Goal: Task Accomplishment & Management: Use online tool/utility

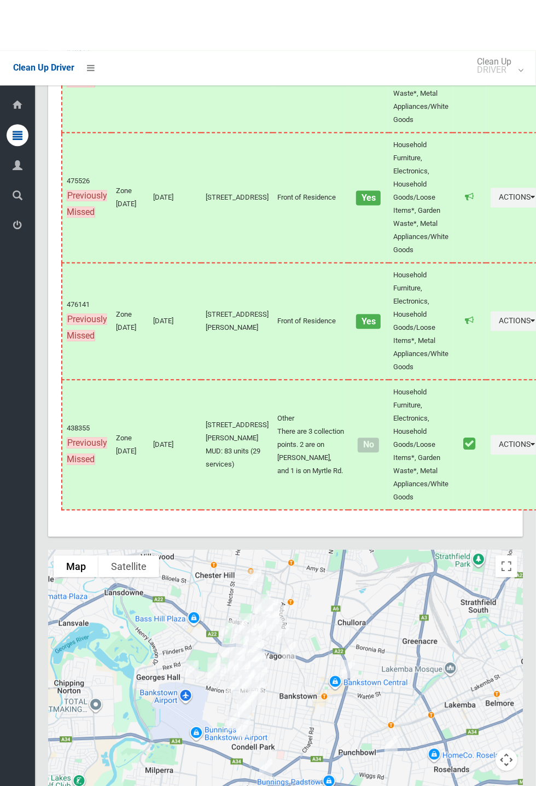
scroll to position [5471, 0]
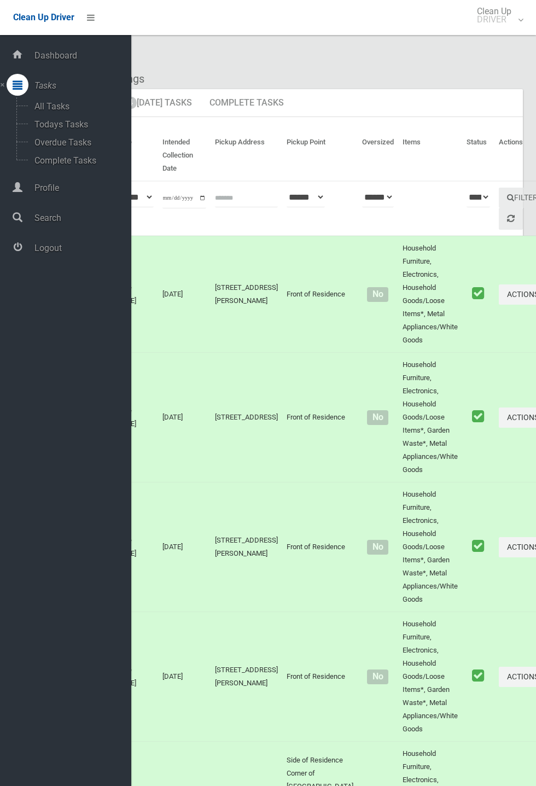
click at [60, 253] on span "Logout" at bounding box center [81, 248] width 100 height 10
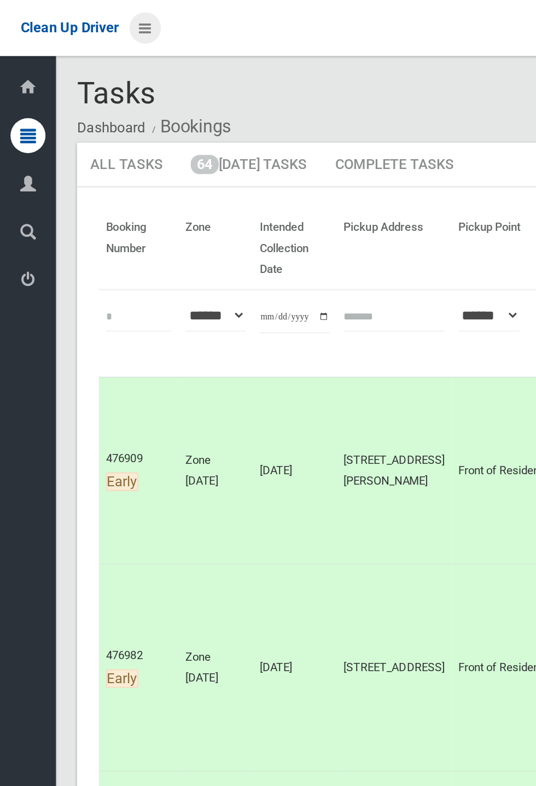
click at [89, 22] on icon at bounding box center [91, 17] width 8 height 19
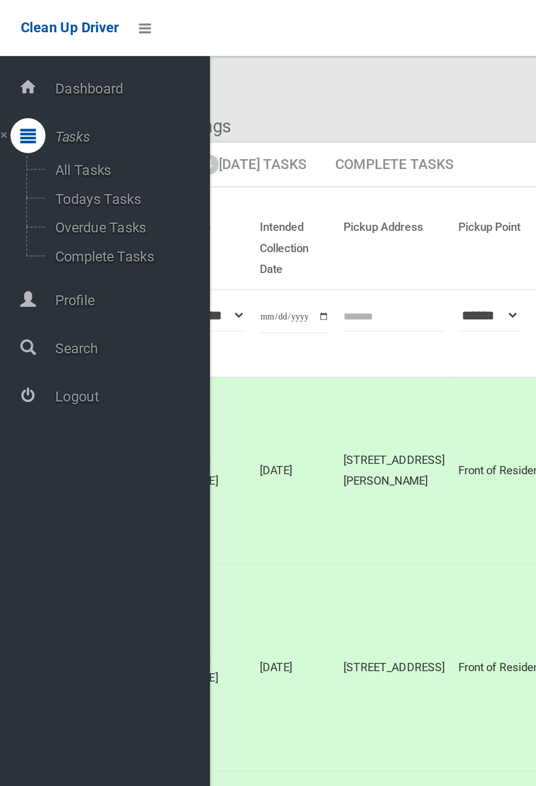
click at [61, 253] on span "Logout" at bounding box center [81, 248] width 100 height 10
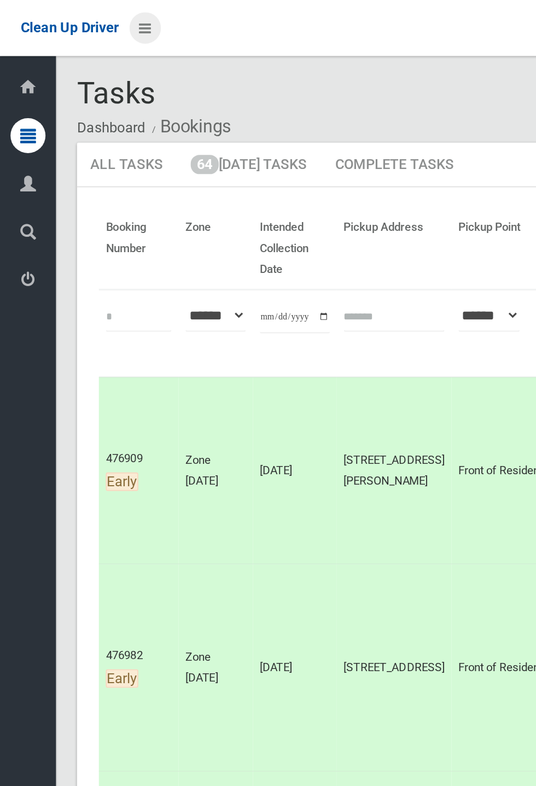
click at [95, 21] on icon at bounding box center [91, 17] width 8 height 19
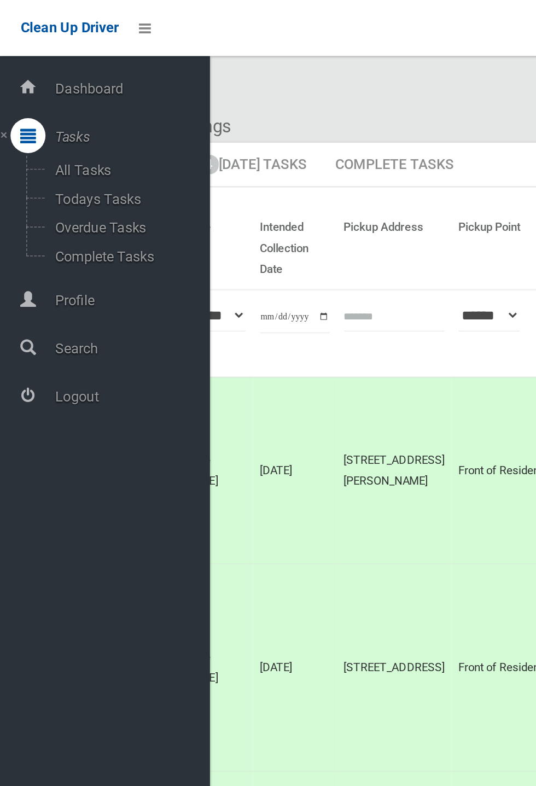
click at [54, 253] on span "Logout" at bounding box center [81, 248] width 100 height 10
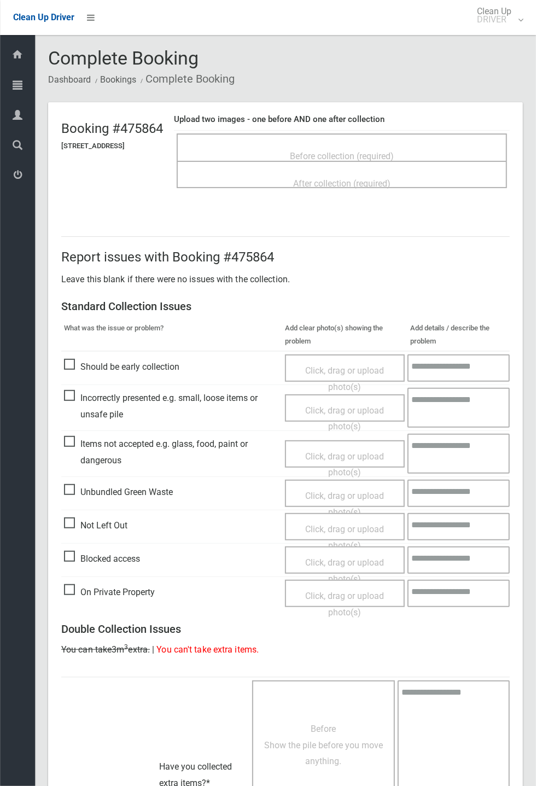
scroll to position [190, 0]
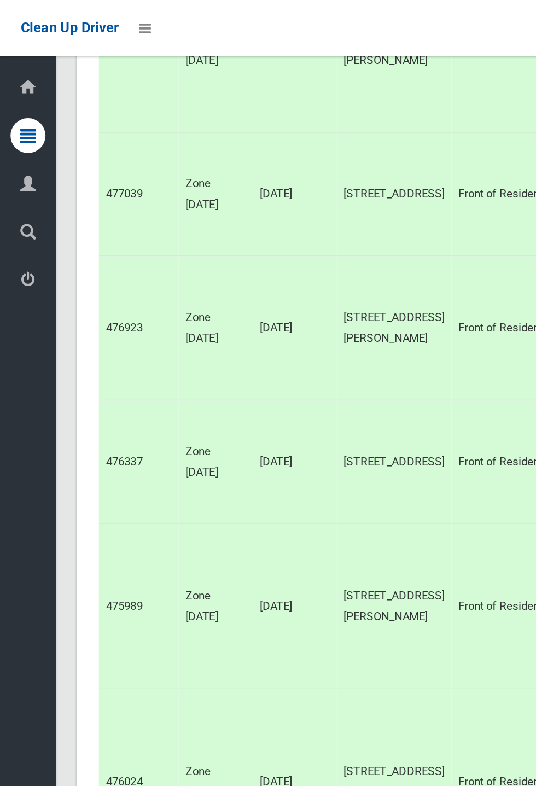
scroll to position [3073, 0]
click at [15, 185] on icon at bounding box center [18, 175] width 10 height 22
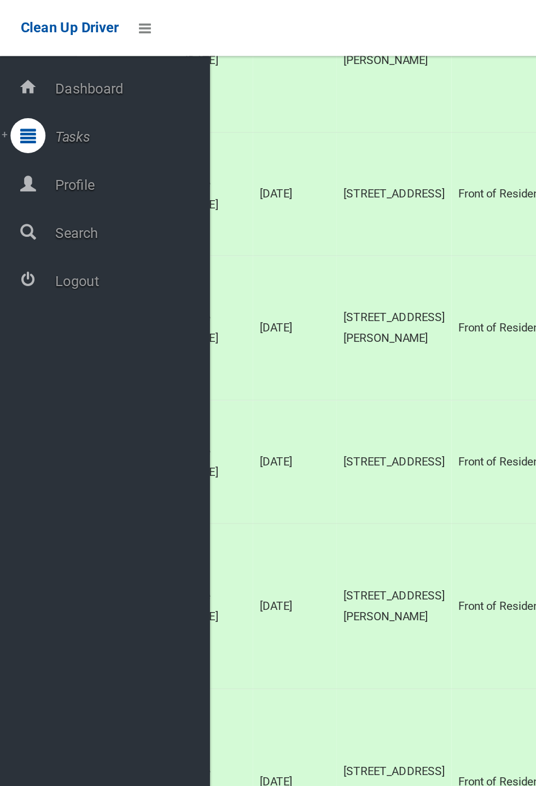
click at [62, 180] on span "Logout" at bounding box center [81, 176] width 100 height 10
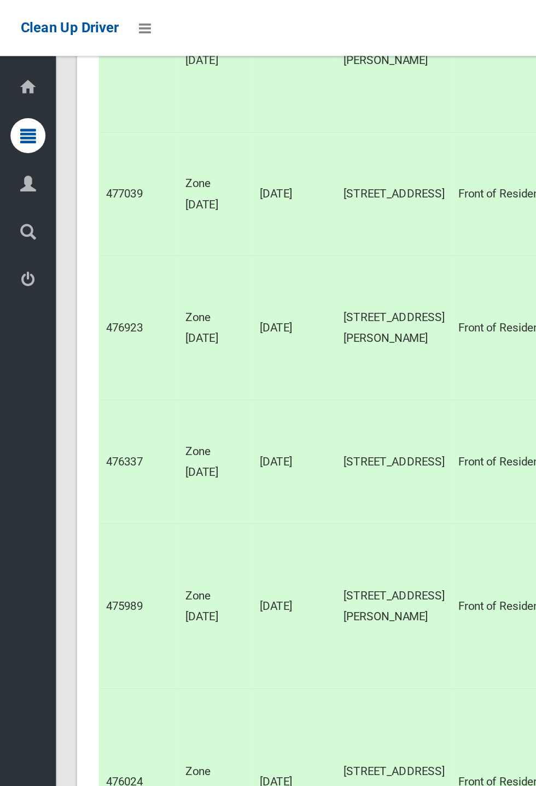
scroll to position [3073, 0]
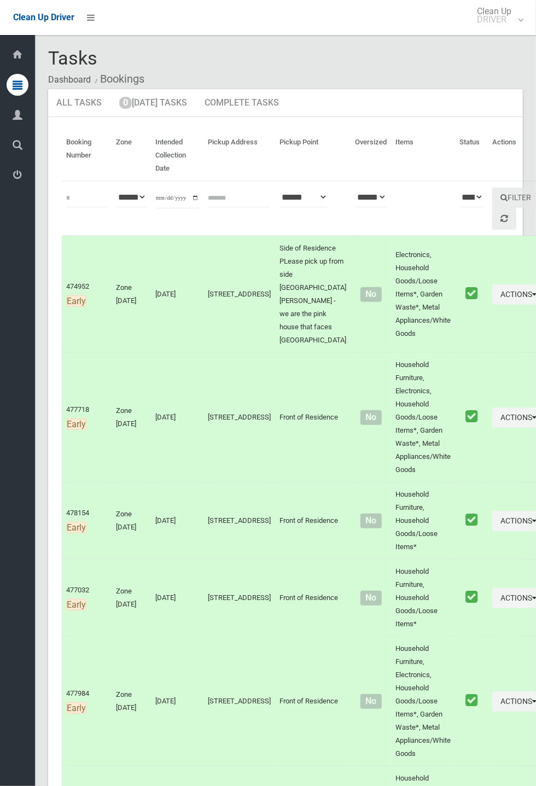
click at [16, 116] on icon at bounding box center [18, 115] width 10 height 22
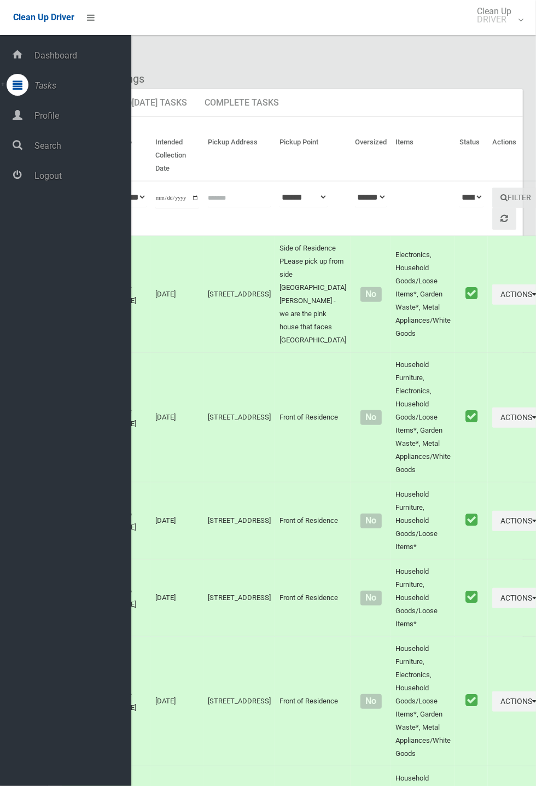
click at [79, 121] on span "Profile" at bounding box center [81, 115] width 100 height 10
click at [185, 108] on link "0 Today's Tasks" at bounding box center [153, 103] width 84 height 28
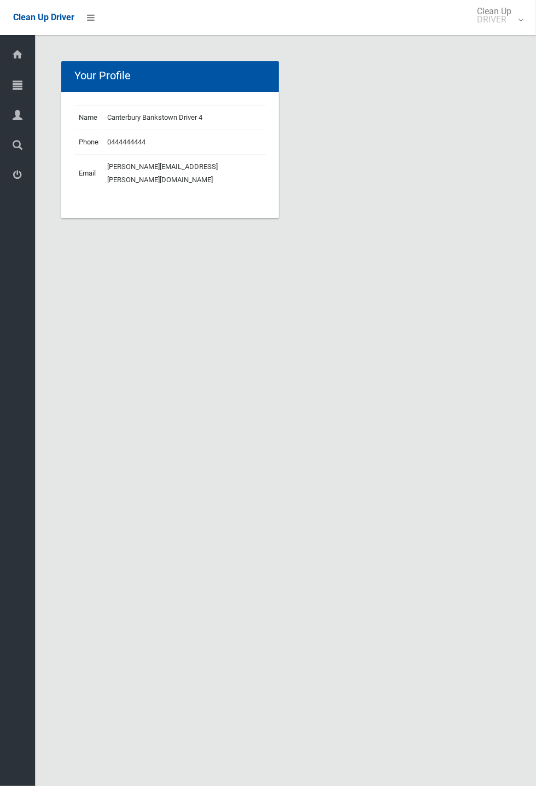
click at [311, 279] on div "Your Profile Name Canterbury Bankstown Driver 4 Phone 0444444444 Email [PERSON_…" at bounding box center [268, 406] width 536 height 786
click at [381, 231] on section "Your Profile Name Canterbury Bankstown Driver 4 Phone 0444444444 Email [PERSON_…" at bounding box center [285, 152] width 475 height 183
click at [192, 116] on td "Canterbury Bankstown Driver 4" at bounding box center [184, 118] width 163 height 25
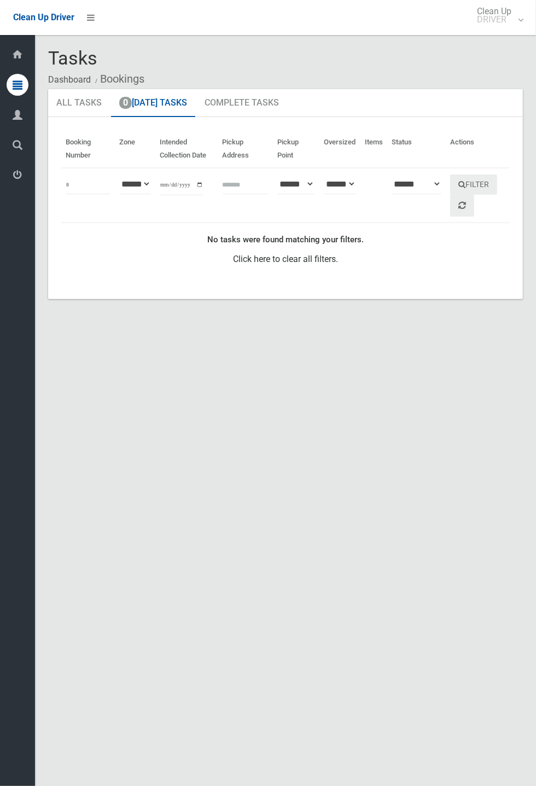
click at [21, 186] on icon at bounding box center [18, 175] width 10 height 22
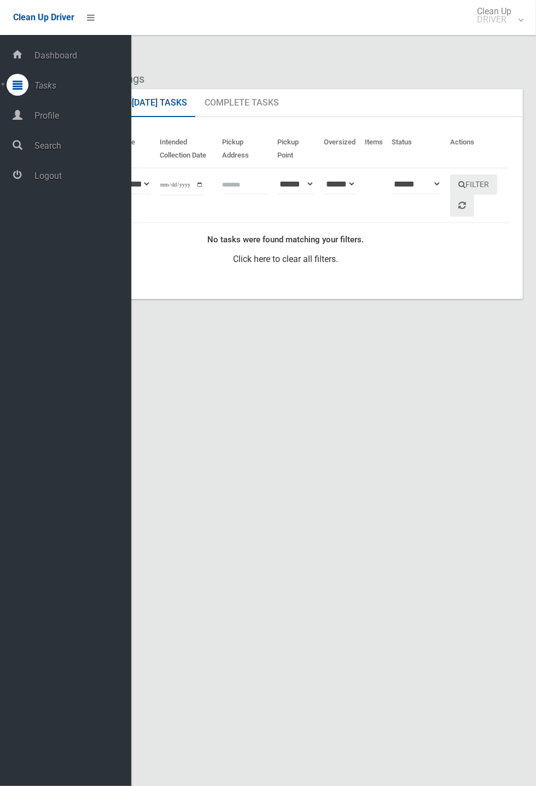
click at [60, 172] on span "Logout" at bounding box center [81, 176] width 100 height 10
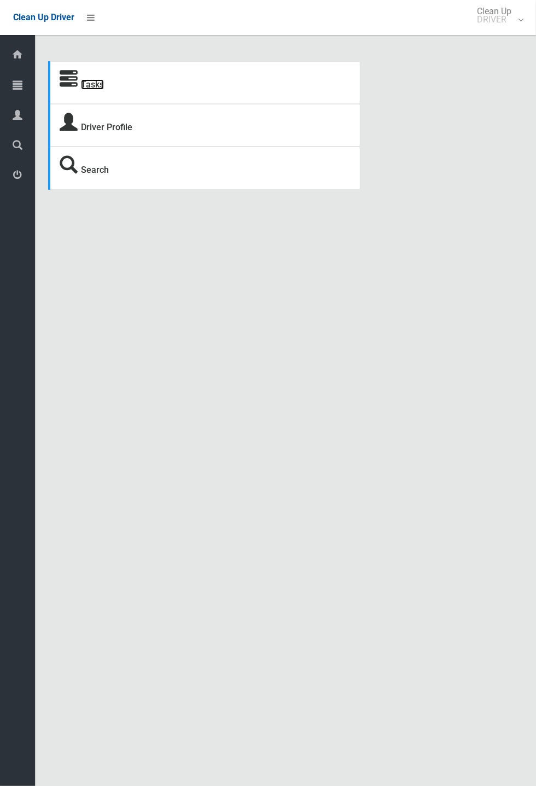
click at [93, 90] on link "Tasks" at bounding box center [92, 84] width 23 height 10
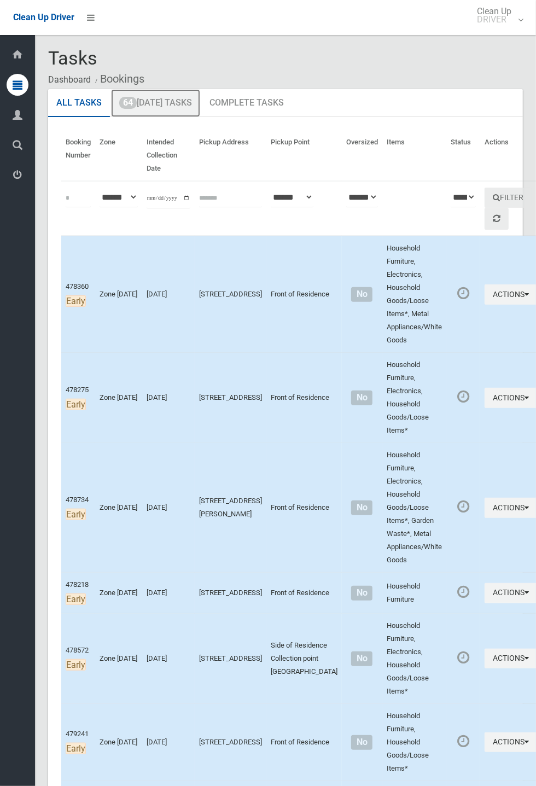
click at [191, 108] on link "64 [DATE] Tasks" at bounding box center [155, 103] width 89 height 28
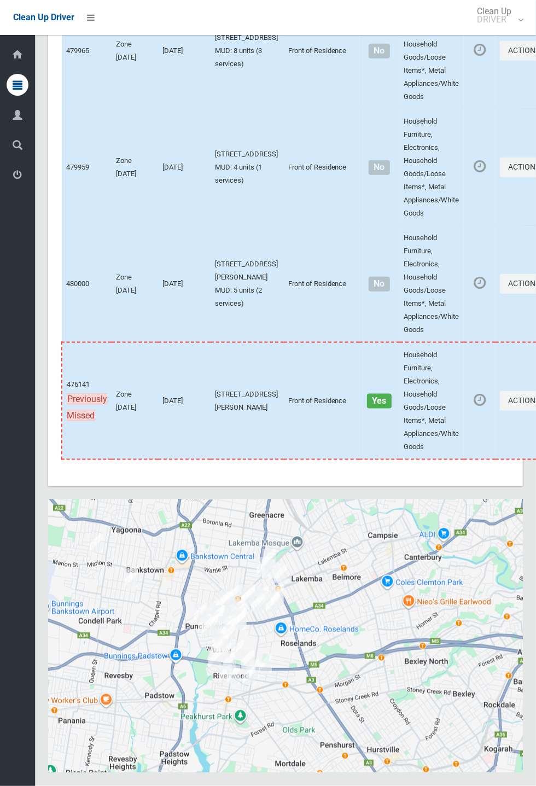
scroll to position [7434, 0]
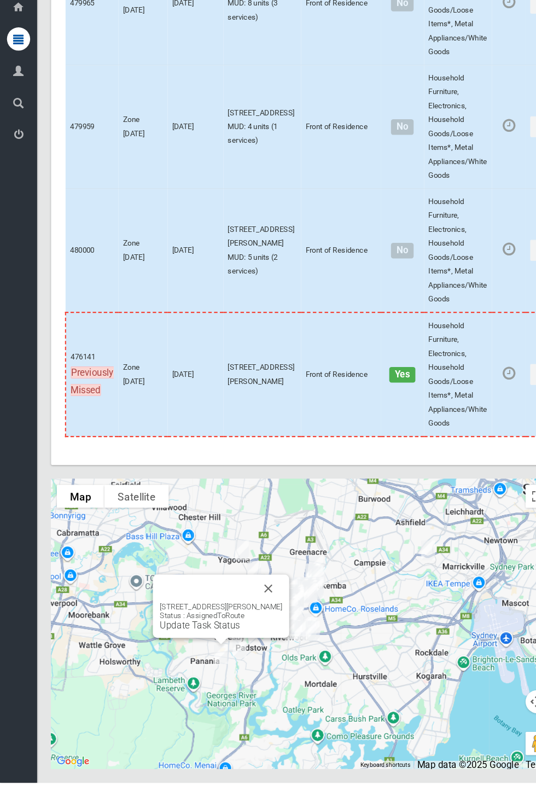
click at [269, 641] on div "17 Richard Street, PANANIA NSW 2213 Status : AssignedToRoute Update Task Status" at bounding box center [208, 619] width 128 height 60
click at [256, 616] on button "Close" at bounding box center [253, 602] width 26 height 26
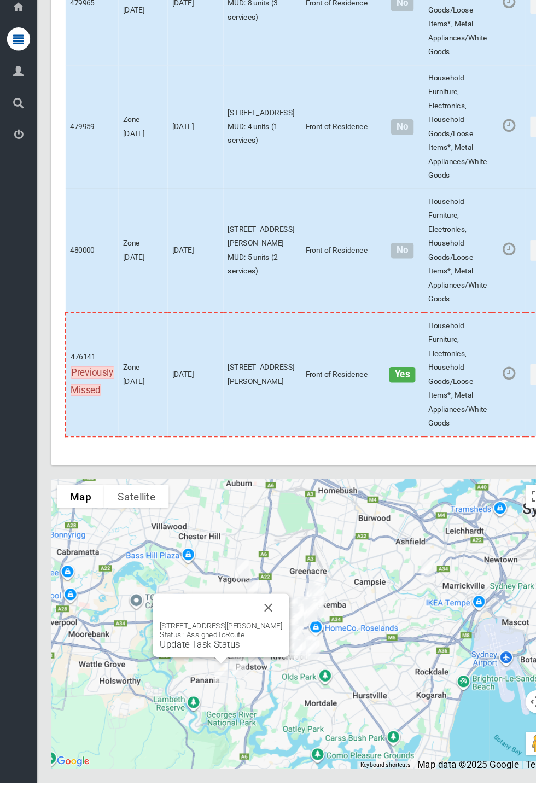
click at [254, 634] on button "Close" at bounding box center [253, 620] width 26 height 26
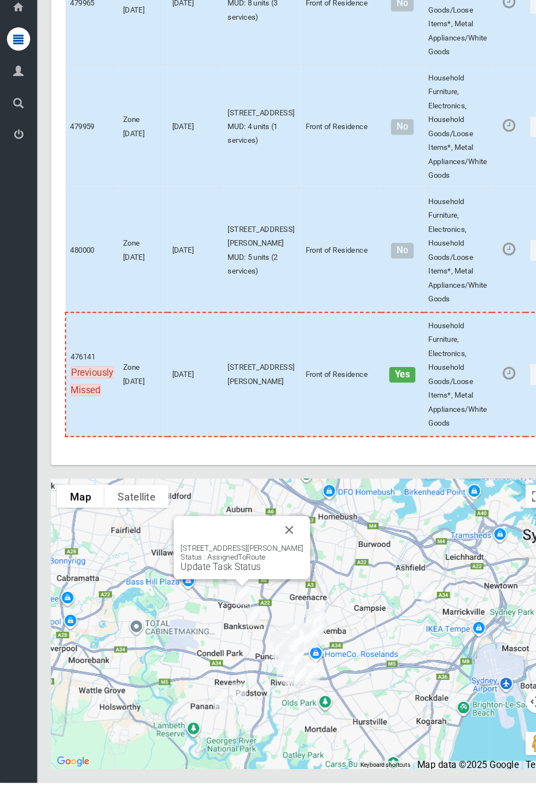
click at [284, 560] on button "Close" at bounding box center [273, 547] width 26 height 26
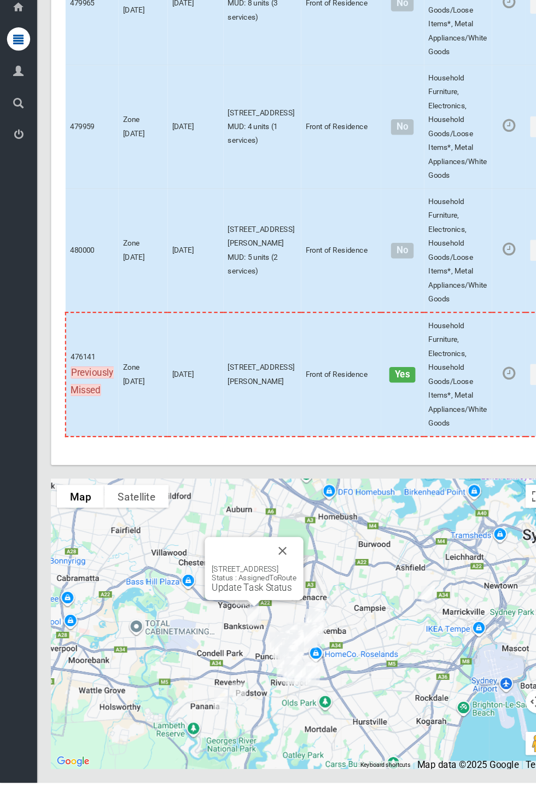
click at [279, 580] on button "Close" at bounding box center [266, 567] width 26 height 26
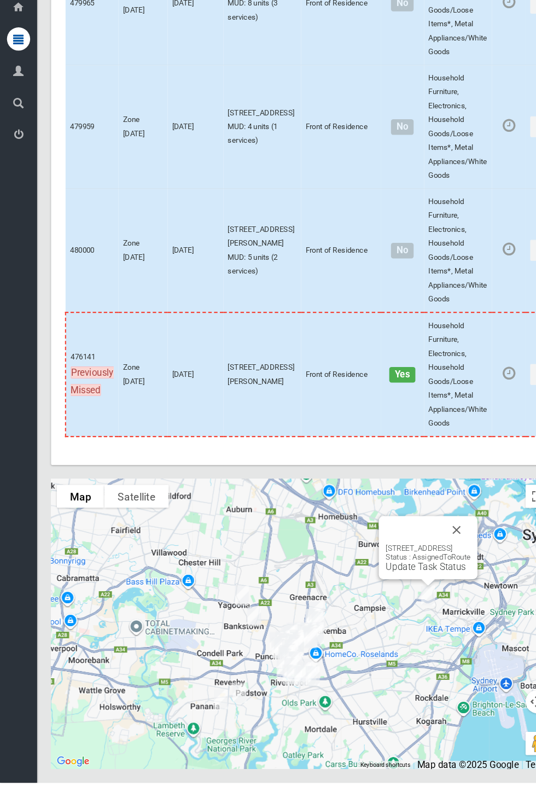
click at [443, 560] on button "Close" at bounding box center [430, 547] width 26 height 26
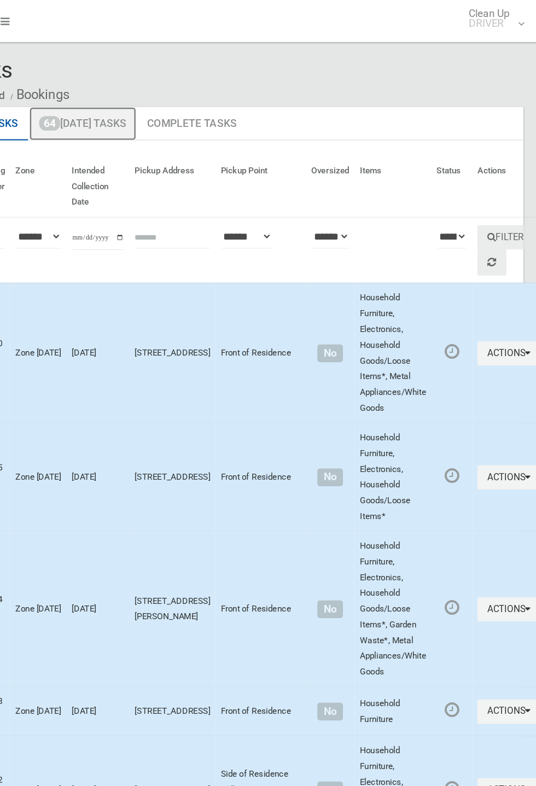
click at [169, 106] on link "64 Today's Tasks" at bounding box center [155, 103] width 89 height 28
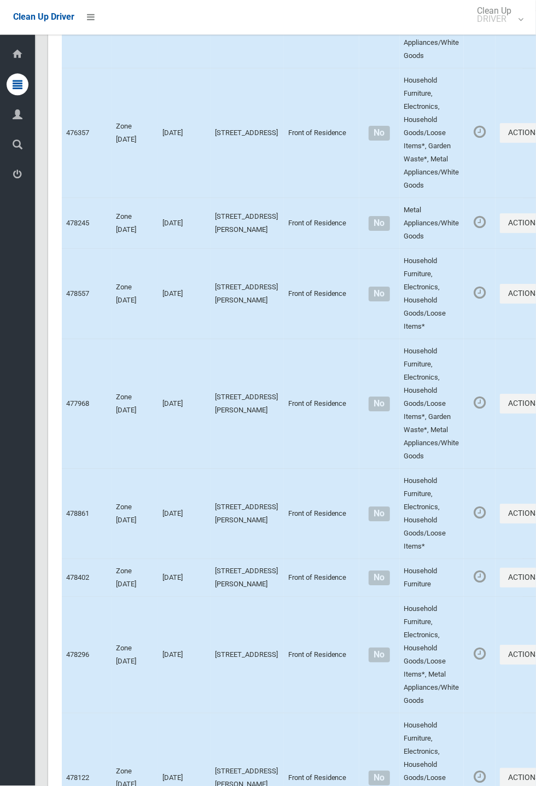
scroll to position [7434, 0]
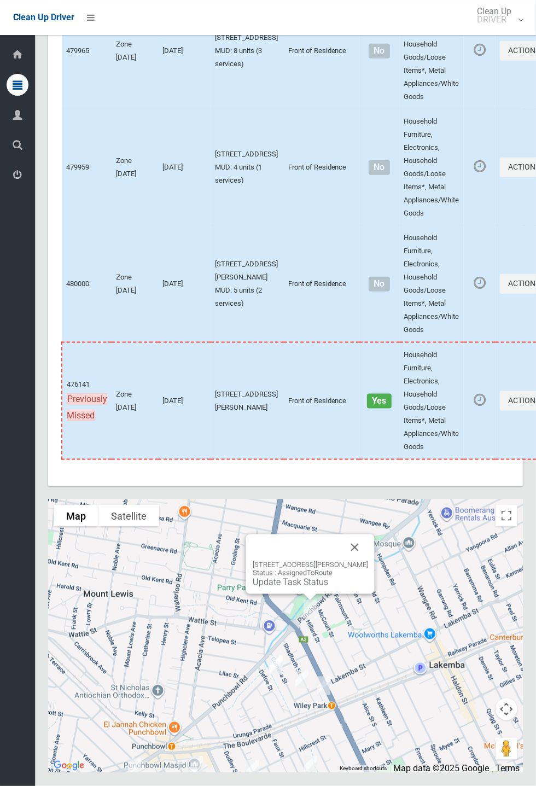
click at [366, 560] on button "Close" at bounding box center [355, 547] width 26 height 26
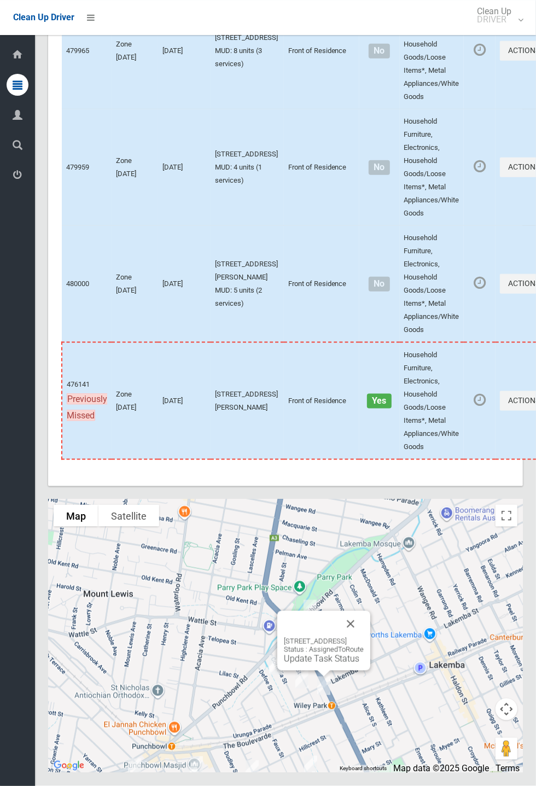
click at [364, 637] on button "Close" at bounding box center [350, 624] width 26 height 26
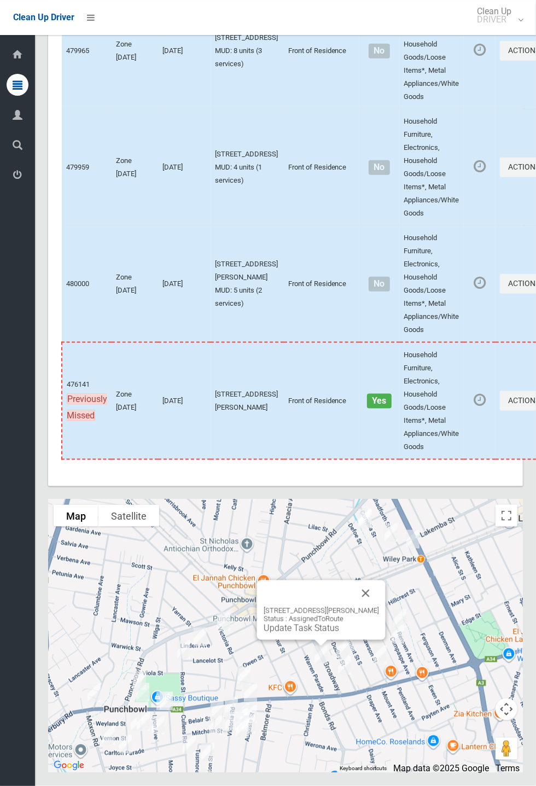
click at [385, 640] on div "29 Warren Parade, PUNCHBOWL NSW 2196 Status : AssignedToRoute Update Task Status" at bounding box center [321, 610] width 128 height 60
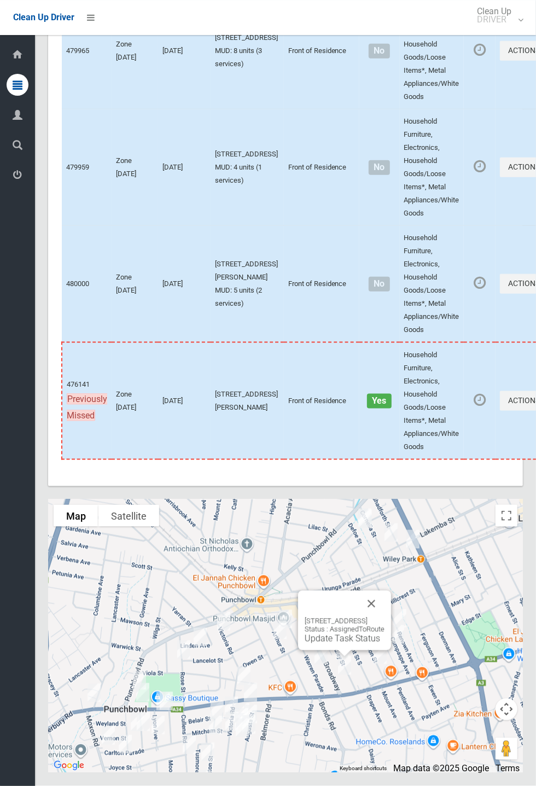
click at [384, 617] on button "Close" at bounding box center [371, 603] width 26 height 26
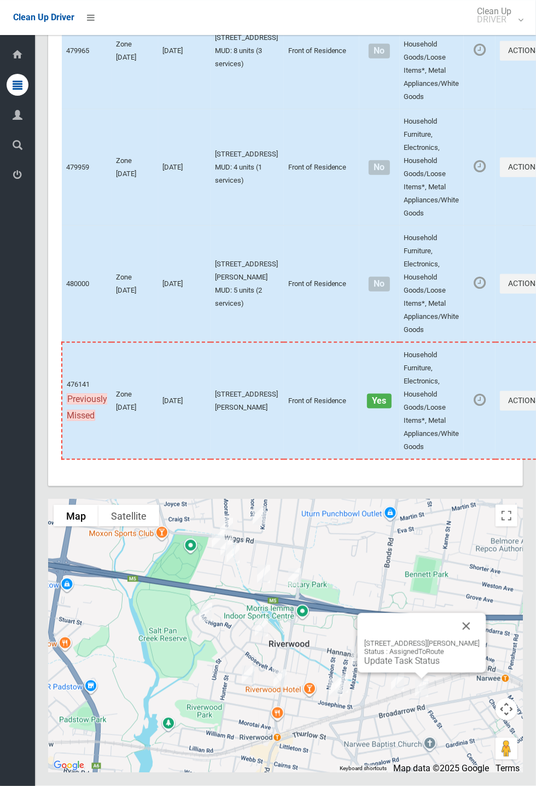
click at [471, 639] on button "Close" at bounding box center [466, 626] width 26 height 26
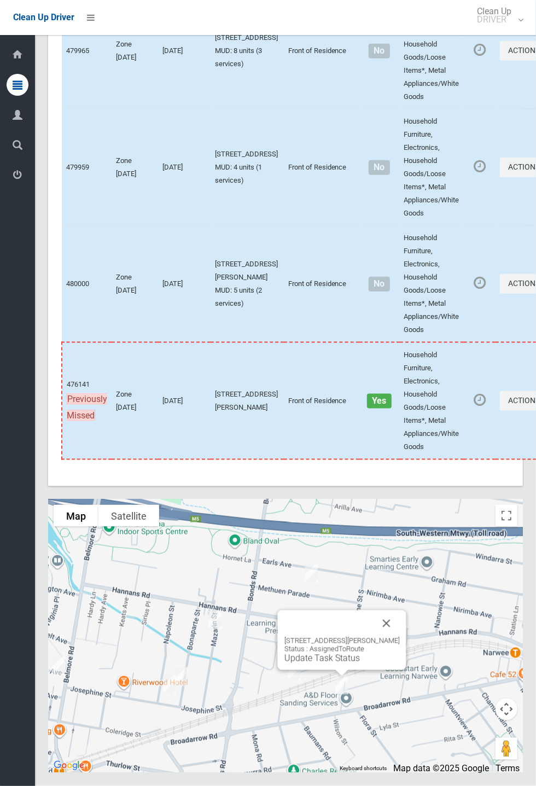
click at [390, 636] on button "Close" at bounding box center [386, 623] width 26 height 26
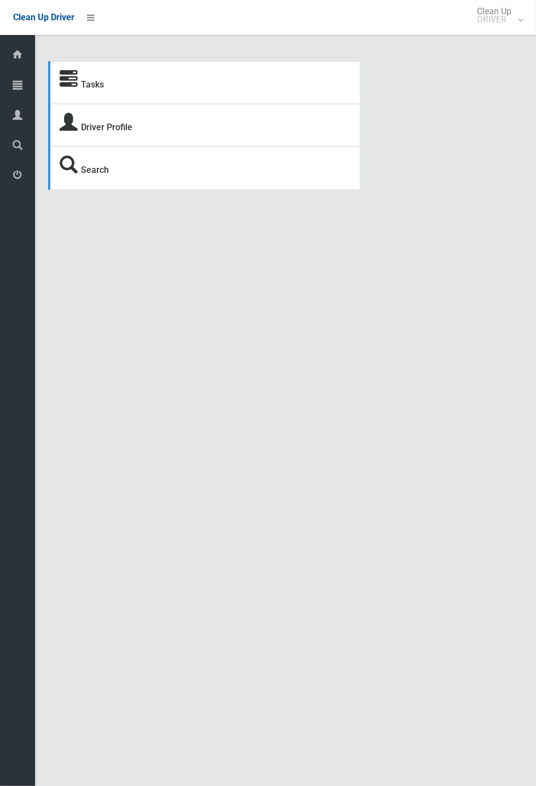
click at [75, 83] on icon at bounding box center [69, 80] width 18 height 18
click at [86, 80] on link "Tasks" at bounding box center [92, 84] width 23 height 10
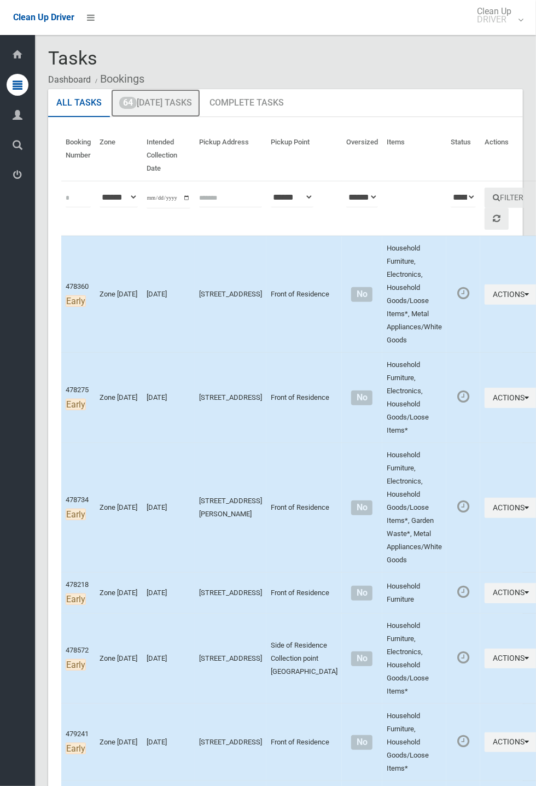
click at [157, 106] on link "64 Today's Tasks" at bounding box center [155, 103] width 89 height 28
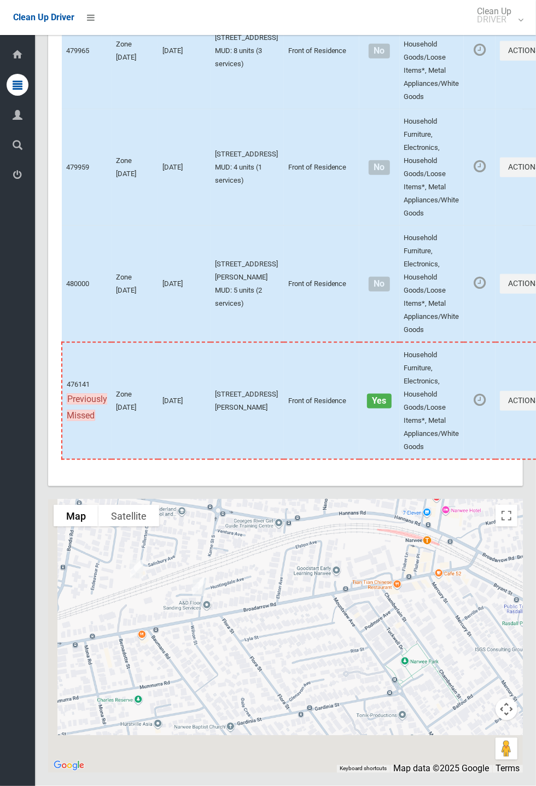
scroll to position [7431, 0]
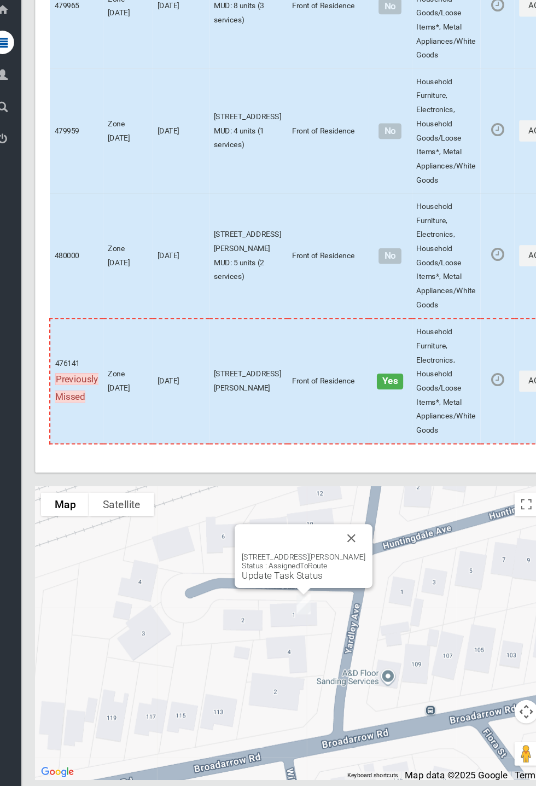
click at [344, 587] on div "[STREET_ADDRESS][PERSON_NAME] Status : AssignedToRoute Update Task Status" at bounding box center [298, 573] width 115 height 27
click at [352, 560] on button "Close" at bounding box center [343, 547] width 26 height 26
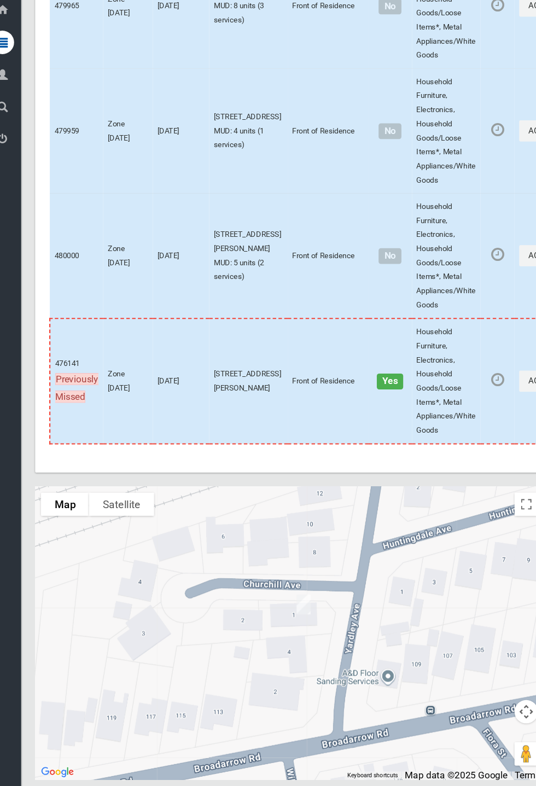
click at [509, 226] on td "Actions Complete Booking View Booking Details" at bounding box center [526, 167] width 62 height 116
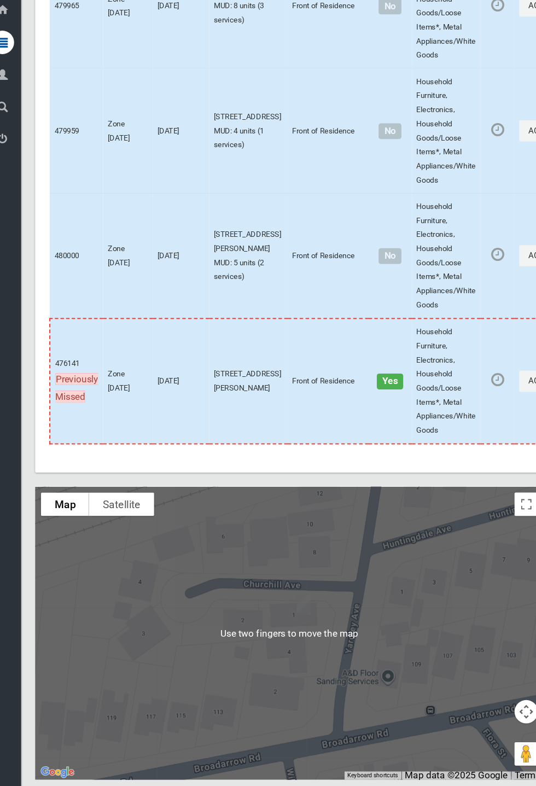
scroll to position [7455, 0]
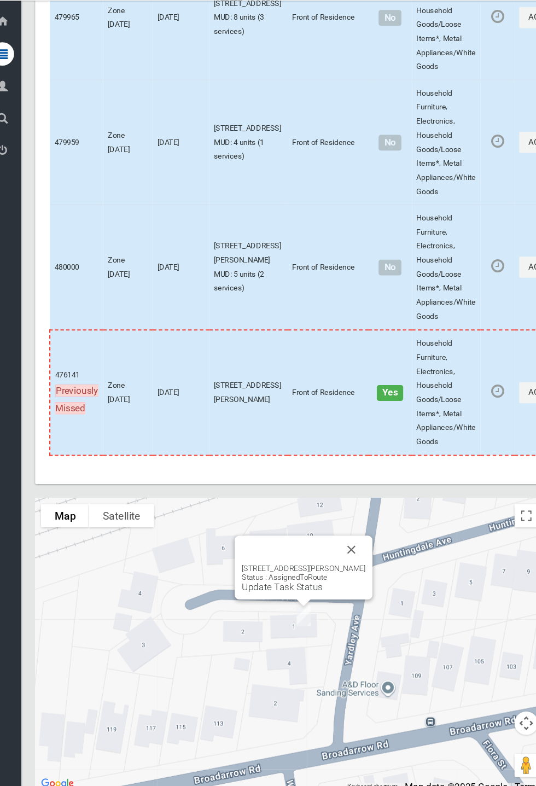
click at [277, 587] on link "Update Task Status" at bounding box center [278, 582] width 75 height 10
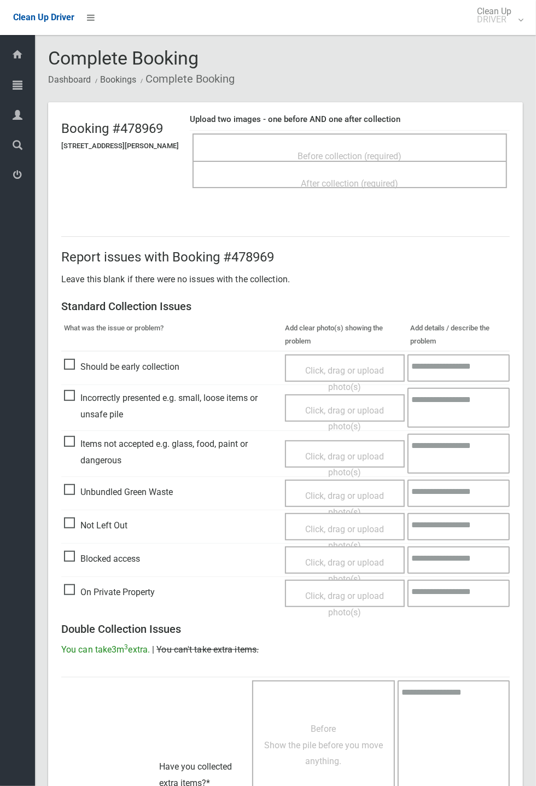
click at [332, 151] on span "Before collection (required)" at bounding box center [350, 156] width 104 height 10
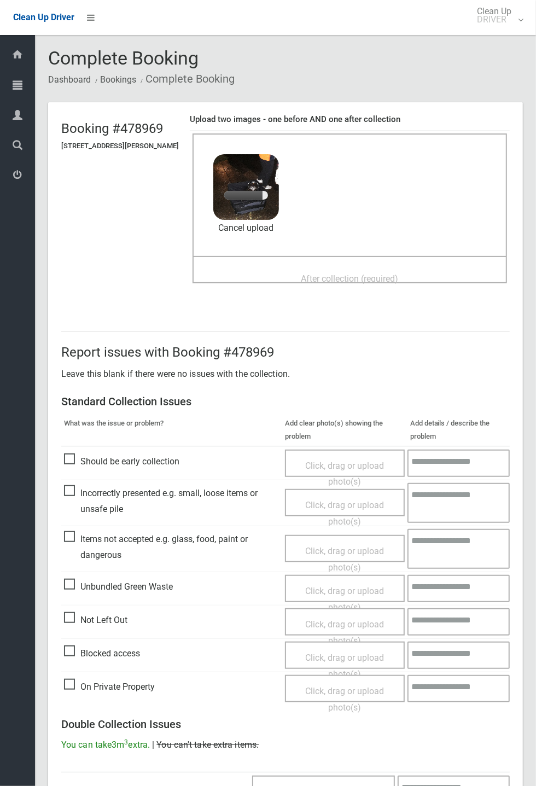
click at [385, 273] on span "After collection (required)" at bounding box center [349, 278] width 97 height 10
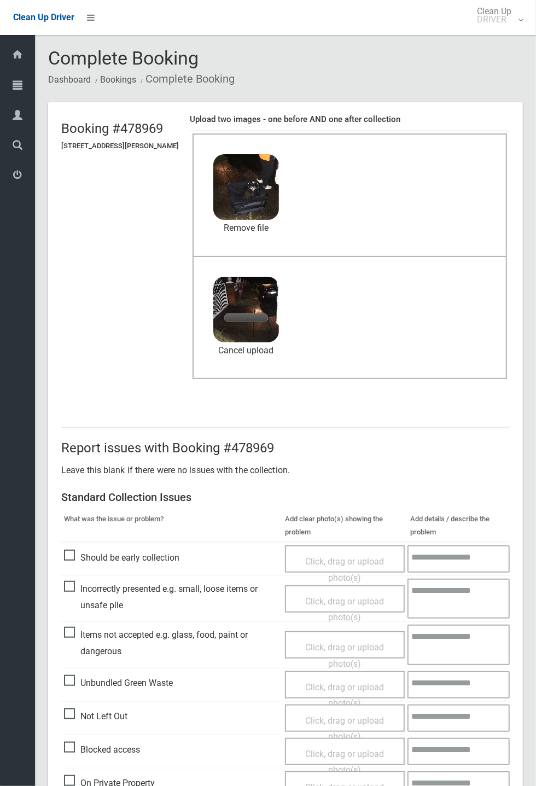
click at [4, 528] on div "Dashboard Tasks All Tasks Todays Tasks Overdue Tasks Complete Tasks Profile Sea…" at bounding box center [17, 410] width 35 height 751
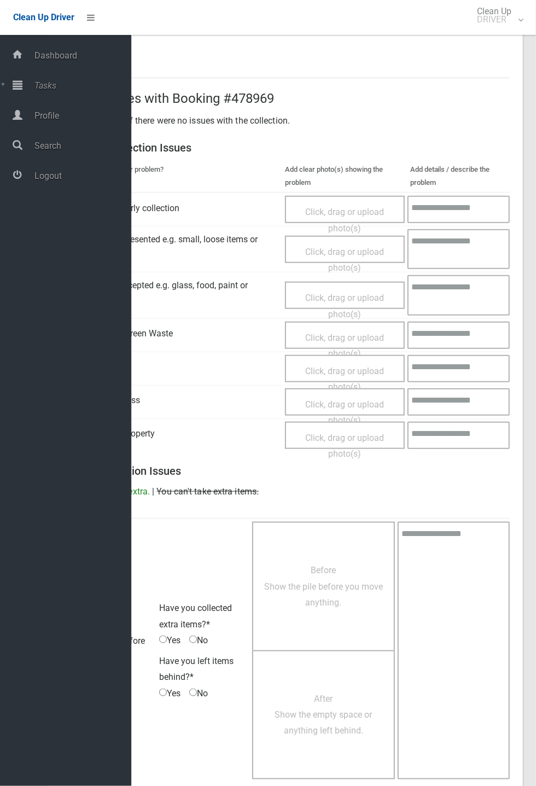
scroll to position [379, 0]
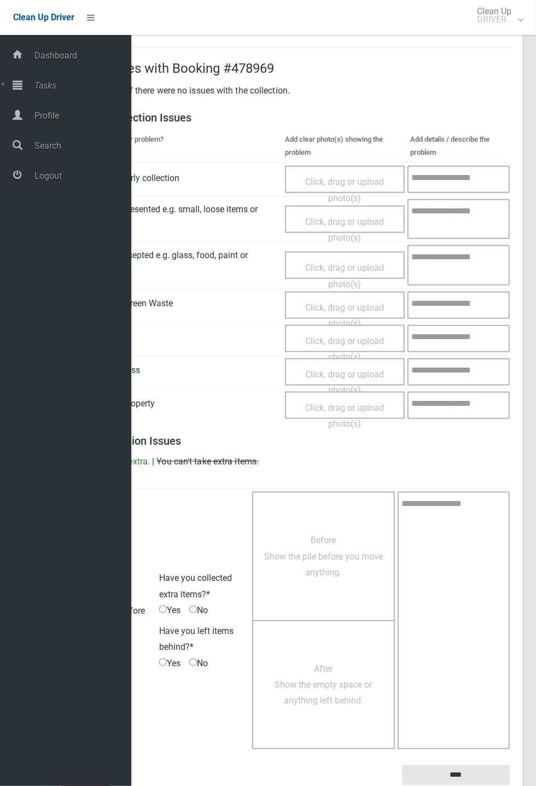
click at [464, 785] on small "The resident will be notified." at bounding box center [456, 793] width 108 height 16
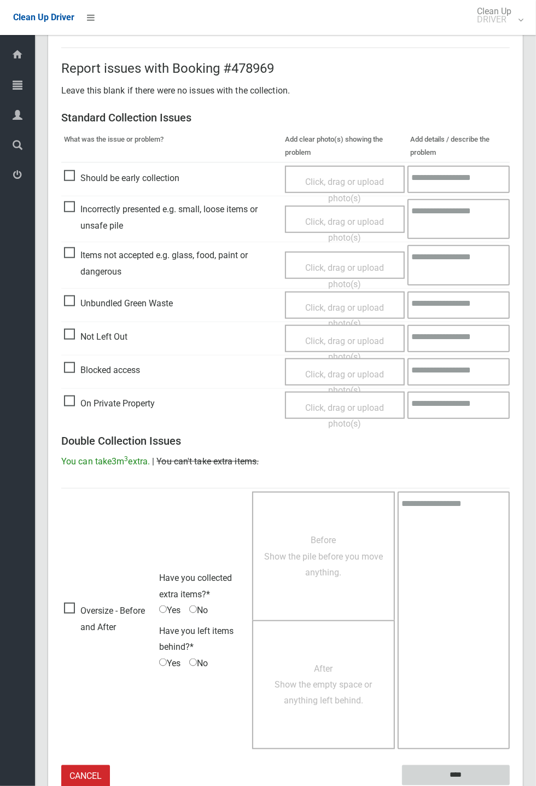
click at [461, 769] on input "****" at bounding box center [456, 775] width 108 height 20
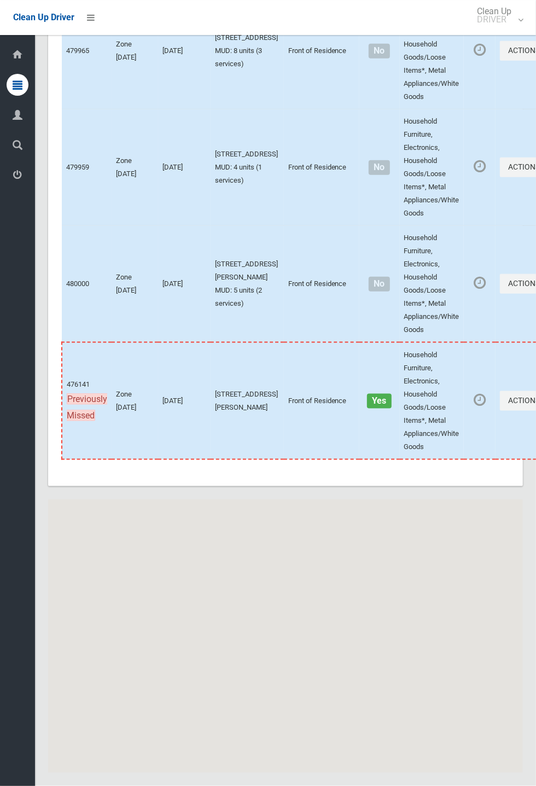
scroll to position [7434, 0]
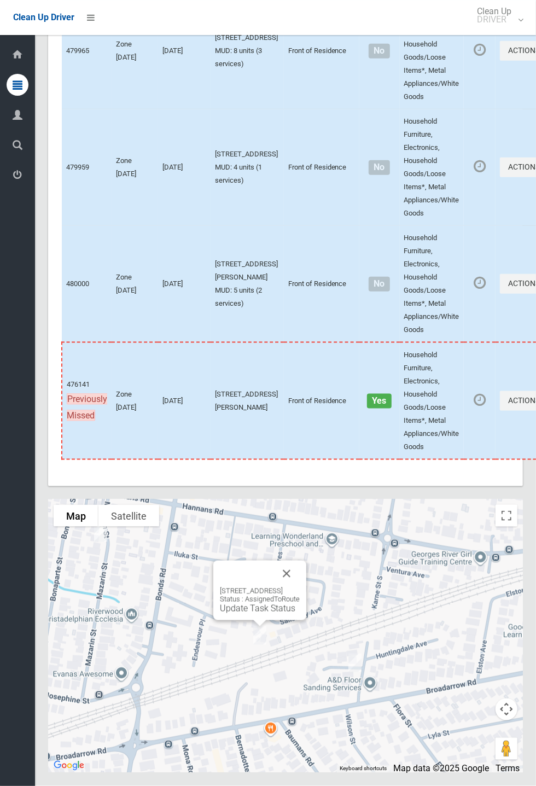
click at [300, 587] on button "Close" at bounding box center [286, 573] width 26 height 26
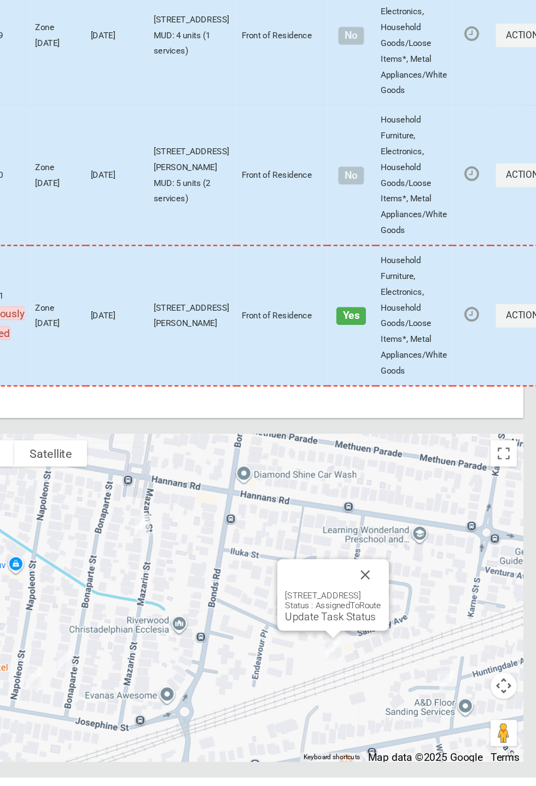
click at [347, 657] on link "Update Task Status" at bounding box center [361, 651] width 75 height 10
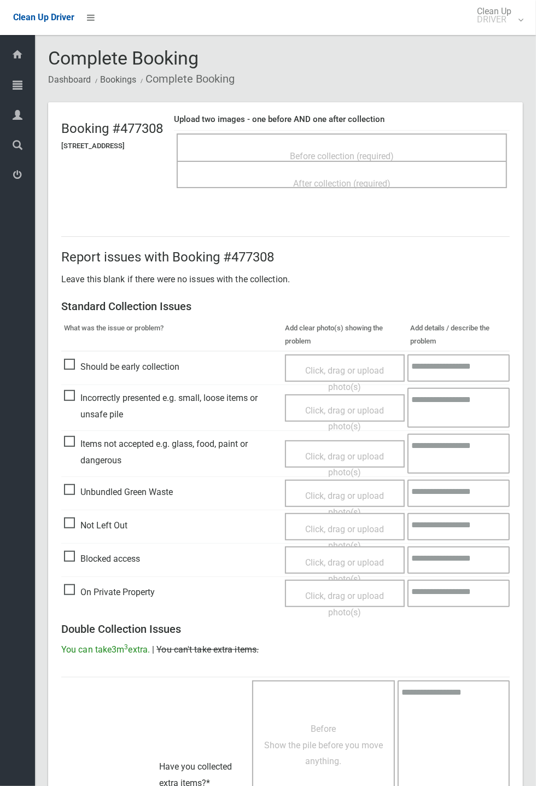
click at [360, 151] on span "Before collection (required)" at bounding box center [342, 156] width 104 height 10
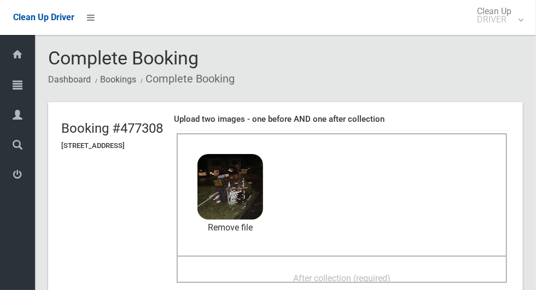
click at [184, 287] on header "Booking #477308 23 Fullerton Crescent, RIVERWOOD NSW 2210 Upload two images - o…" at bounding box center [285, 203] width 475 height 203
click at [195, 283] on header "Booking #477308 23 Fullerton Crescent, RIVERWOOD NSW 2210 Upload two images - o…" at bounding box center [285, 203] width 475 height 203
click at [494, 287] on div "After collection (required)" at bounding box center [342, 278] width 306 height 20
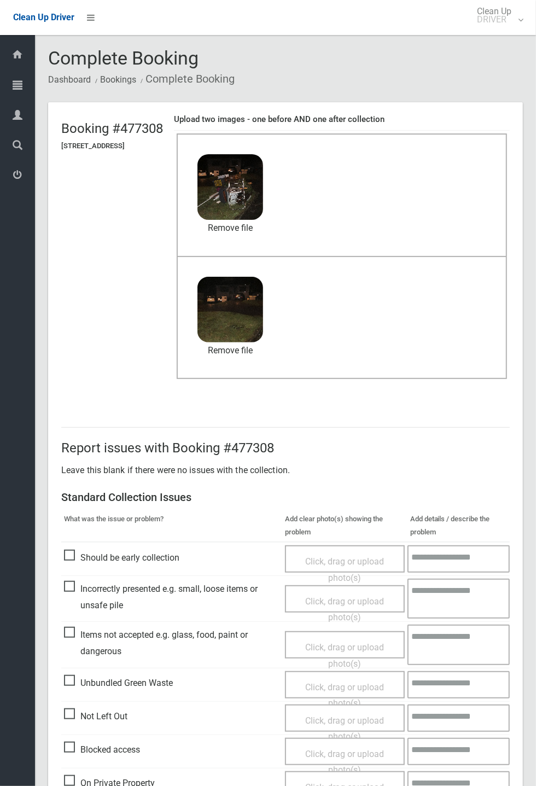
scroll to position [379, 0]
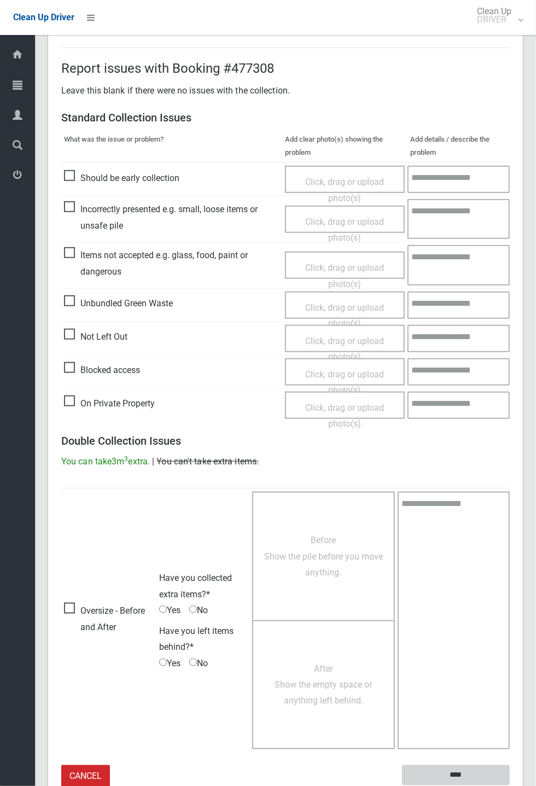
click at [510, 785] on input "****" at bounding box center [456, 775] width 108 height 20
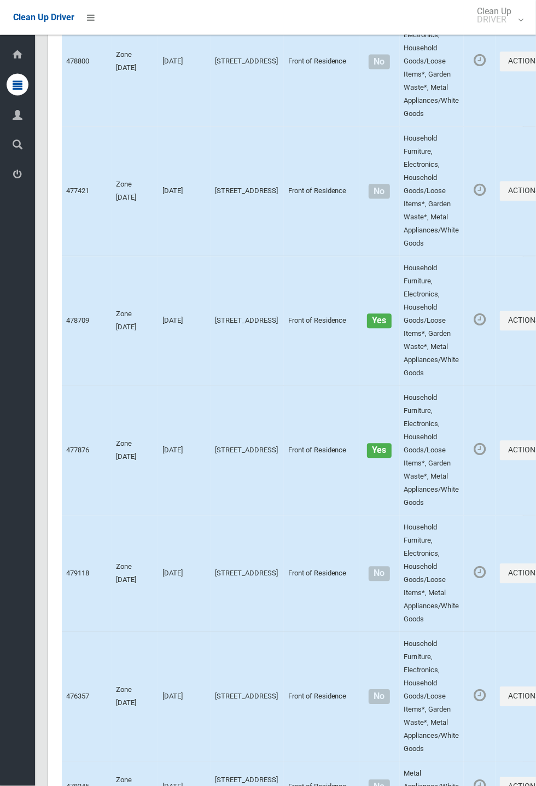
scroll to position [7434, 0]
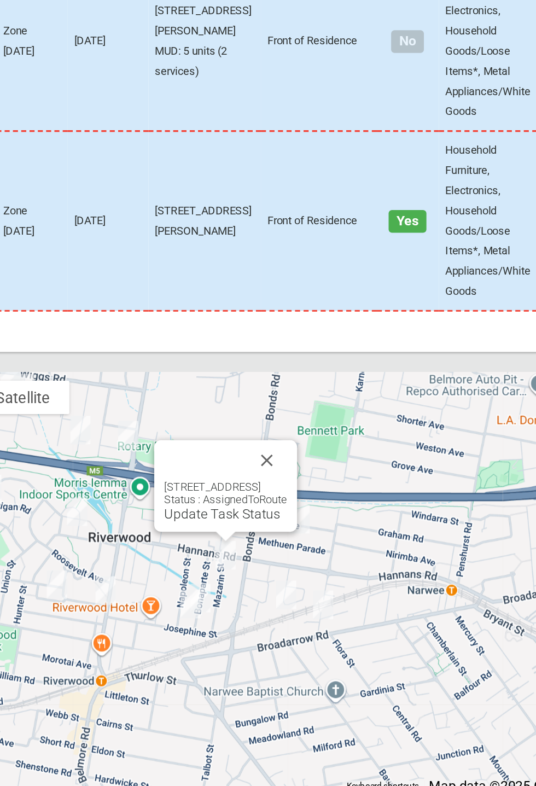
click at [301, 570] on button "Close" at bounding box center [287, 556] width 26 height 26
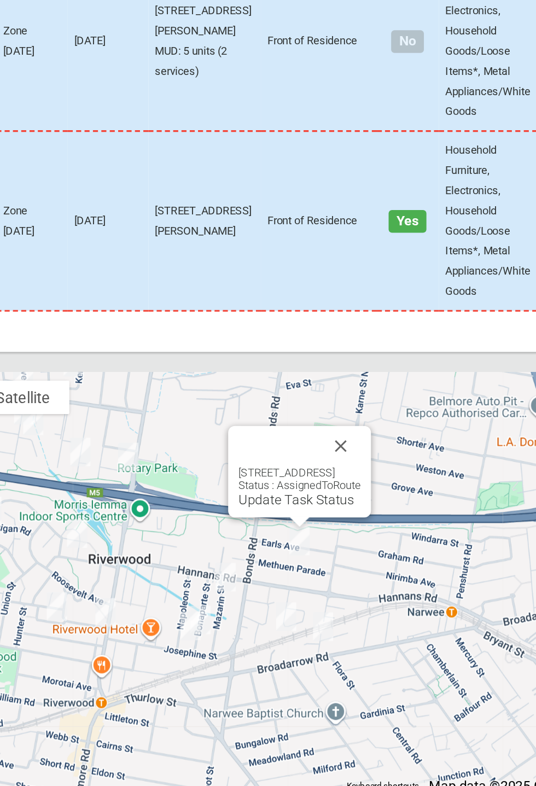
click at [295, 587] on link "Update Task Status" at bounding box center [306, 582] width 75 height 10
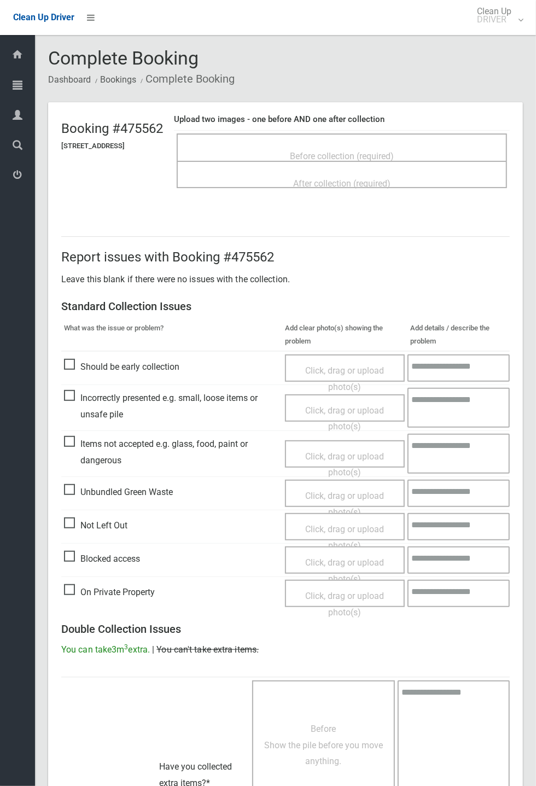
click at [347, 151] on span "Before collection (required)" at bounding box center [342, 156] width 104 height 10
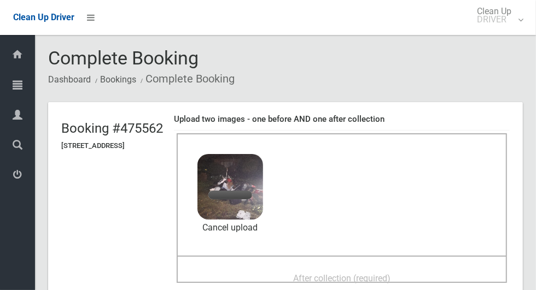
click at [507, 249] on div "Before collection (required) 2.8 MB 2025-08-2005.34.203324738892241098937.jpg C…" at bounding box center [342, 194] width 330 height 122
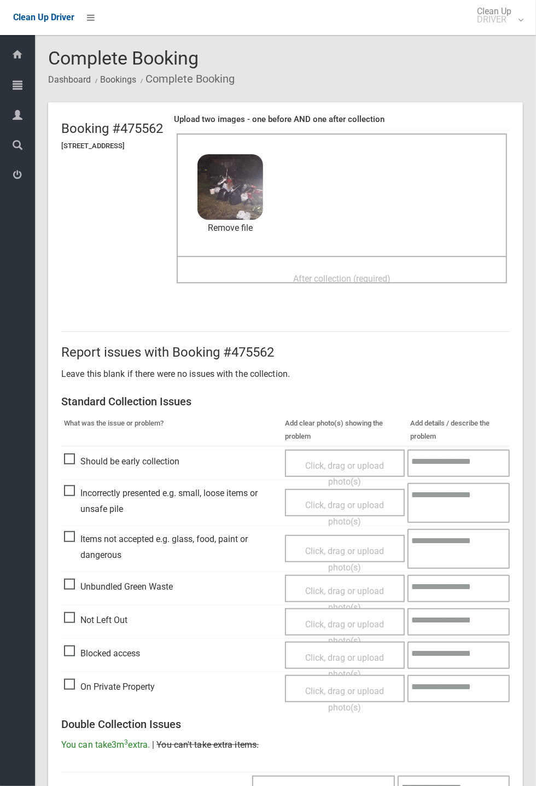
click at [326, 274] on span "After collection (required)" at bounding box center [341, 278] width 97 height 10
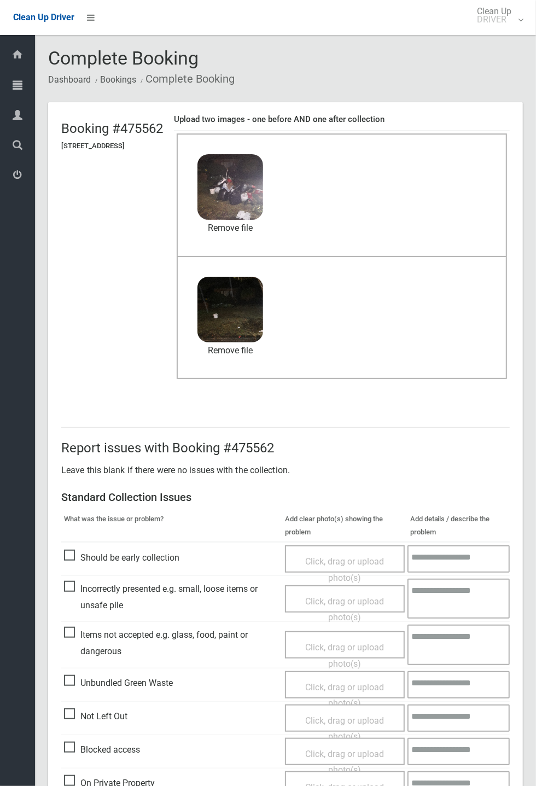
scroll to position [379, 0]
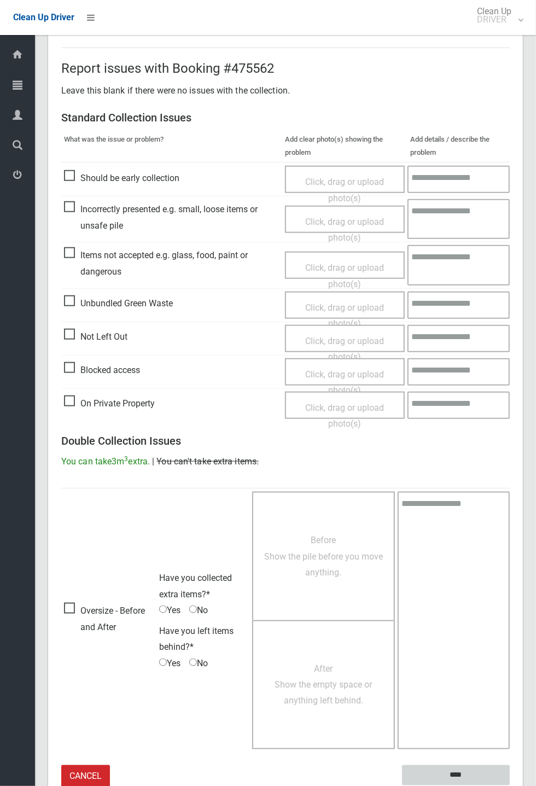
click at [510, 785] on input "****" at bounding box center [456, 775] width 108 height 20
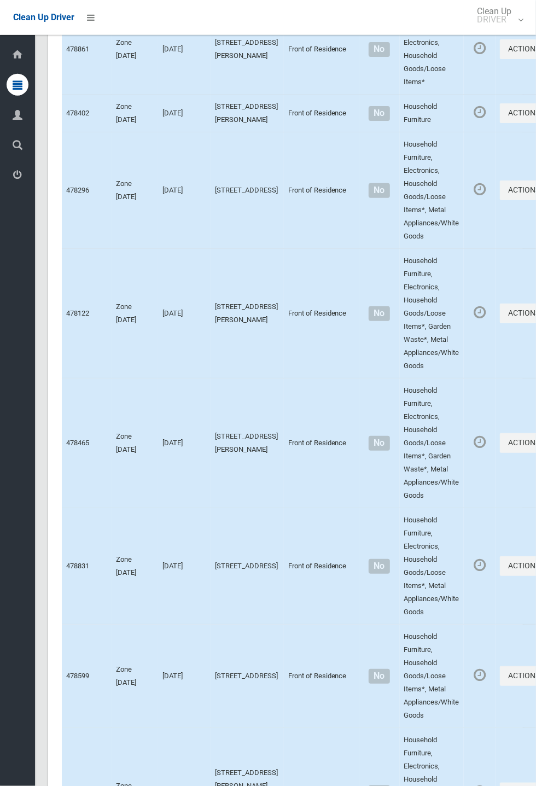
scroll to position [7434, 0]
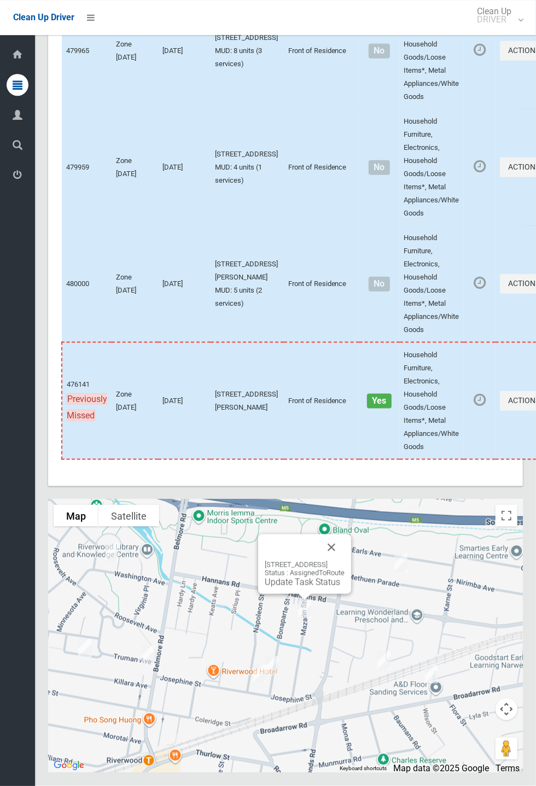
click at [282, 587] on link "Update Task Status" at bounding box center [302, 582] width 75 height 10
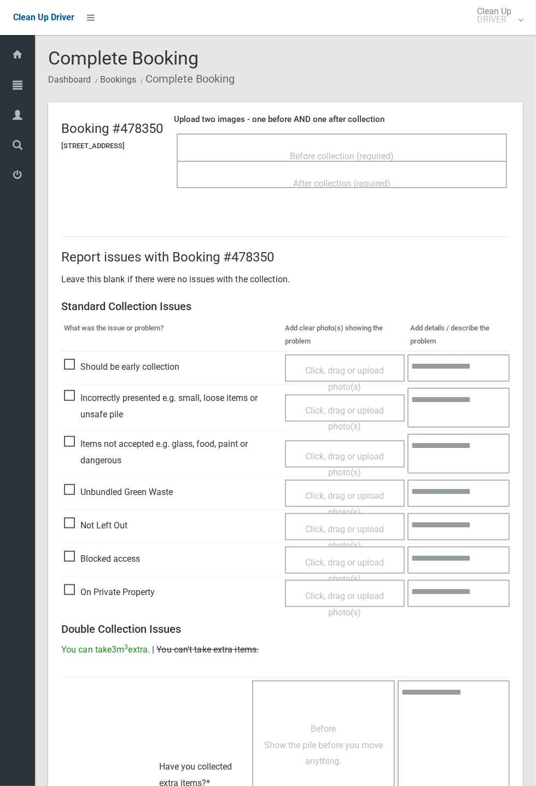
click at [345, 151] on span "Before collection (required)" at bounding box center [342, 156] width 104 height 10
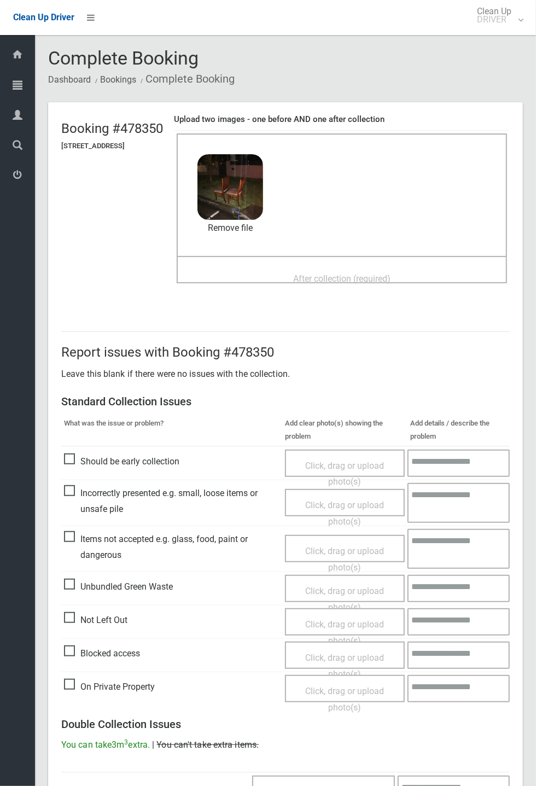
click at [366, 276] on span "After collection (required)" at bounding box center [341, 278] width 97 height 10
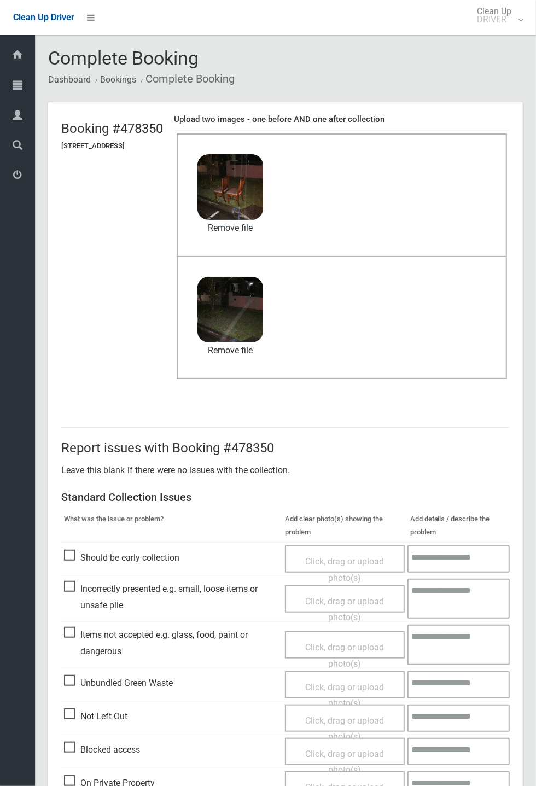
scroll to position [379, 0]
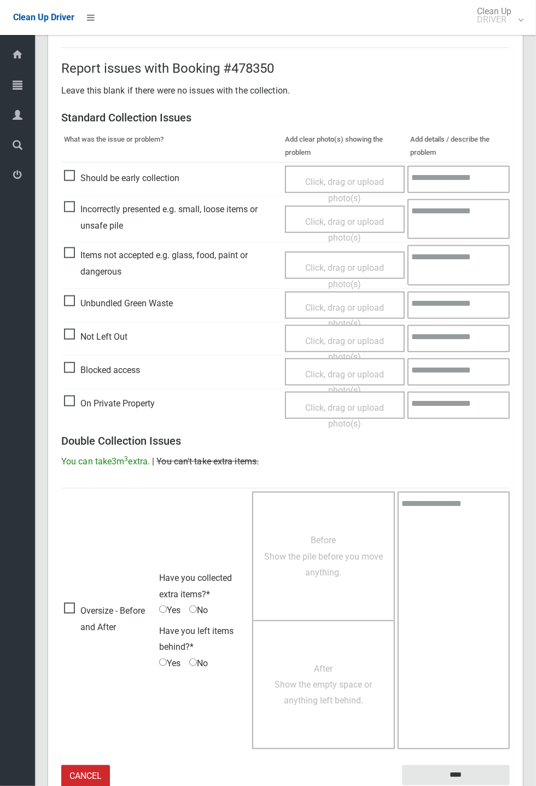
click at [448, 785] on small "The resident will be notified." at bounding box center [456, 793] width 108 height 16
click at [510, 785] on input "****" at bounding box center [456, 775] width 108 height 20
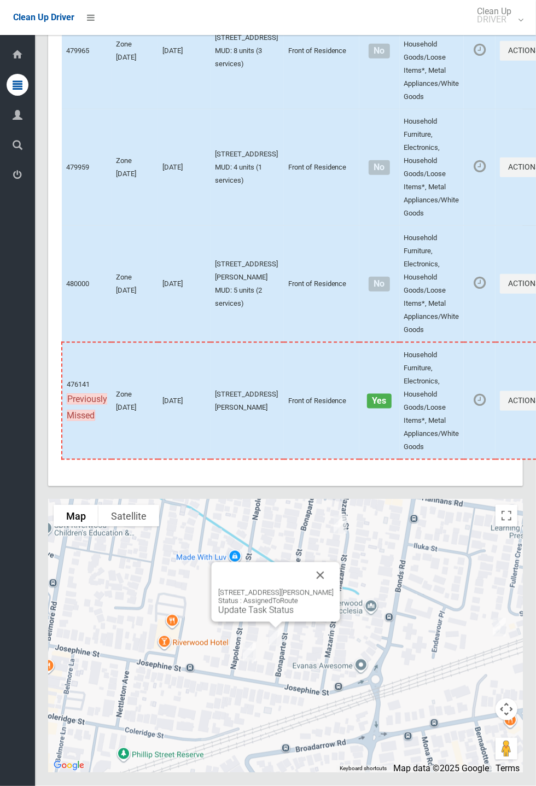
scroll to position [7432, 0]
click at [334, 588] on button "Close" at bounding box center [320, 575] width 26 height 26
click at [252, 615] on link "Update Task Status" at bounding box center [255, 610] width 75 height 10
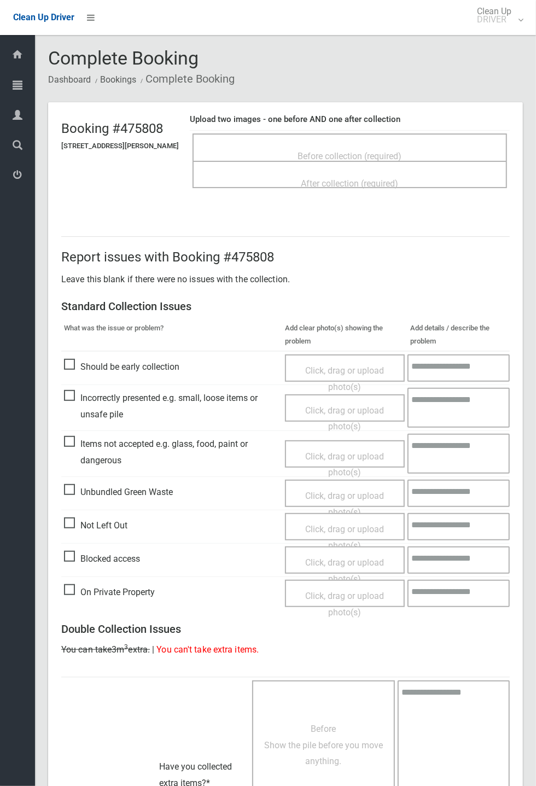
click at [343, 133] on div "Before collection (required)" at bounding box center [349, 146] width 314 height 27
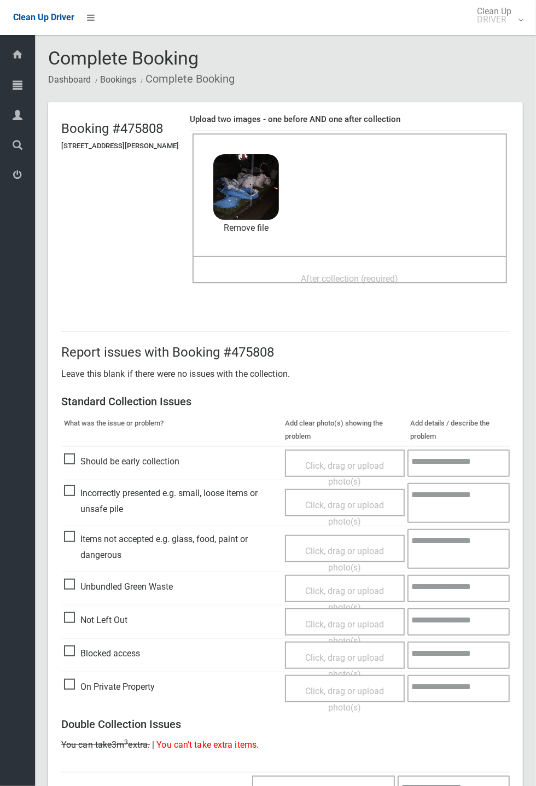
click at [318, 273] on span "After collection (required)" at bounding box center [349, 278] width 97 height 10
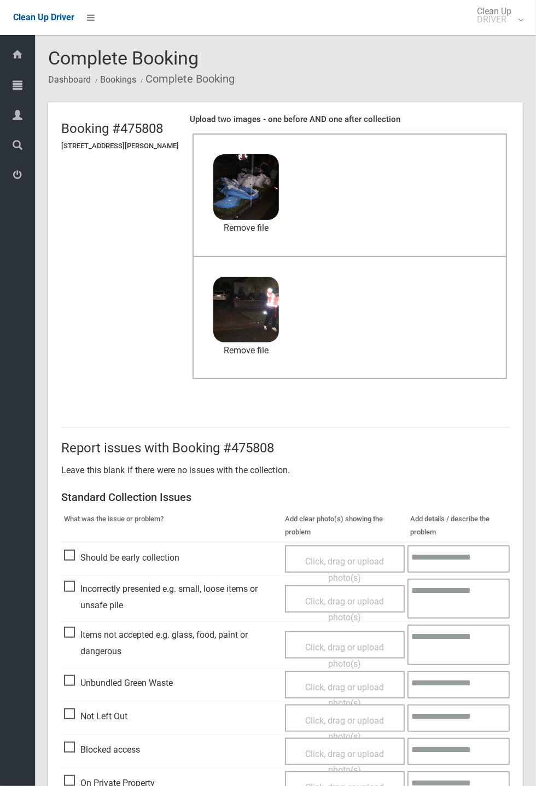
scroll to position [379, 0]
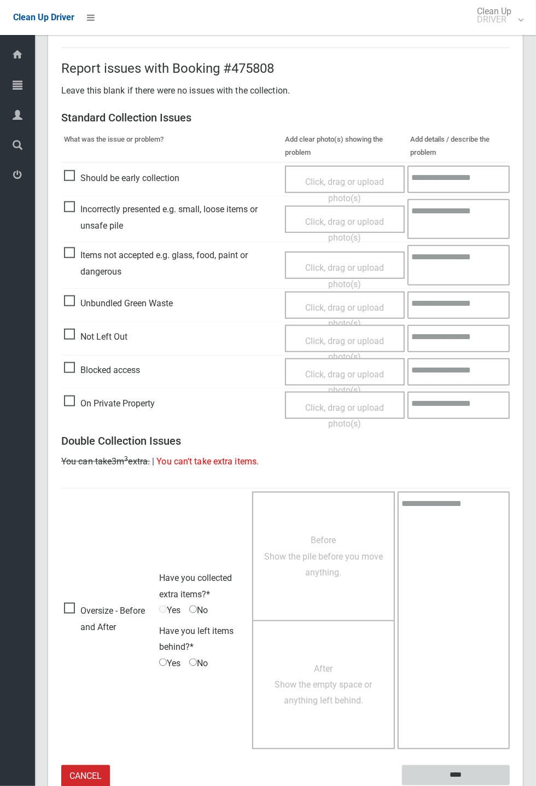
click at [510, 785] on input "****" at bounding box center [456, 775] width 108 height 20
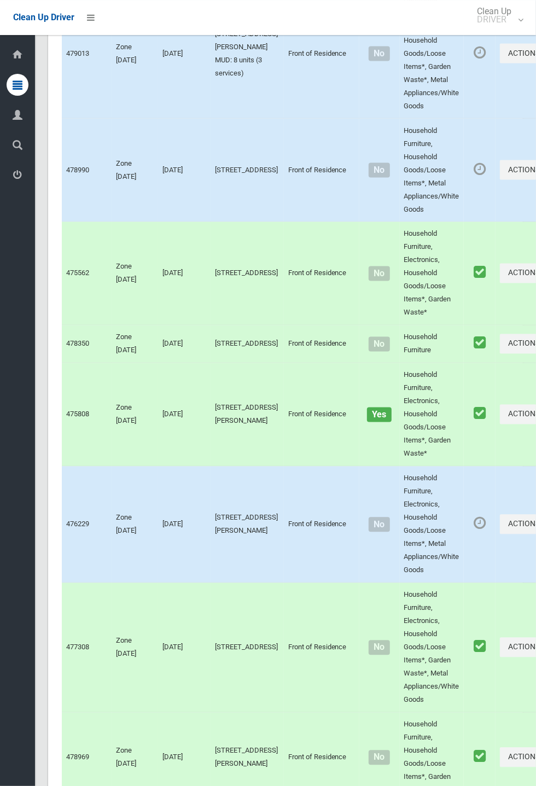
scroll to position [7434, 0]
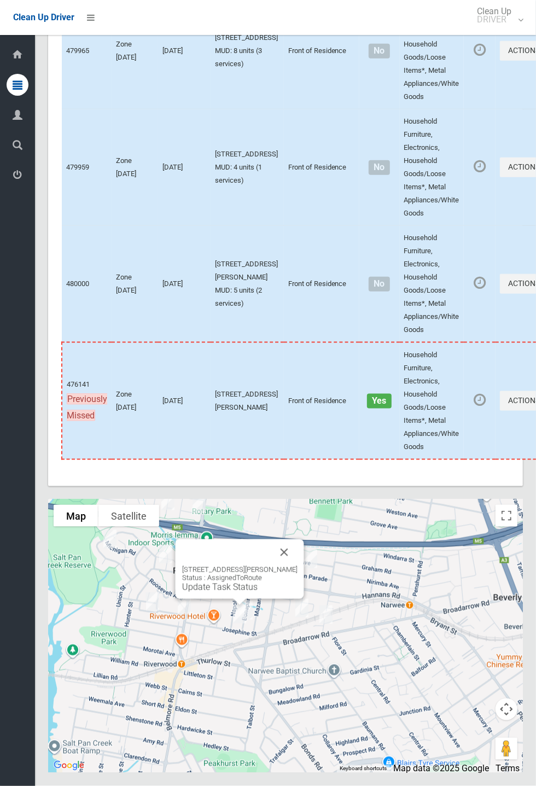
click at [297, 565] on button "Close" at bounding box center [284, 552] width 26 height 26
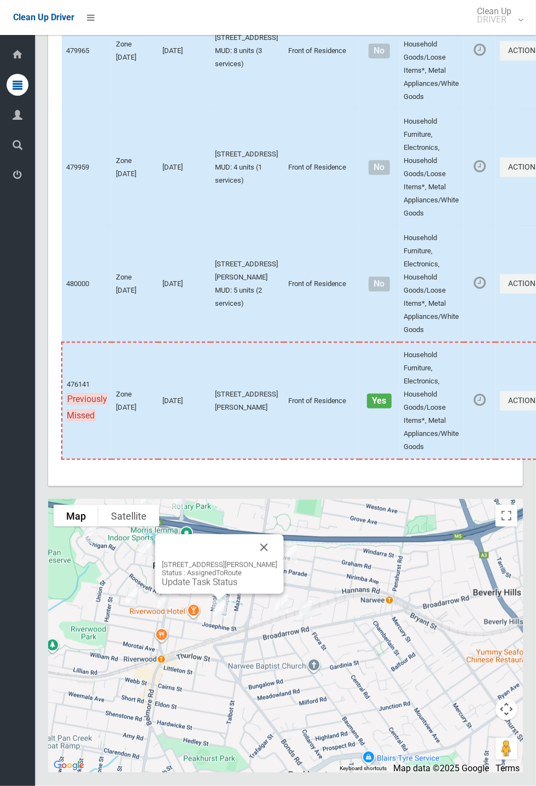
click at [202, 587] on link "Update Task Status" at bounding box center [199, 582] width 75 height 10
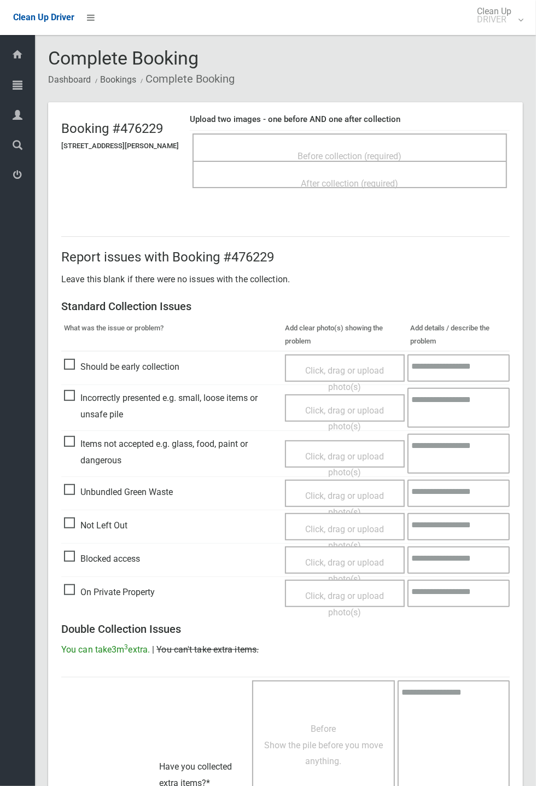
click at [356, 151] on span "Before collection (required)" at bounding box center [350, 156] width 104 height 10
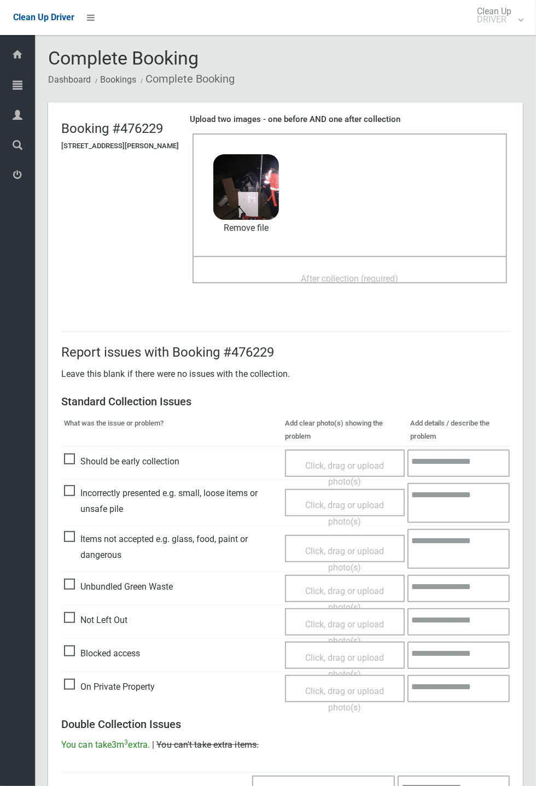
click at [319, 280] on span "After collection (required)" at bounding box center [349, 278] width 97 height 10
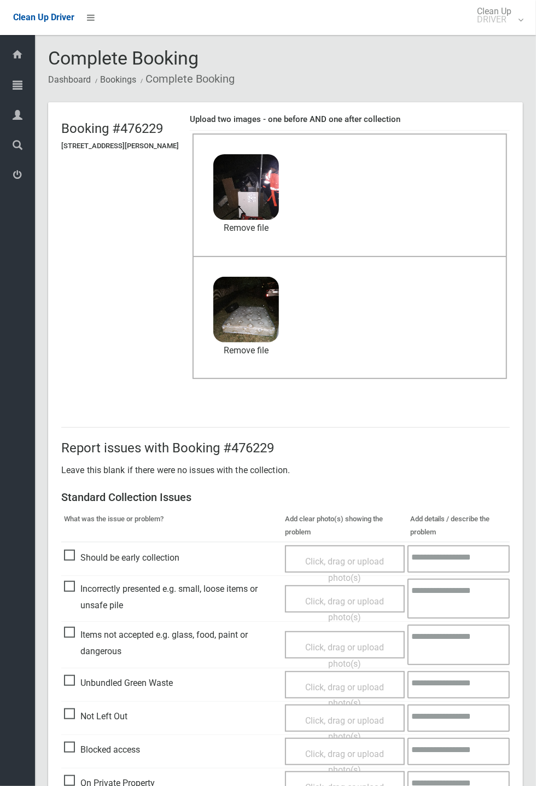
scroll to position [379, 0]
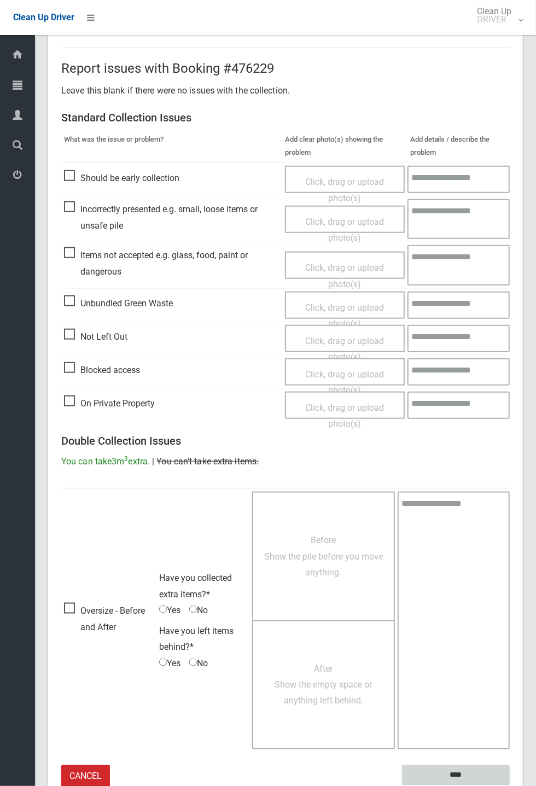
click at [510, 785] on input "****" at bounding box center [456, 775] width 108 height 20
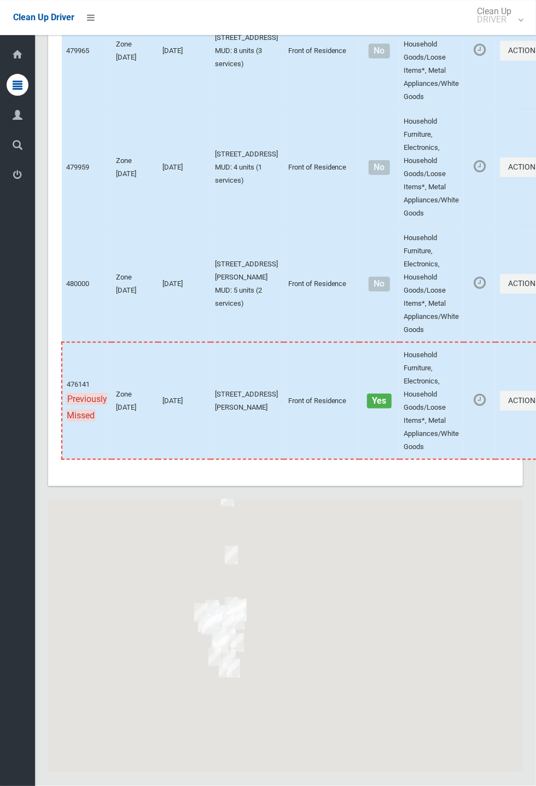
scroll to position [7434, 0]
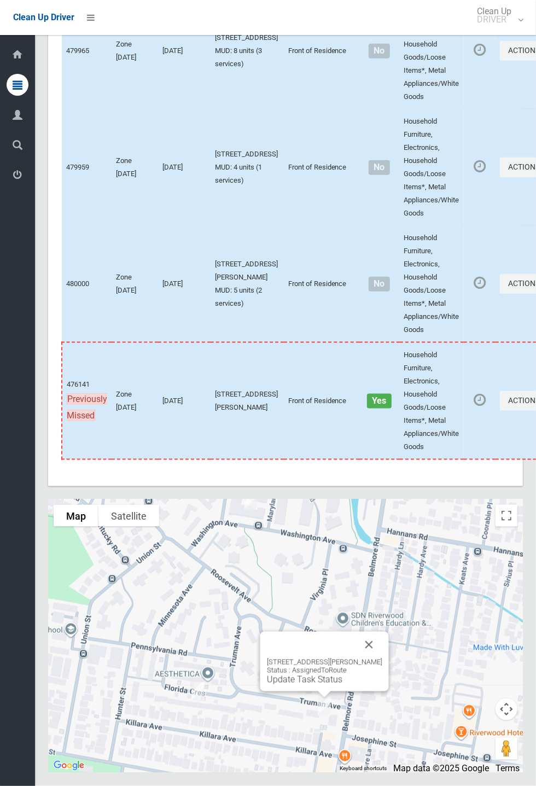
click at [381, 658] on button "Close" at bounding box center [369, 644] width 26 height 26
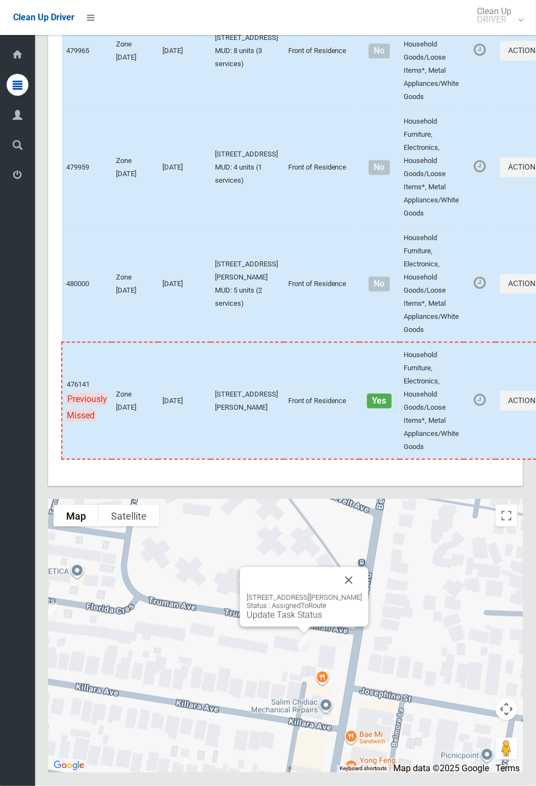
click at [356, 593] on button "Close" at bounding box center [349, 580] width 26 height 26
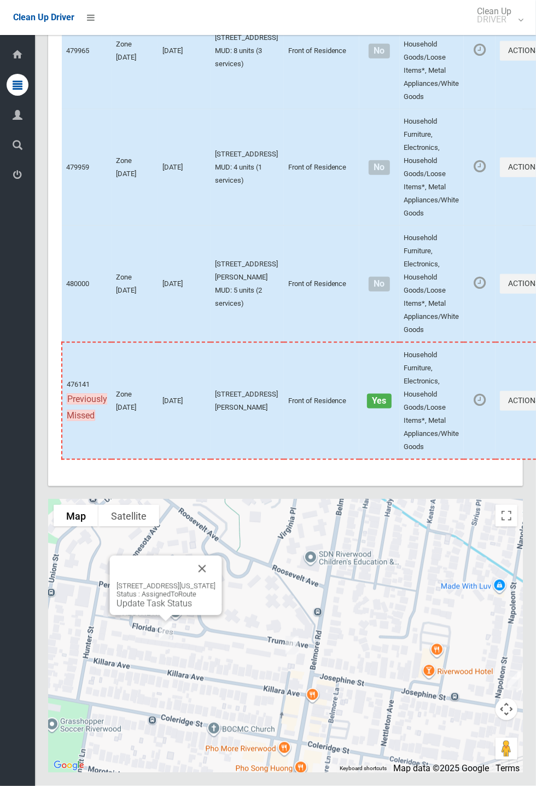
click at [215, 582] on button "Close" at bounding box center [202, 568] width 26 height 26
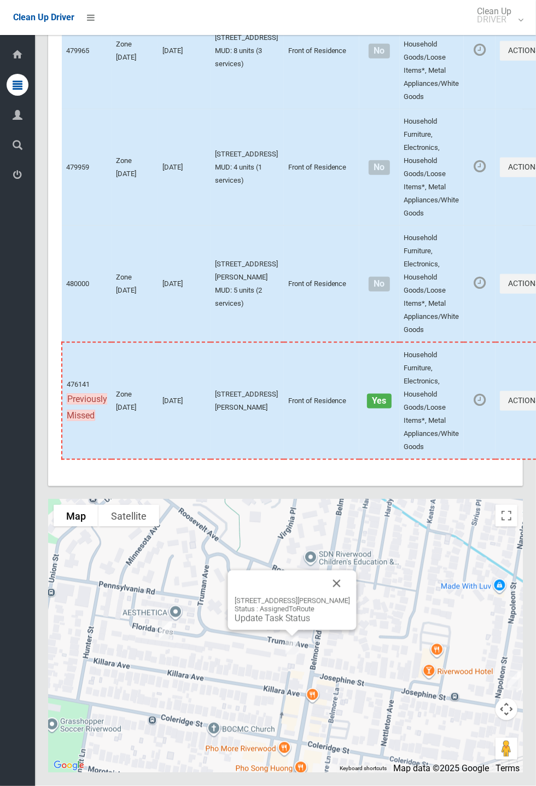
click at [262, 623] on link "Update Task Status" at bounding box center [272, 618] width 75 height 10
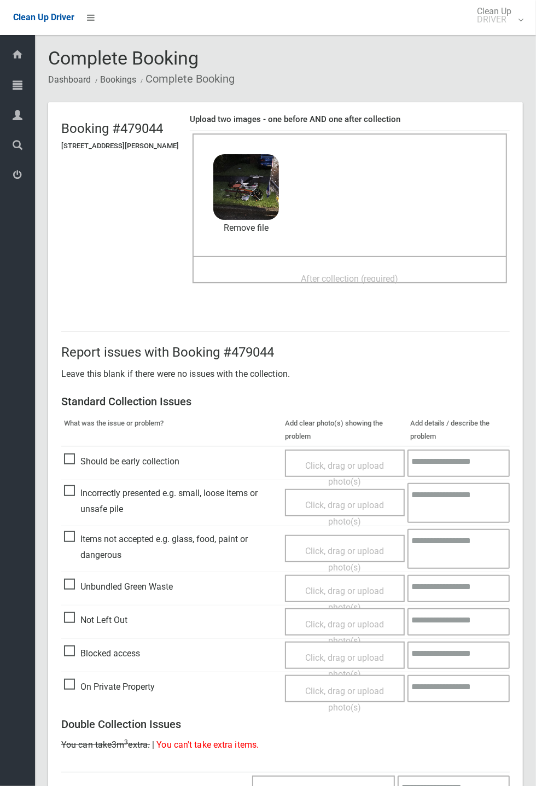
click at [320, 273] on span "After collection (required)" at bounding box center [349, 278] width 97 height 10
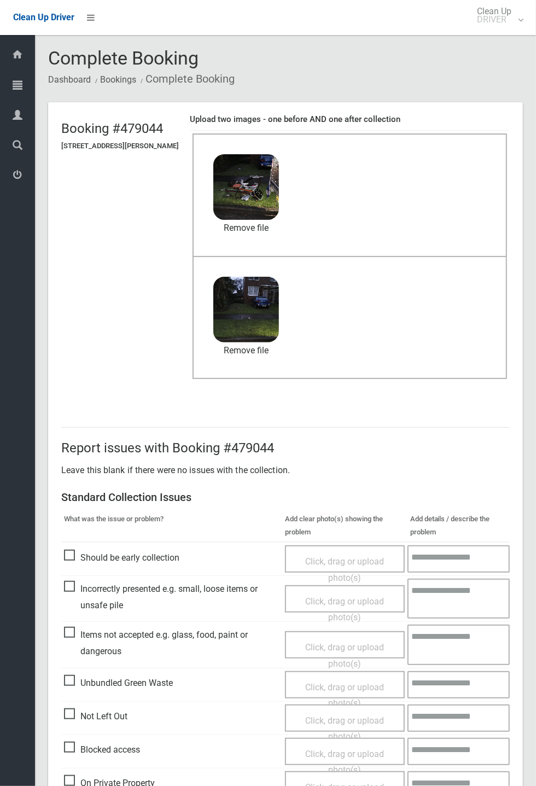
scroll to position [379, 0]
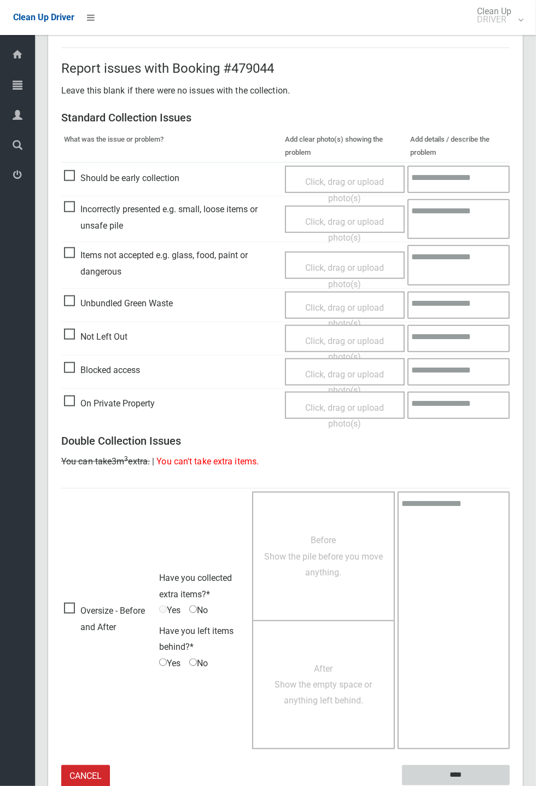
click at [464, 770] on input "****" at bounding box center [456, 775] width 108 height 20
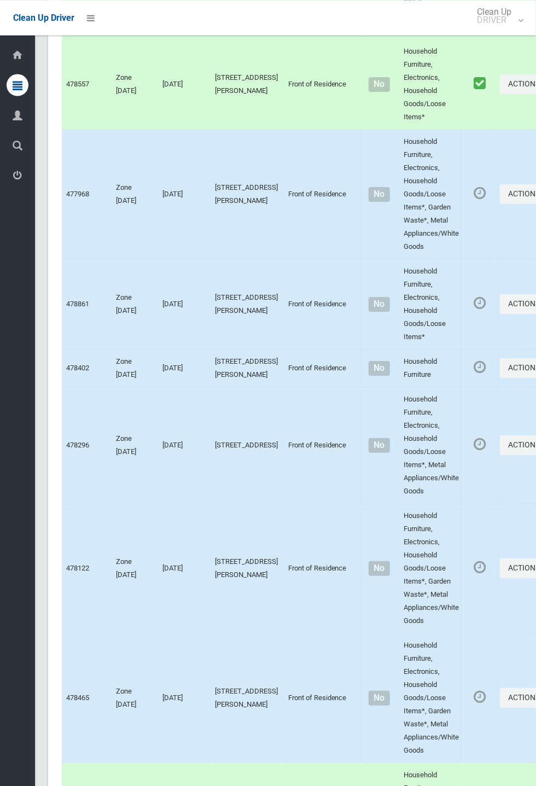
scroll to position [7434, 0]
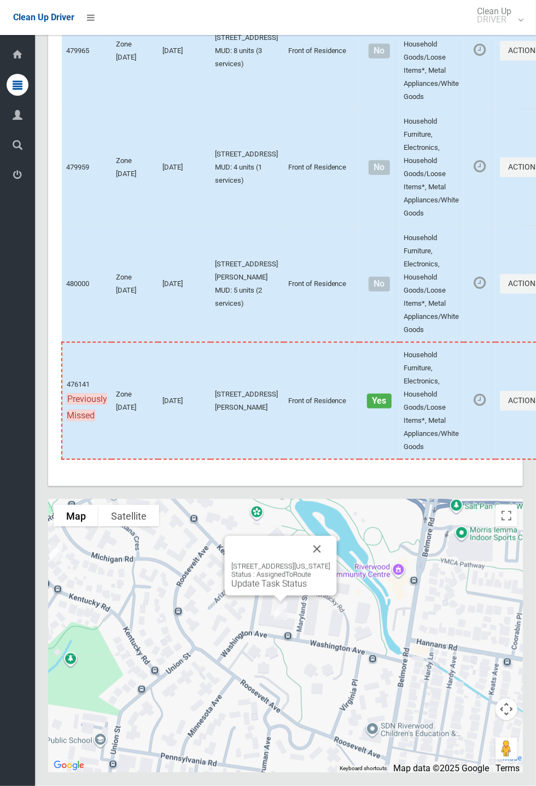
click at [330, 562] on button "Close" at bounding box center [317, 549] width 26 height 26
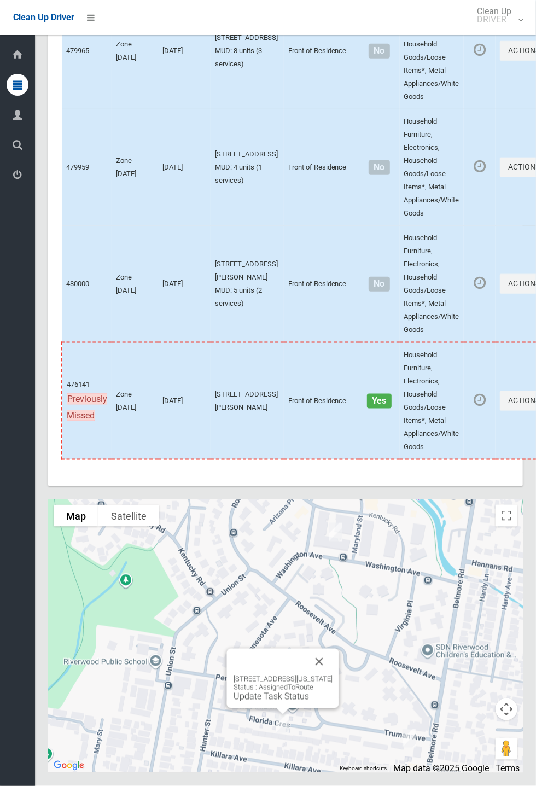
click at [272, 701] on link "Update Task Status" at bounding box center [270, 696] width 75 height 10
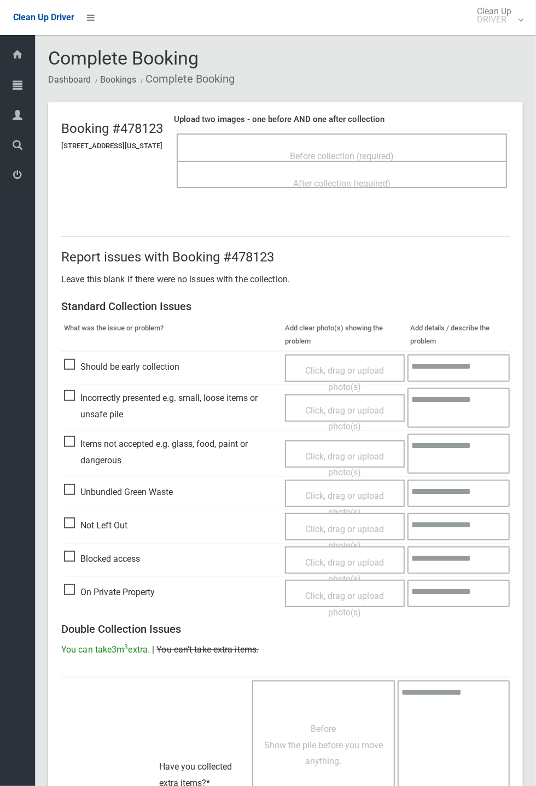
click at [312, 151] on span "Before collection (required)" at bounding box center [342, 156] width 104 height 10
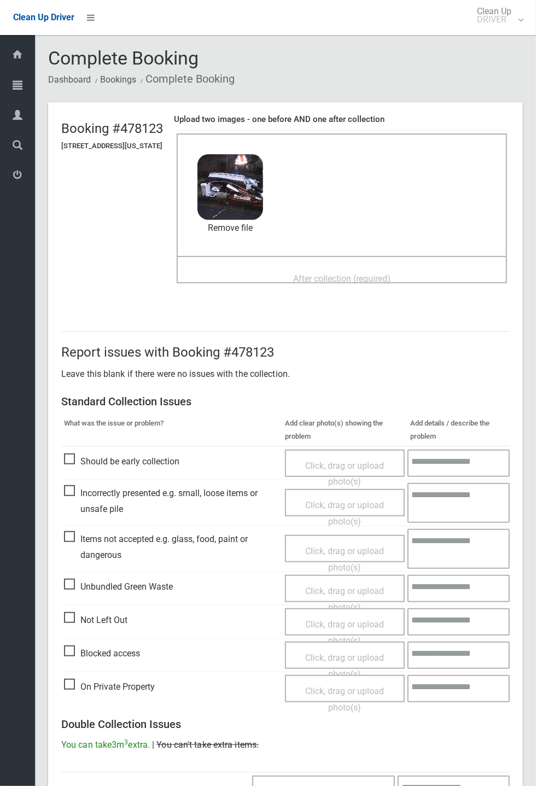
click at [319, 273] on span "After collection (required)" at bounding box center [341, 278] width 97 height 10
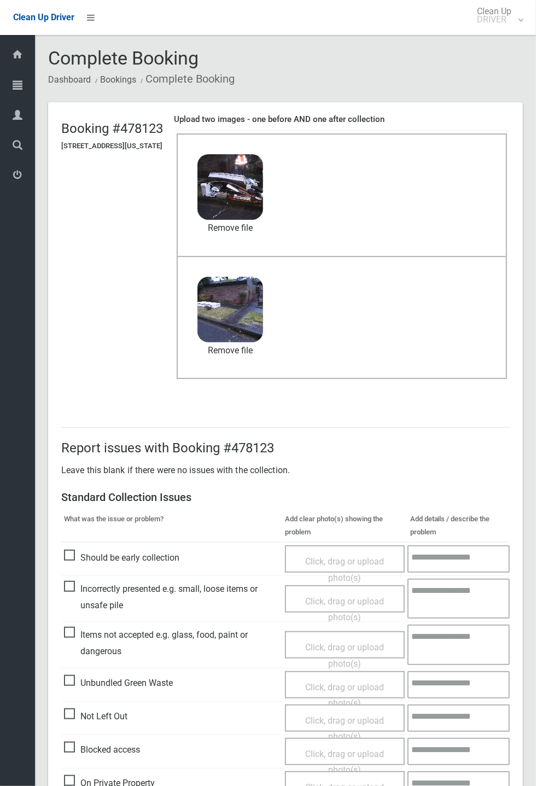
scroll to position [379, 0]
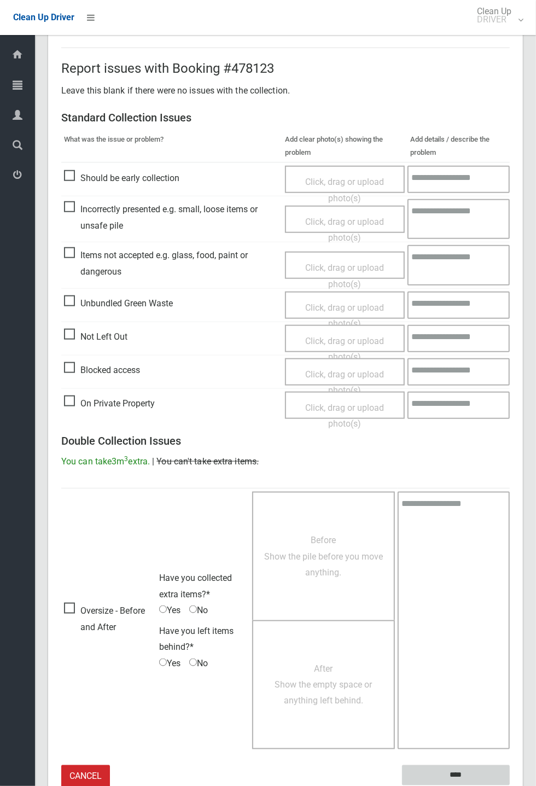
click at [510, 785] on input "****" at bounding box center [456, 775] width 108 height 20
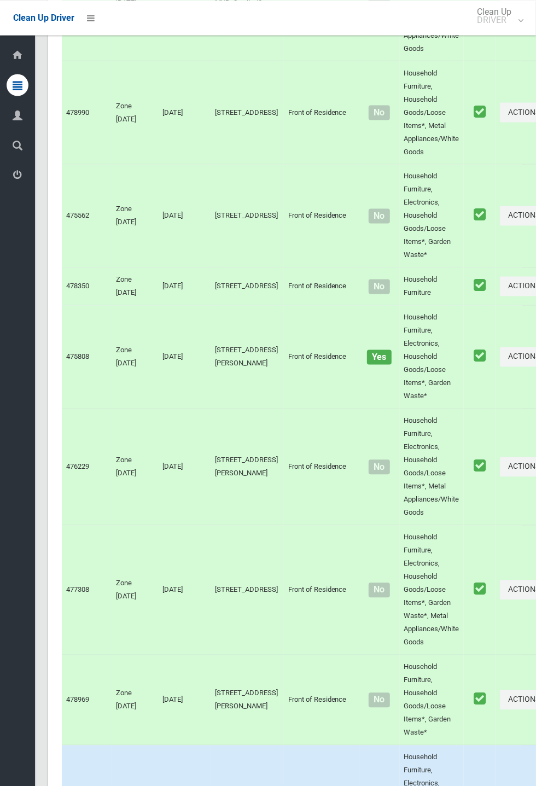
scroll to position [7434, 0]
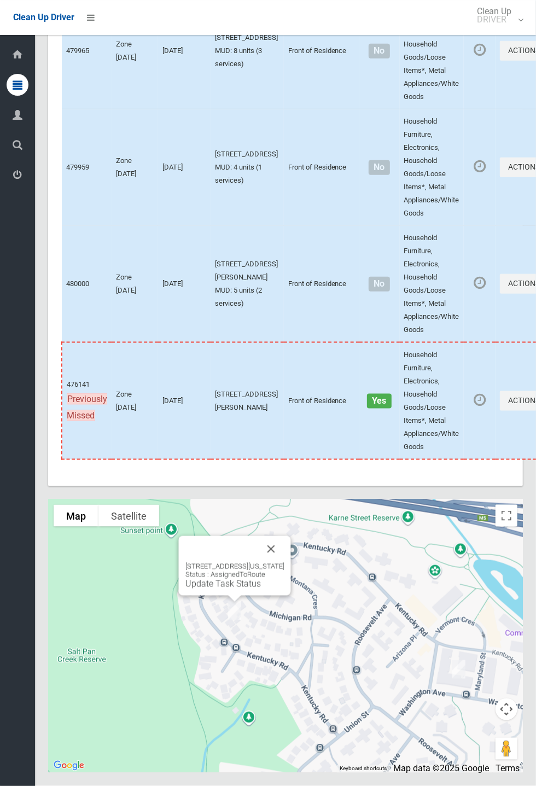
click at [209, 589] on link "Update Task Status" at bounding box center [222, 583] width 75 height 10
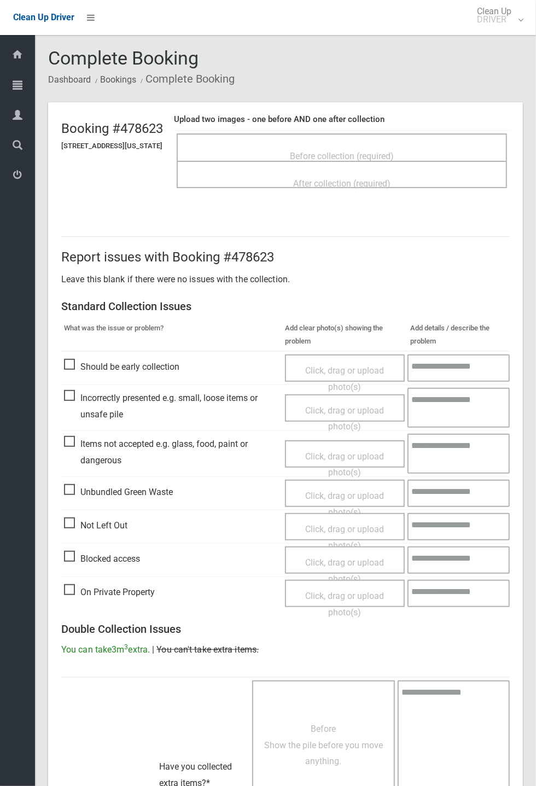
click at [365, 151] on span "Before collection (required)" at bounding box center [342, 156] width 104 height 10
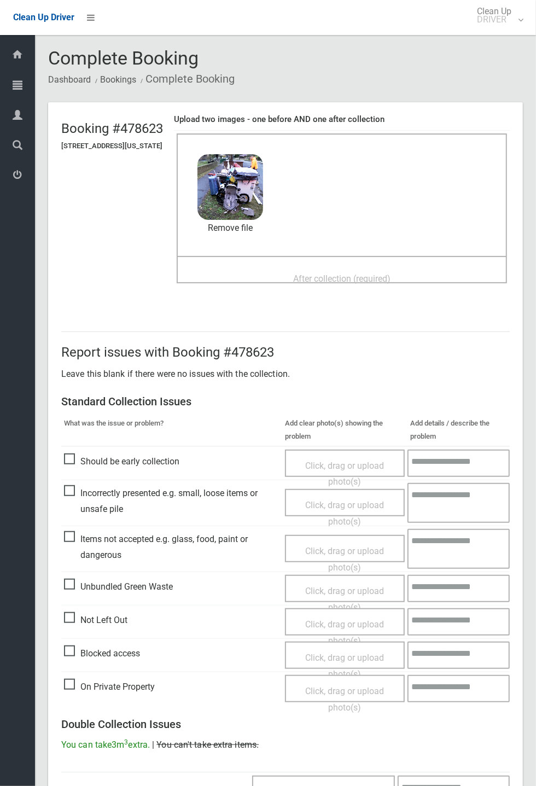
click at [309, 273] on span "After collection (required)" at bounding box center [341, 278] width 97 height 10
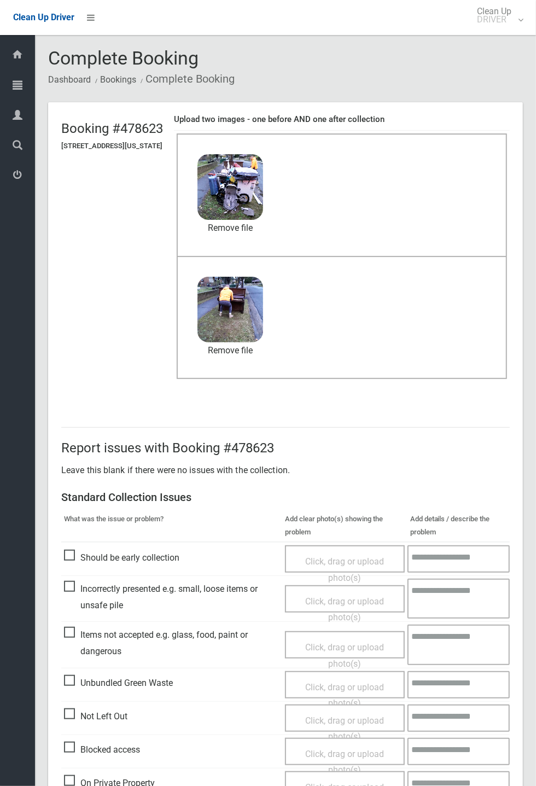
scroll to position [379, 0]
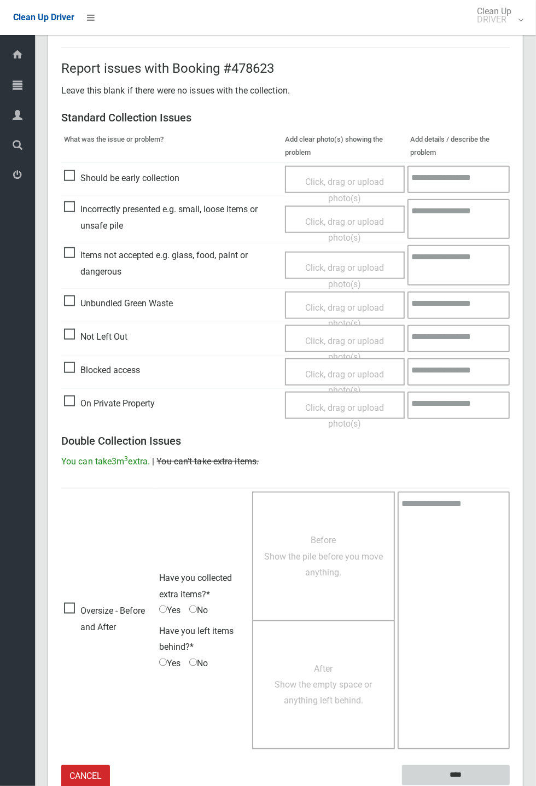
click at [510, 785] on input "****" at bounding box center [456, 775] width 108 height 20
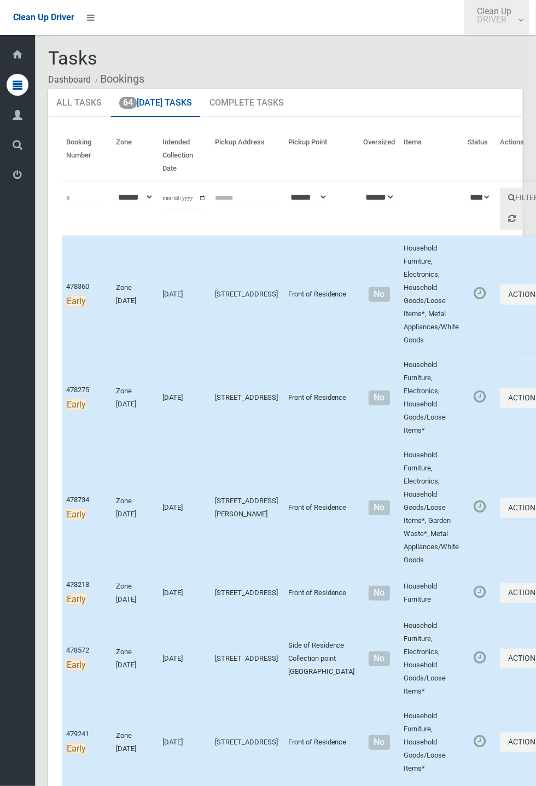
click at [529, 35] on link "Clean Up DRIVER" at bounding box center [496, 17] width 65 height 35
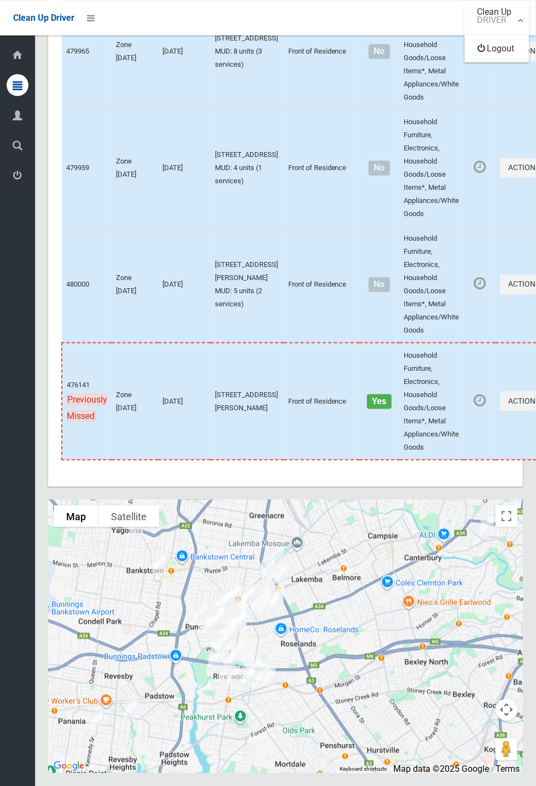
scroll to position [7434, 0]
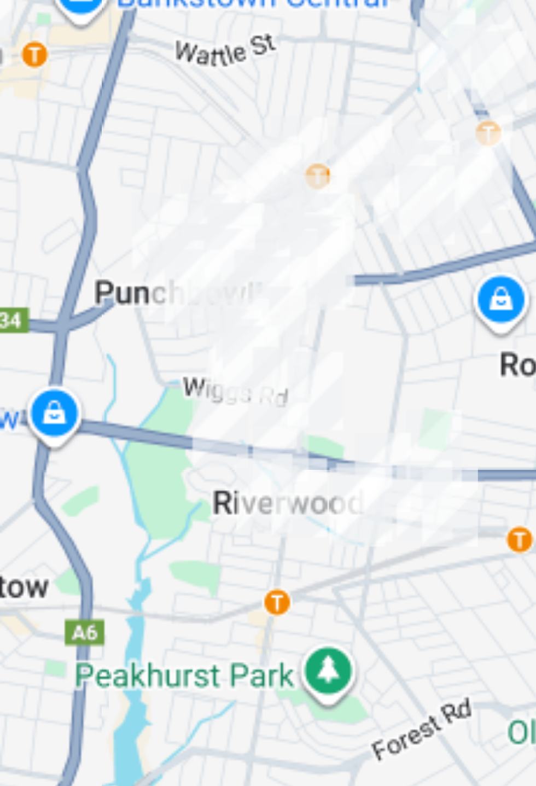
click at [230, 711] on div at bounding box center [268, 393] width 536 height 786
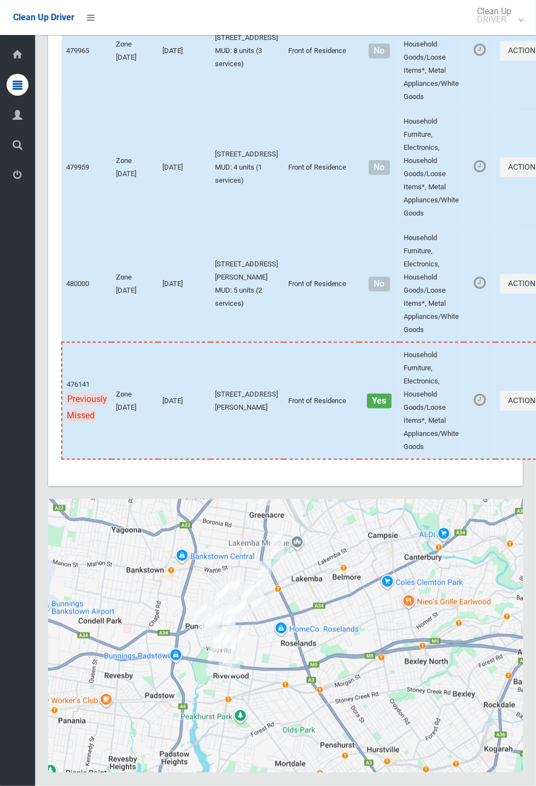
scroll to position [7434, 0]
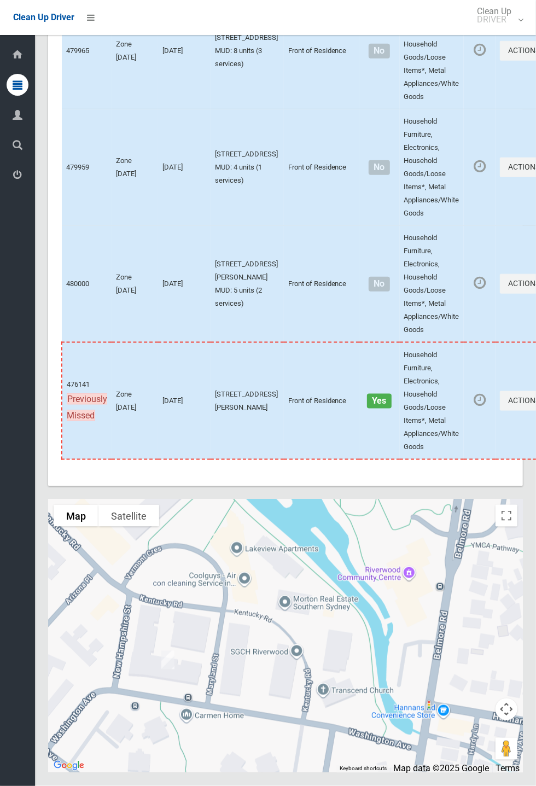
click at [166, 645] on div "7 Washington Avenue, RIVERWOOD NSW 2210 Status : AssignedToRoute Update Task St…" at bounding box center [168, 615] width 112 height 60
click at [138, 638] on link "Update Task Status" at bounding box center [156, 633] width 75 height 10
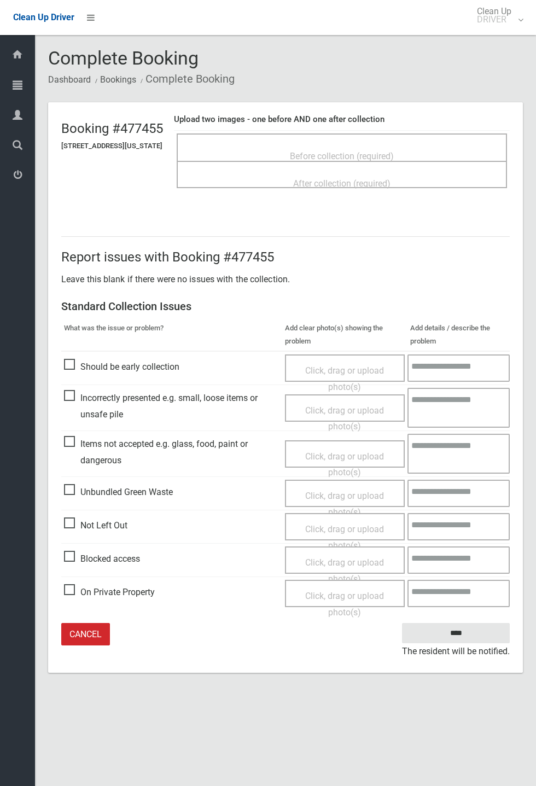
click at [365, 151] on span "Before collection (required)" at bounding box center [342, 156] width 104 height 10
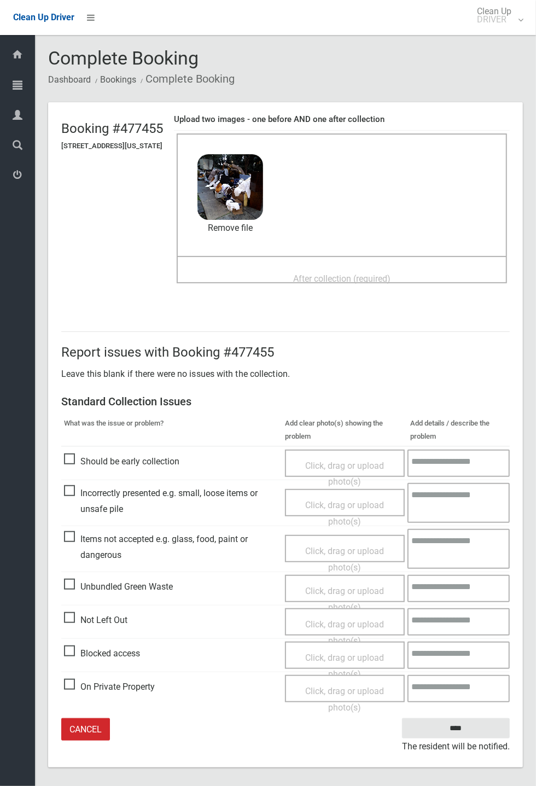
click at [342, 273] on span "After collection (required)" at bounding box center [341, 278] width 97 height 10
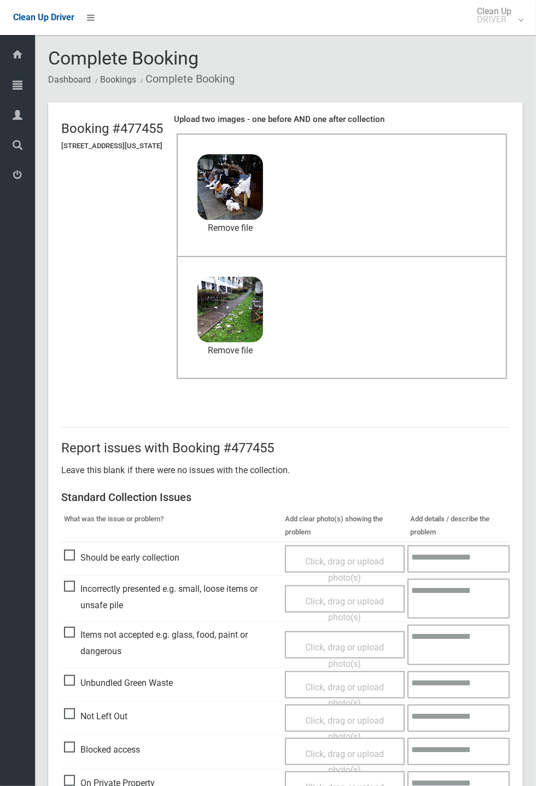
scroll to position [51, 0]
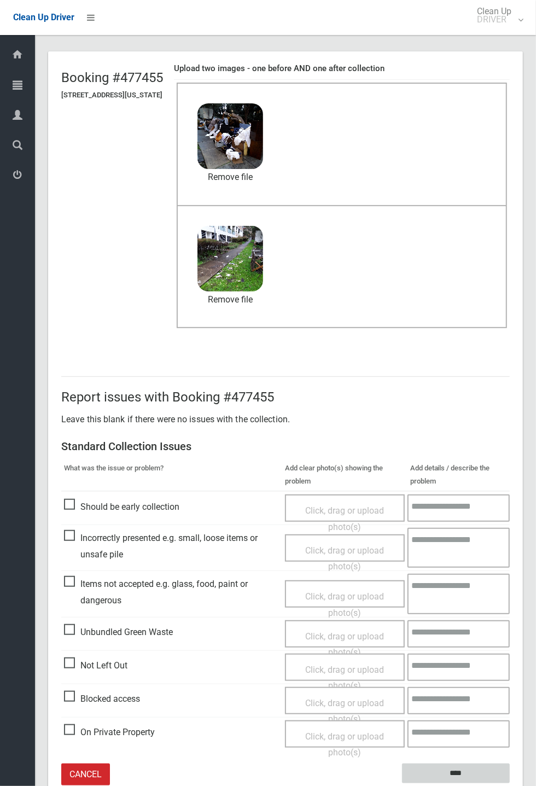
click at [510, 783] on input "****" at bounding box center [456, 773] width 108 height 20
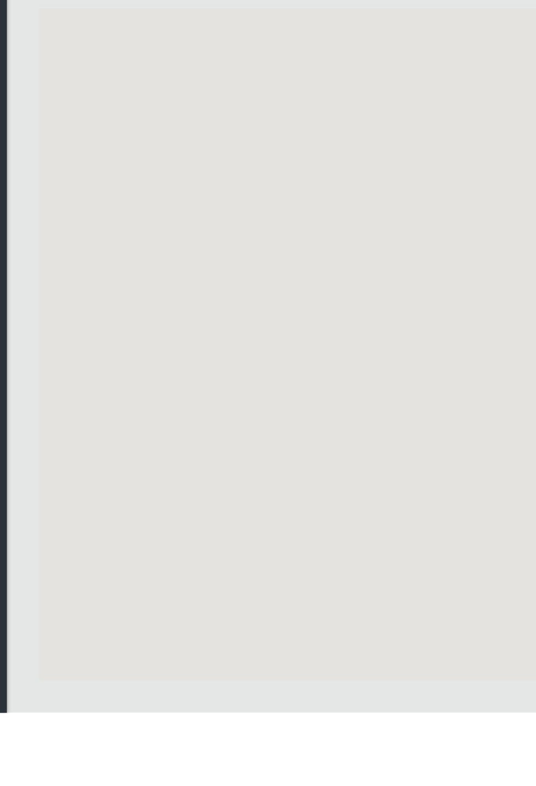
scroll to position [7434, 0]
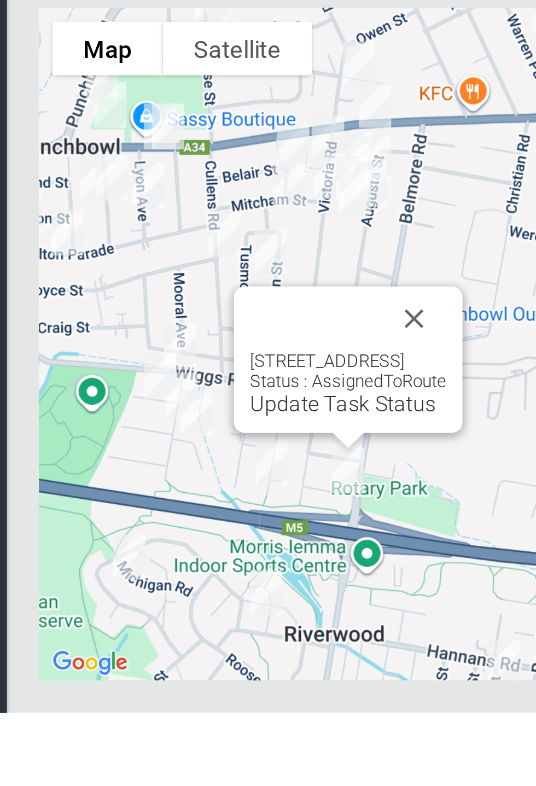
click at [214, 639] on button "Close" at bounding box center [201, 625] width 26 height 26
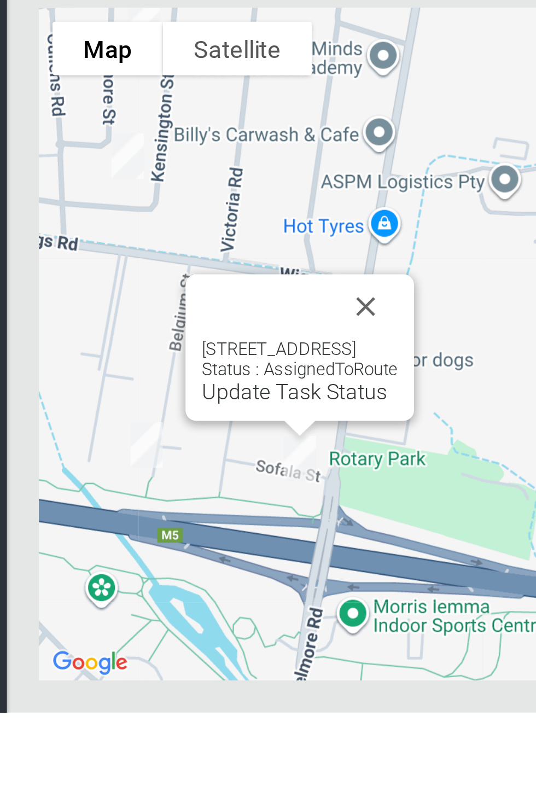
click at [143, 660] on link "Update Task Status" at bounding box center [151, 655] width 75 height 10
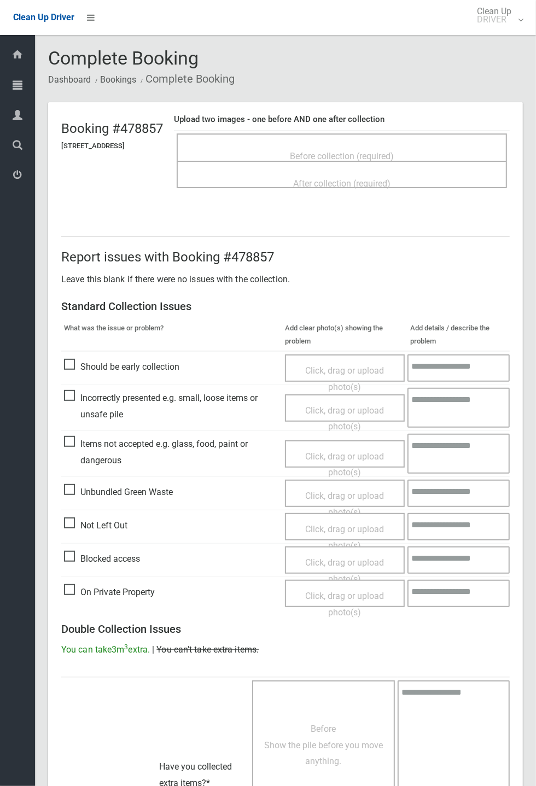
click at [330, 151] on span "Before collection (required)" at bounding box center [342, 156] width 104 height 10
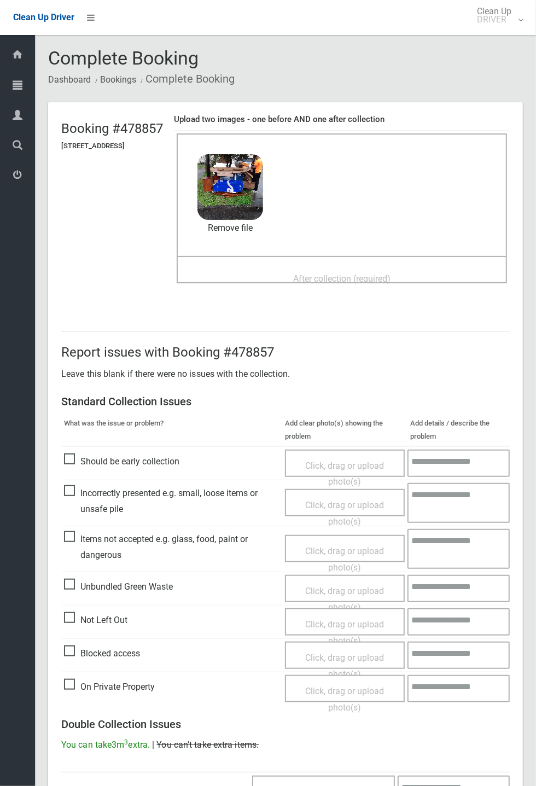
click at [276, 271] on div "After collection (required)" at bounding box center [342, 278] width 306 height 20
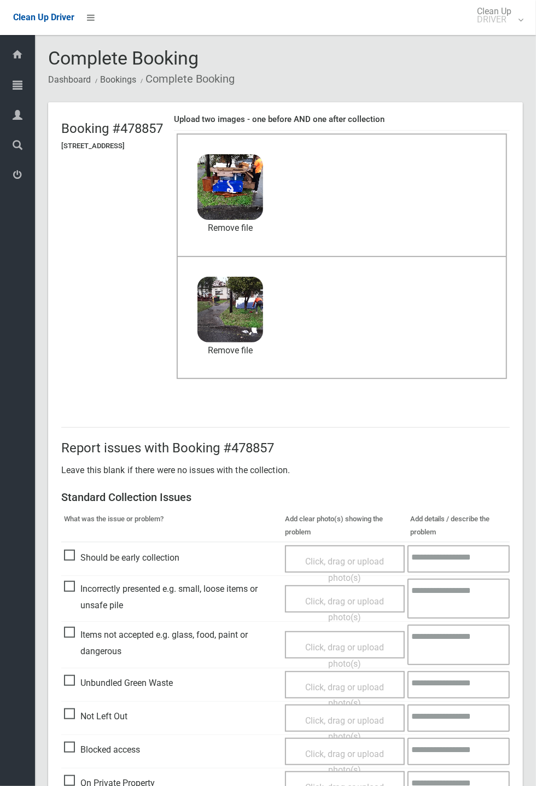
scroll to position [379, 0]
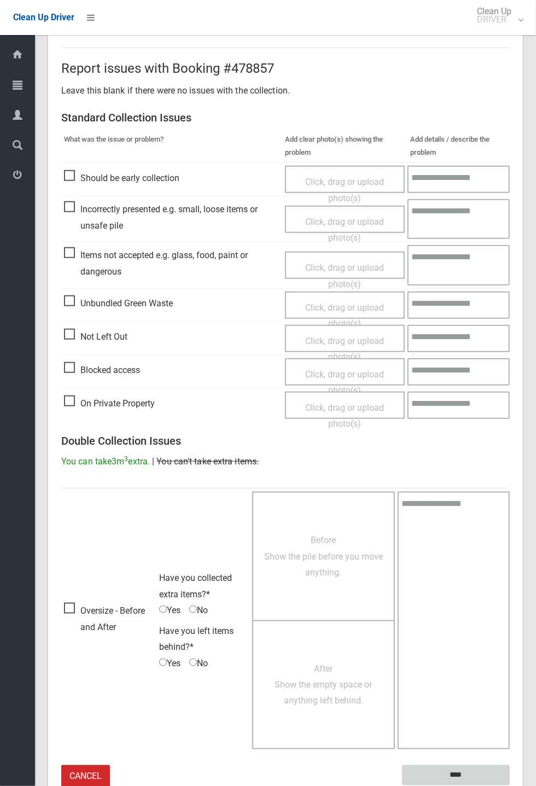
click at [510, 785] on input "****" at bounding box center [456, 775] width 108 height 20
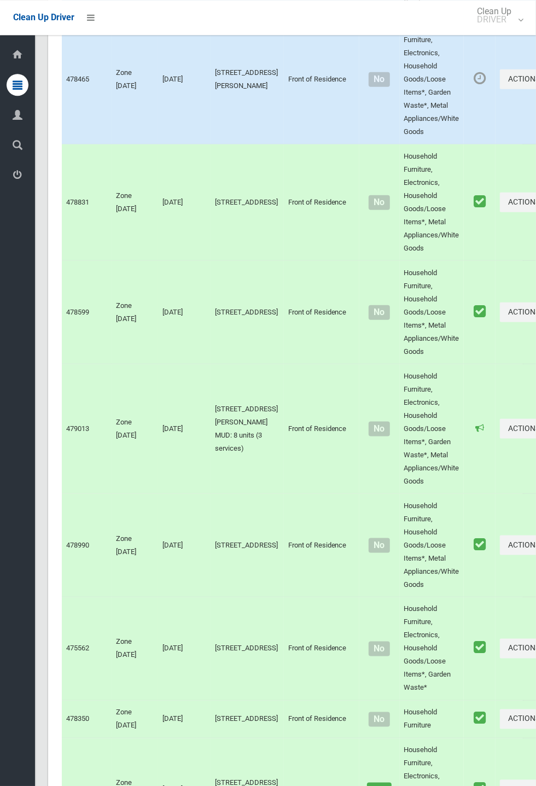
scroll to position [7434, 0]
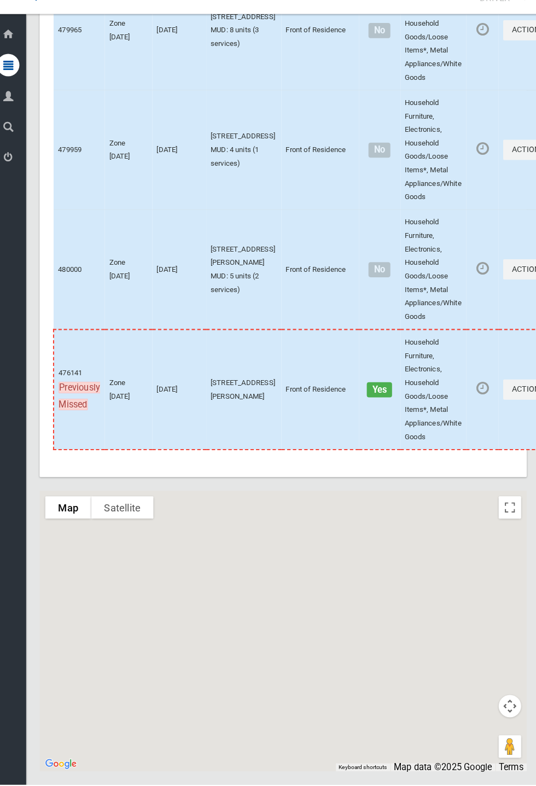
scroll to position [7434, 0]
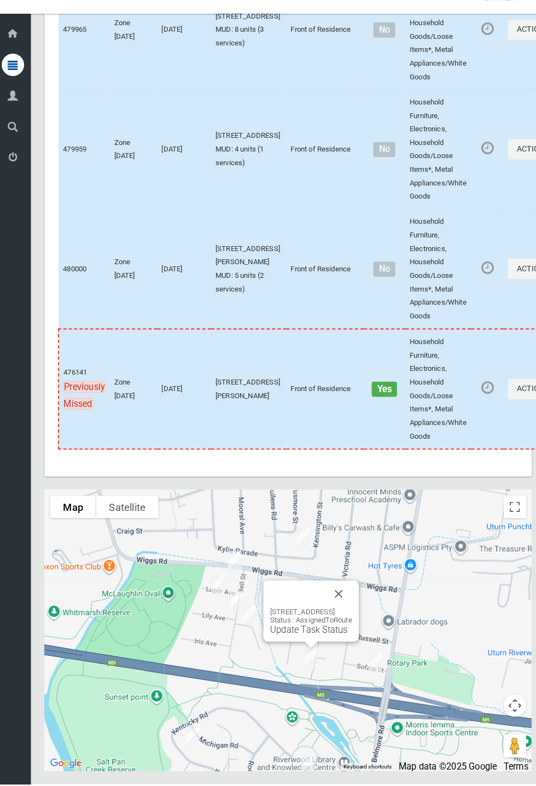
click at [348, 613] on button "Close" at bounding box center [334, 600] width 26 height 26
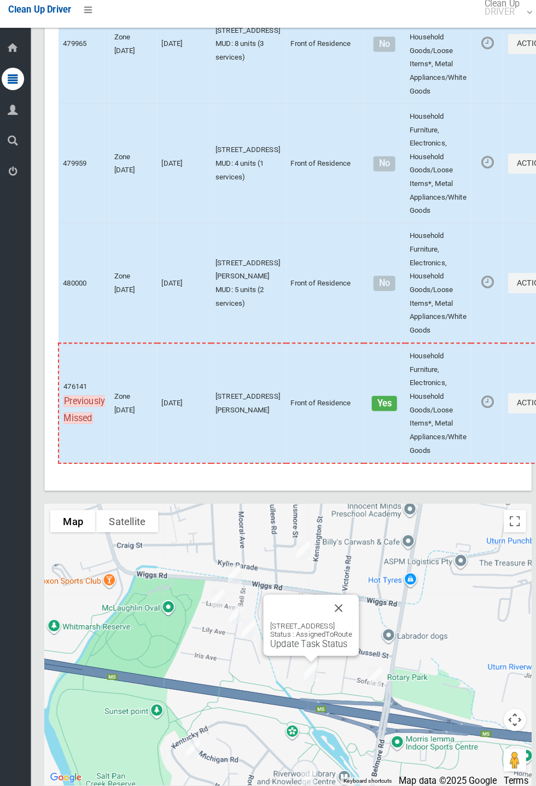
click at [283, 640] on div "35A Belgium Street, RIVERWOOD NSW 2210 Status : AssignedToRoute Update Task Sta…" at bounding box center [308, 626] width 80 height 27
click at [291, 640] on link "Update Task Status" at bounding box center [305, 635] width 75 height 10
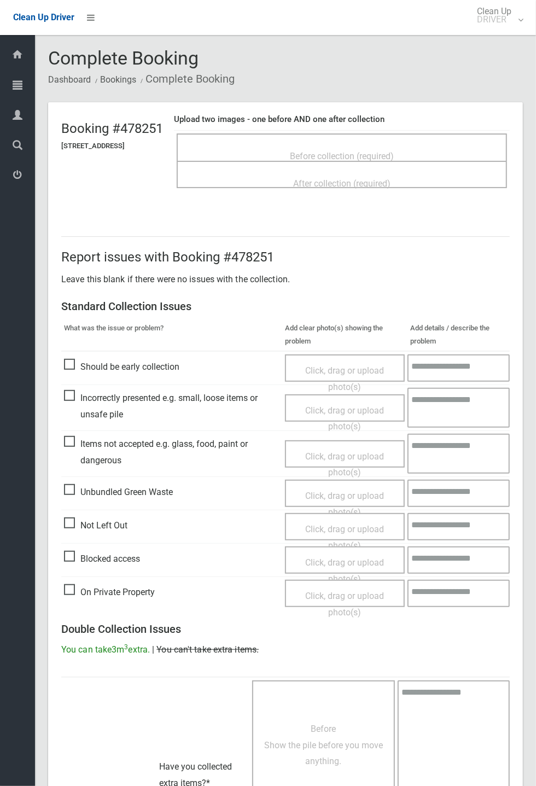
click at [333, 151] on span "Before collection (required)" at bounding box center [342, 156] width 104 height 10
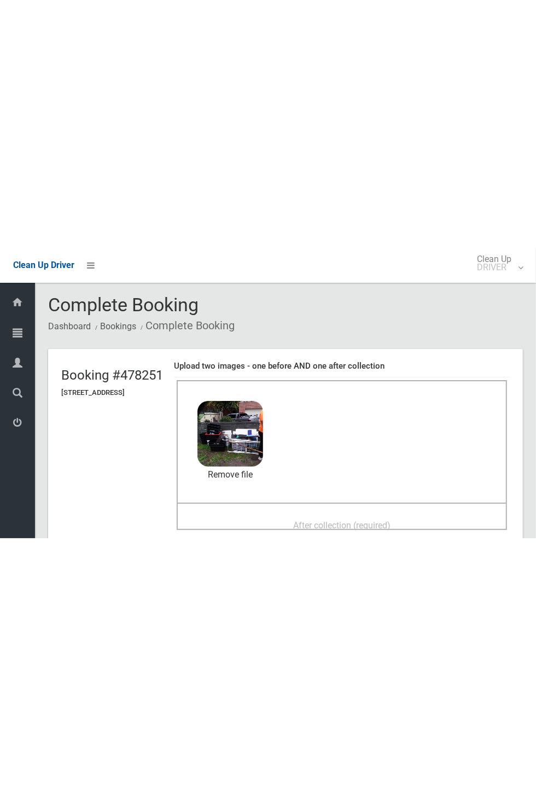
scroll to position [2, 0]
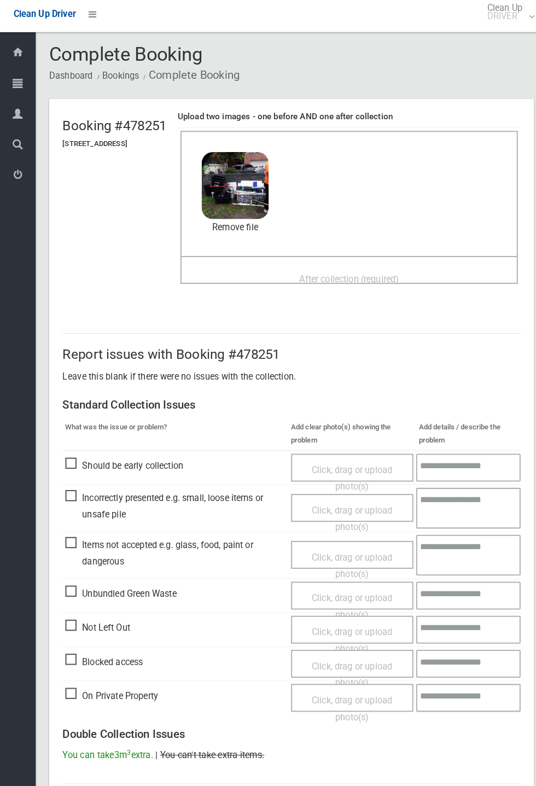
click at [376, 274] on span "After collection (required)" at bounding box center [341, 277] width 97 height 10
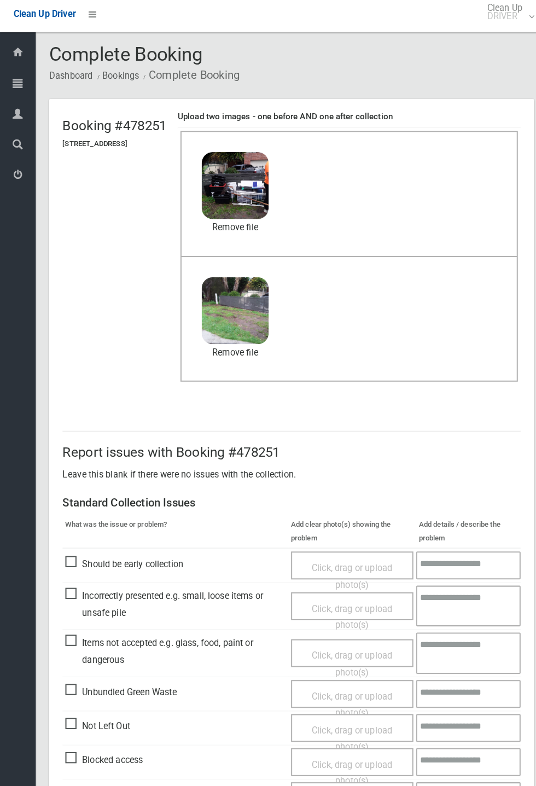
scroll to position [381, 0]
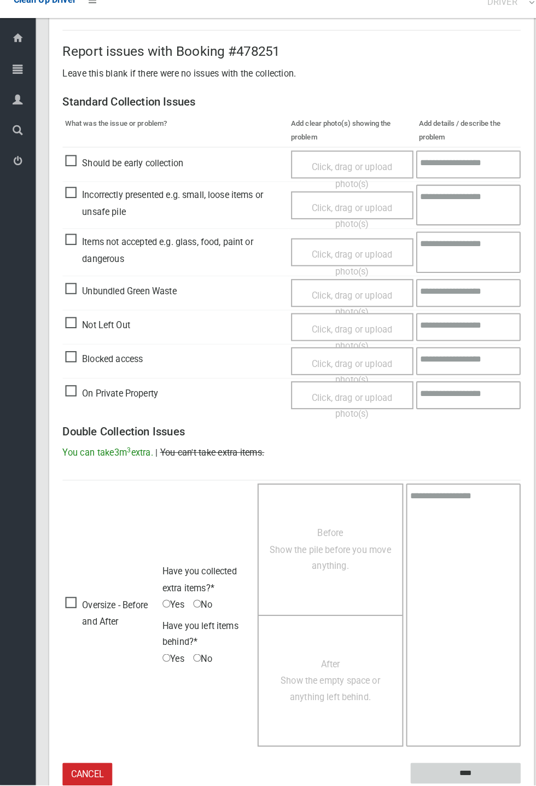
click at [510, 784] on input "****" at bounding box center [456, 774] width 108 height 20
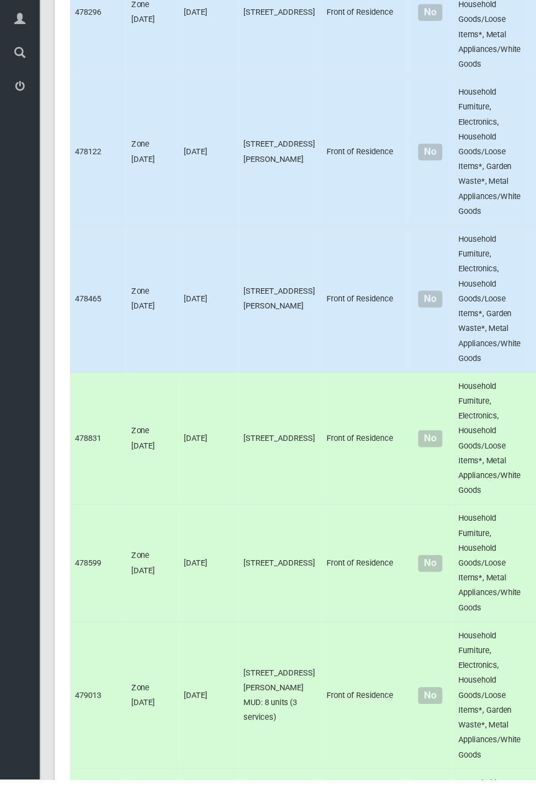
scroll to position [7434, 0]
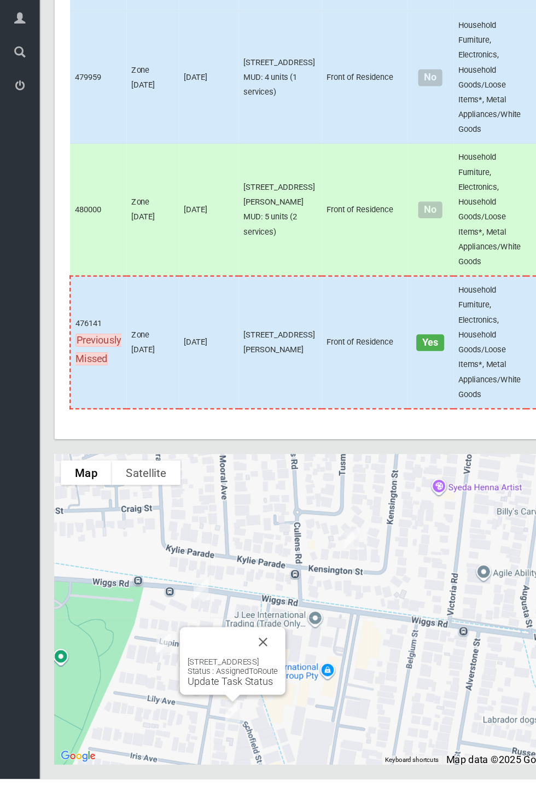
click at [245, 678] on button "Close" at bounding box center [232, 665] width 26 height 26
click at [500, 294] on button "Actions" at bounding box center [526, 284] width 52 height 20
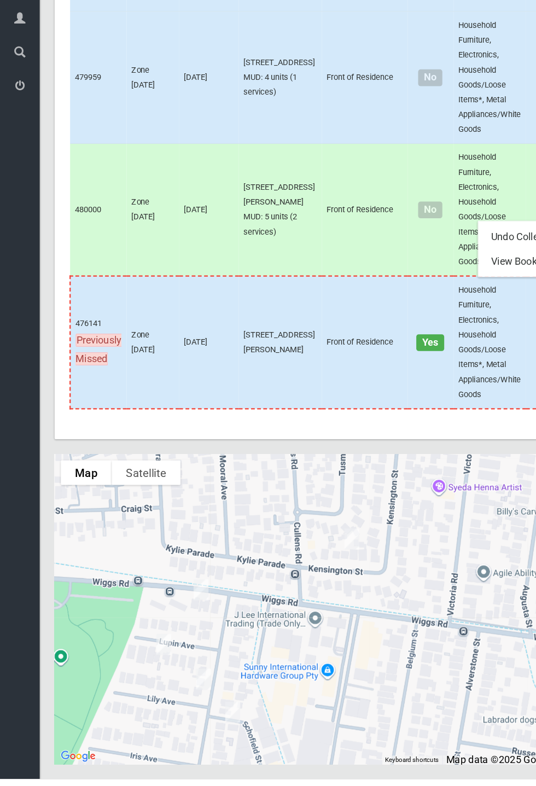
click at [168, 741] on div at bounding box center [268, 393] width 536 height 786
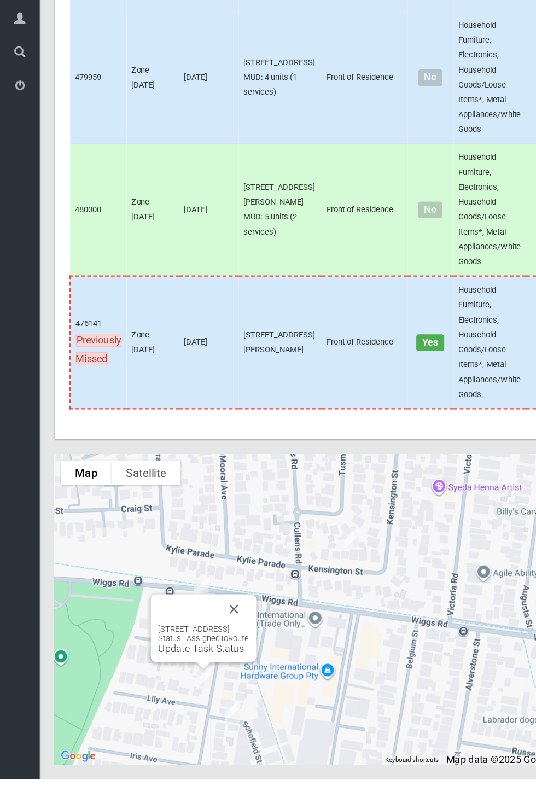
click at [219, 649] on button "Close" at bounding box center [206, 636] width 26 height 26
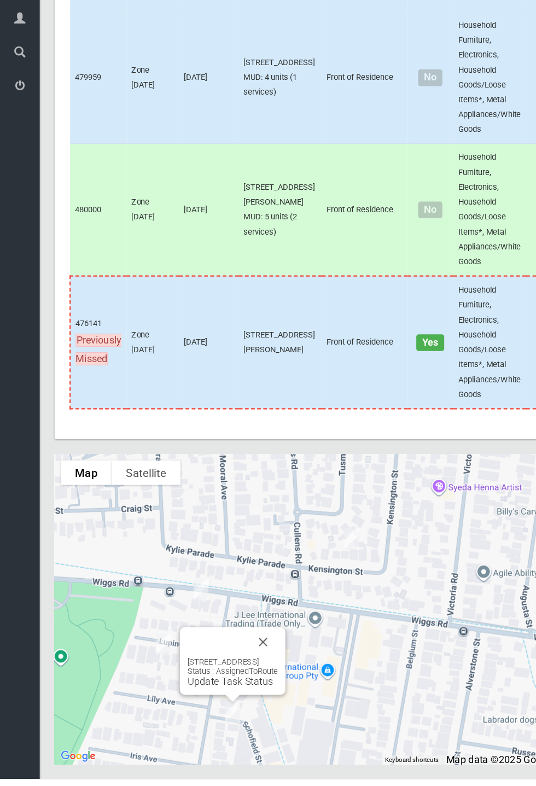
click at [191, 705] on link "Update Task Status" at bounding box center [202, 699] width 75 height 10
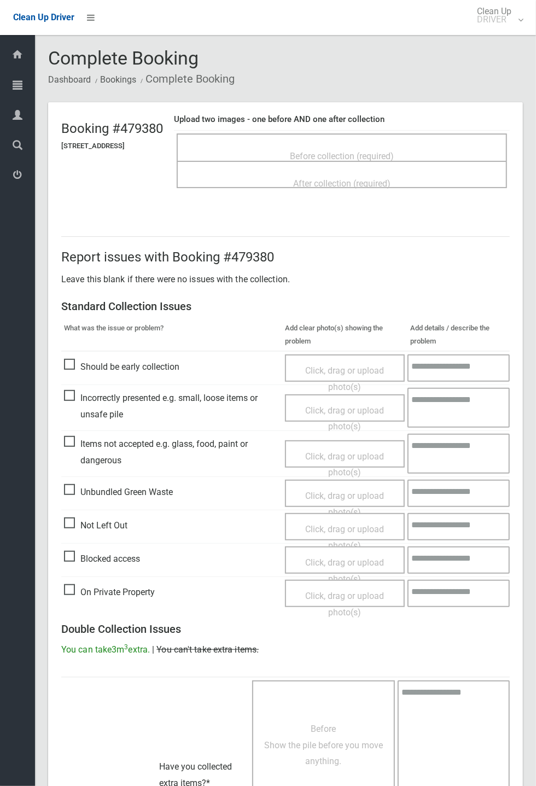
click at [361, 152] on span "Before collection (required)" at bounding box center [342, 156] width 104 height 10
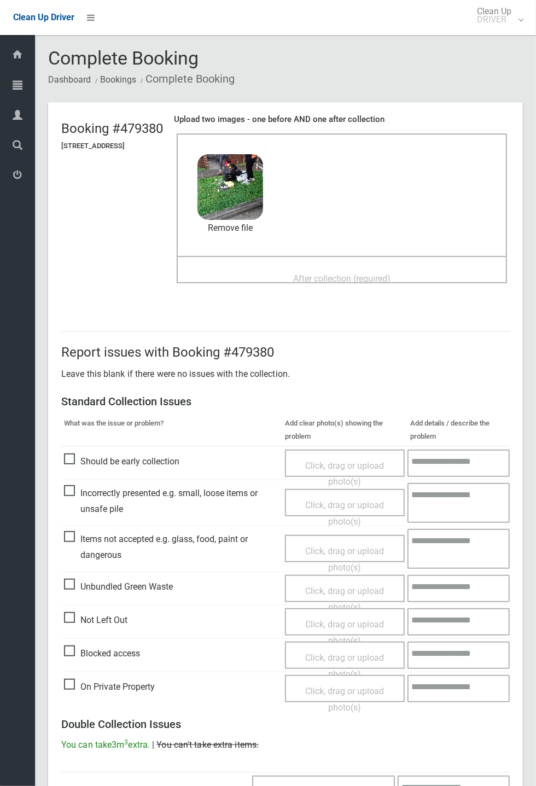
click at [325, 268] on div "After collection (required)" at bounding box center [342, 278] width 306 height 20
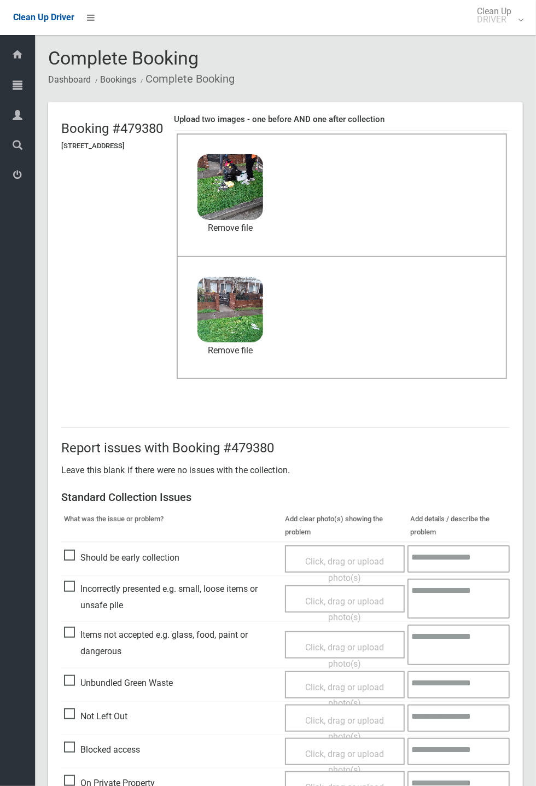
scroll to position [379, 0]
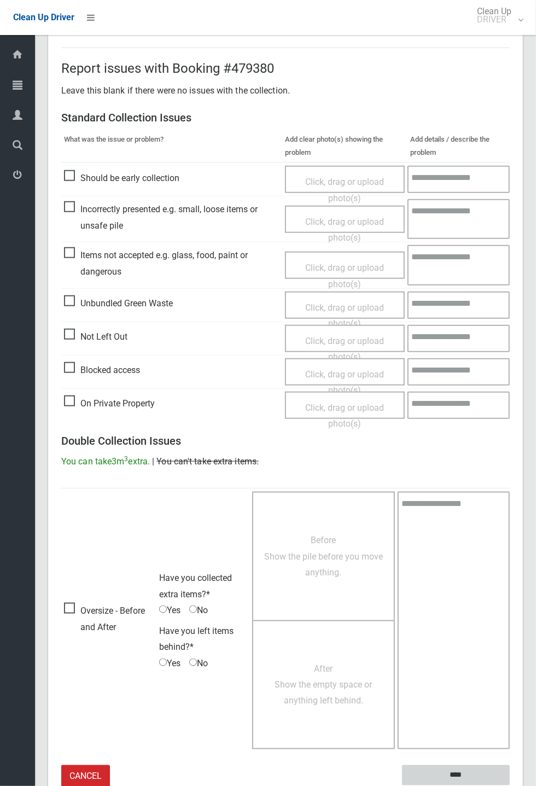
click at [510, 785] on input "****" at bounding box center [456, 775] width 108 height 20
click at [523, 402] on div "Report issues with Booking #479380 Leave this blank if there were no issues wit…" at bounding box center [285, 417] width 475 height 793
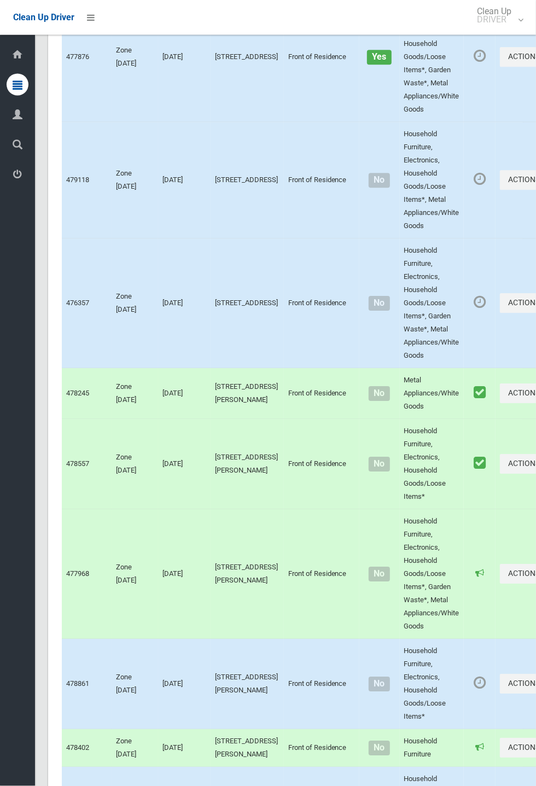
scroll to position [7434, 0]
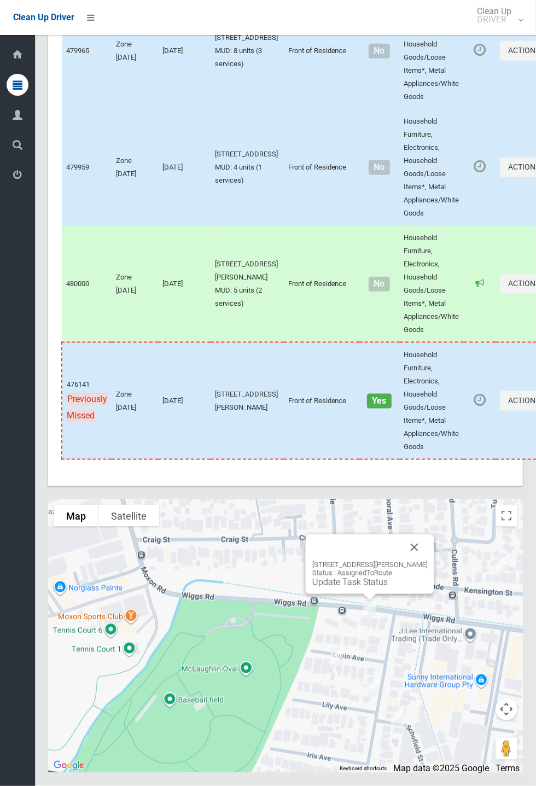
click at [420, 560] on button "Close" at bounding box center [414, 547] width 26 height 26
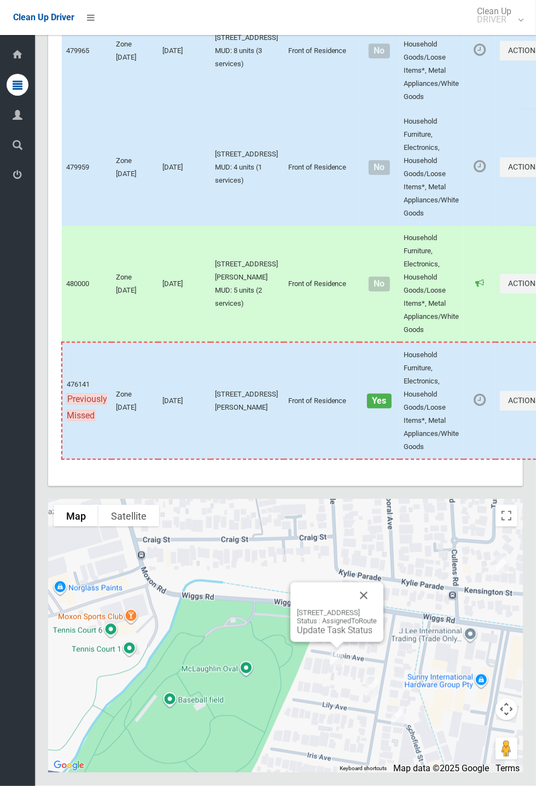
click at [377, 609] on button "Close" at bounding box center [363, 595] width 26 height 26
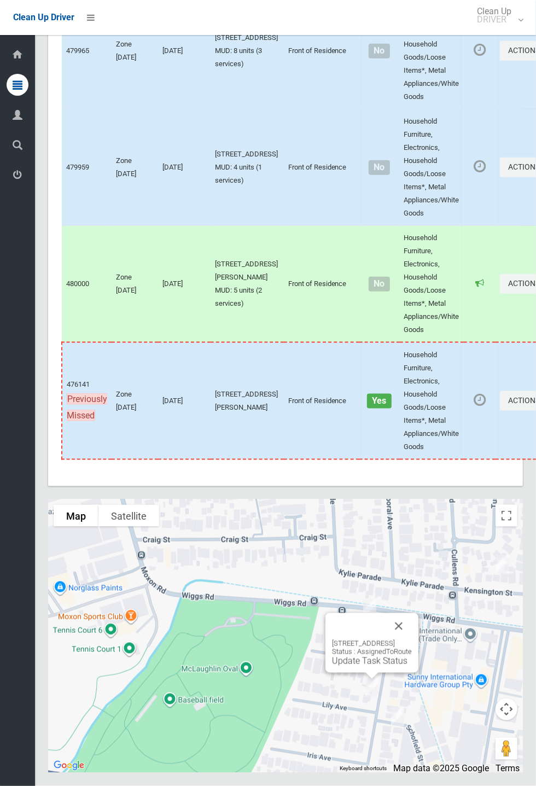
click at [351, 666] on link "Update Task Status" at bounding box center [369, 661] width 75 height 10
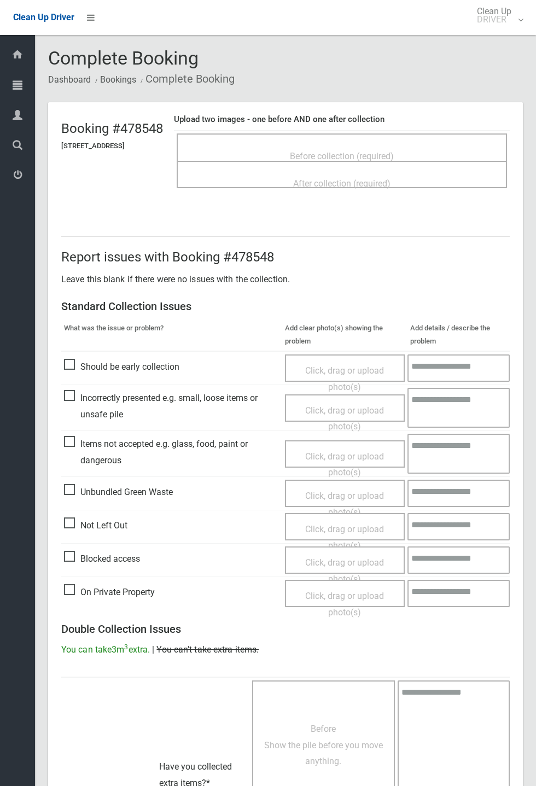
click at [357, 154] on span "Before collection (required)" at bounding box center [342, 156] width 104 height 10
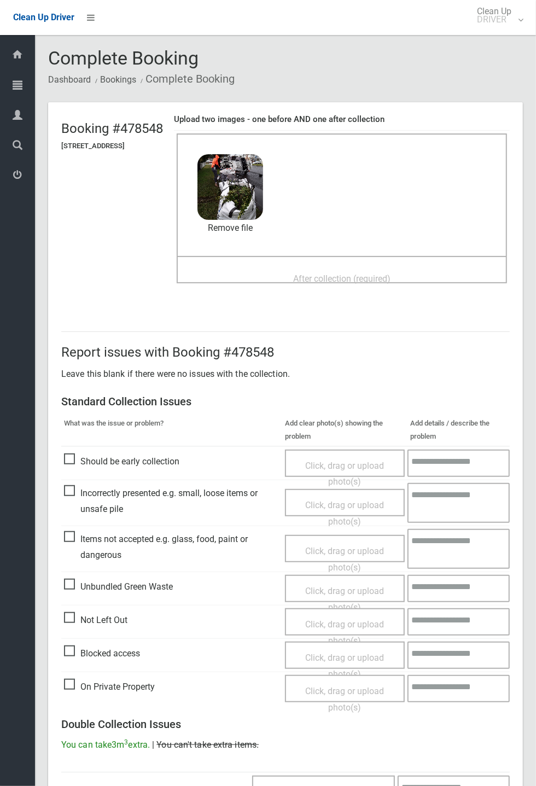
click at [339, 273] on span "After collection (required)" at bounding box center [341, 278] width 97 height 10
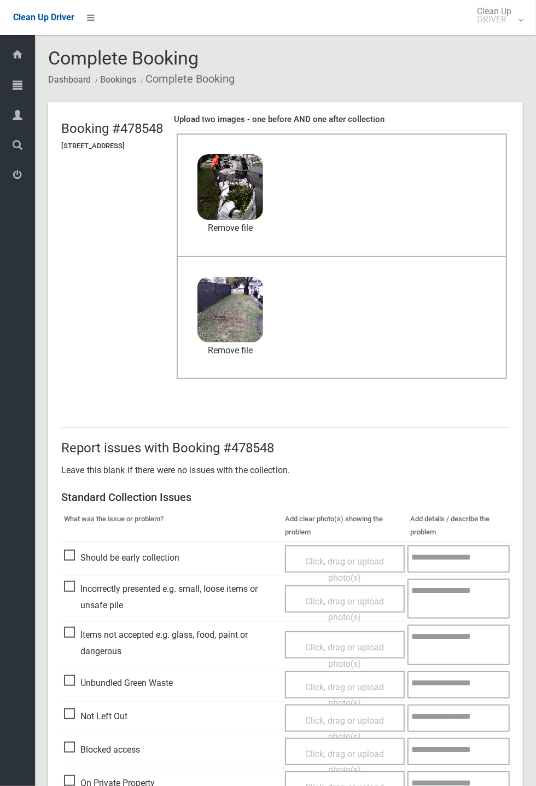
scroll to position [379, 0]
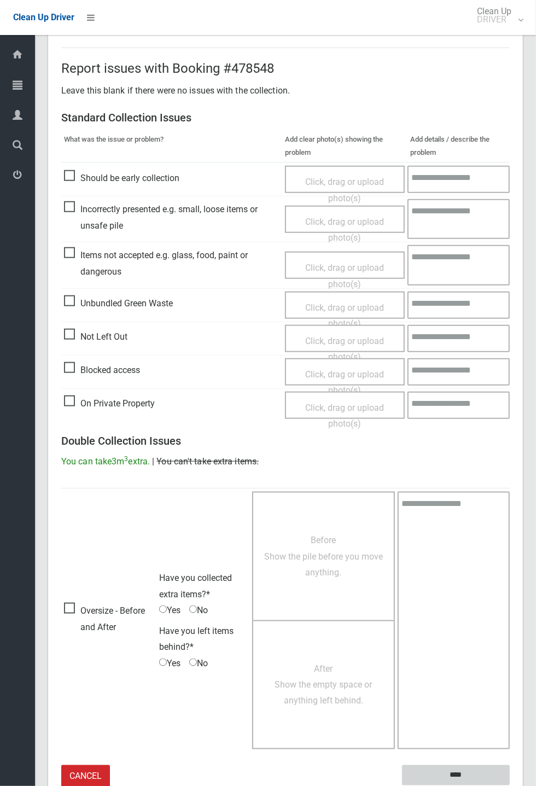
click at [497, 767] on input "****" at bounding box center [456, 775] width 108 height 20
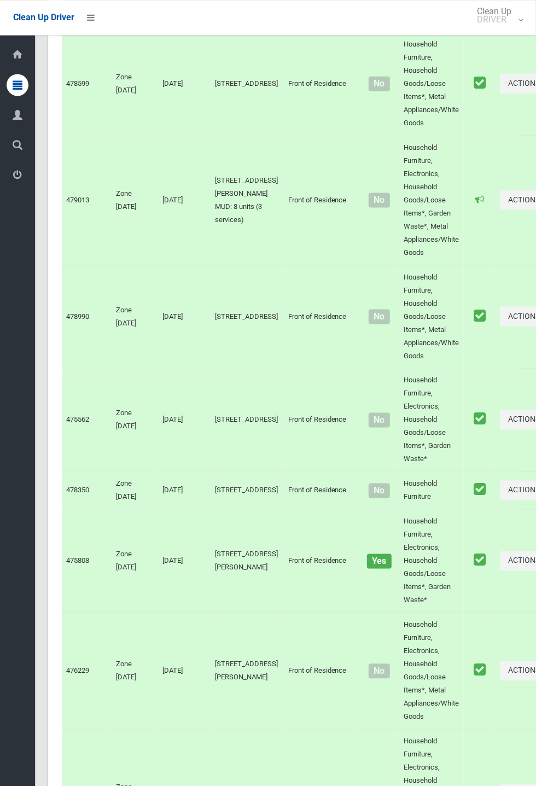
scroll to position [7434, 0]
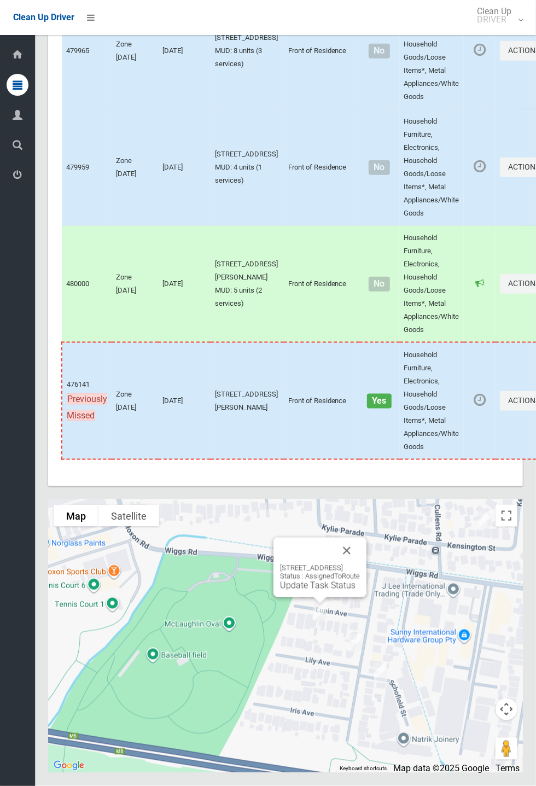
click at [300, 590] on link "Update Task Status" at bounding box center [317, 585] width 75 height 10
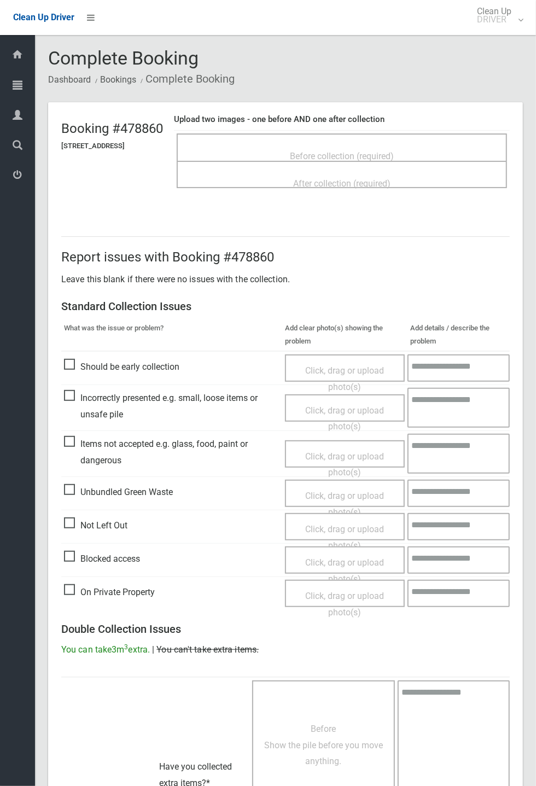
click at [342, 151] on span "Before collection (required)" at bounding box center [342, 156] width 104 height 10
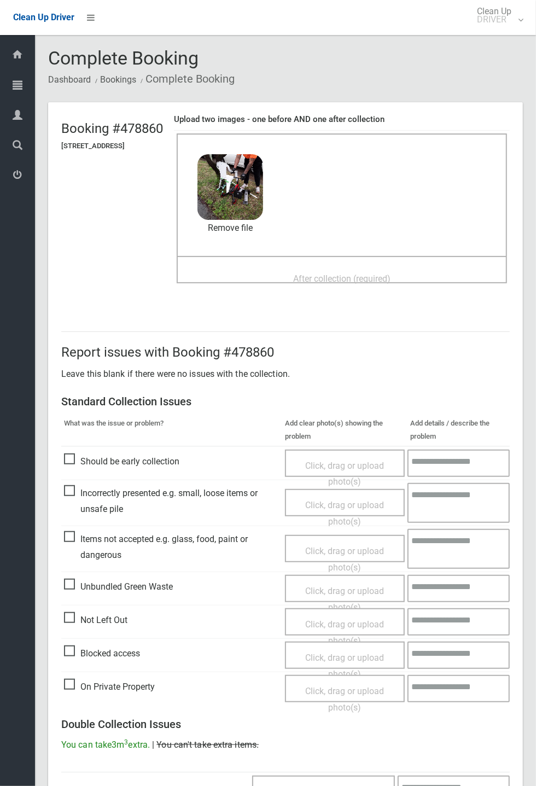
click at [309, 273] on span "After collection (required)" at bounding box center [341, 278] width 97 height 10
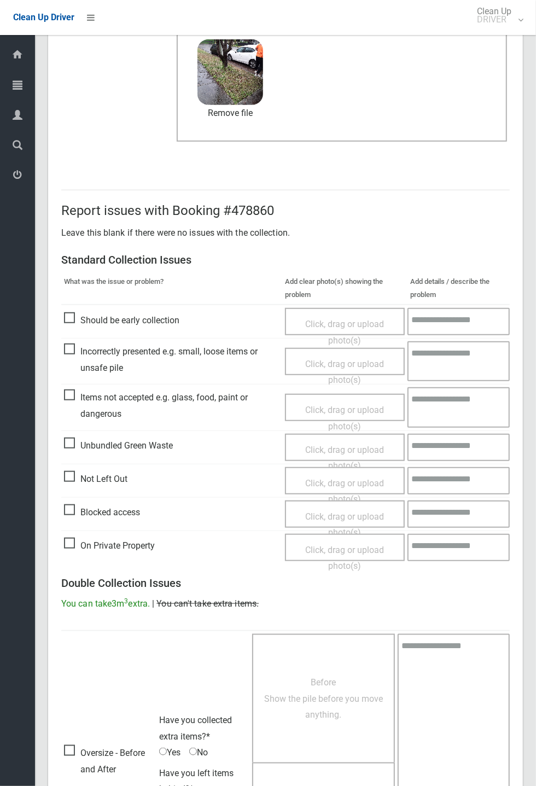
scroll to position [379, 0]
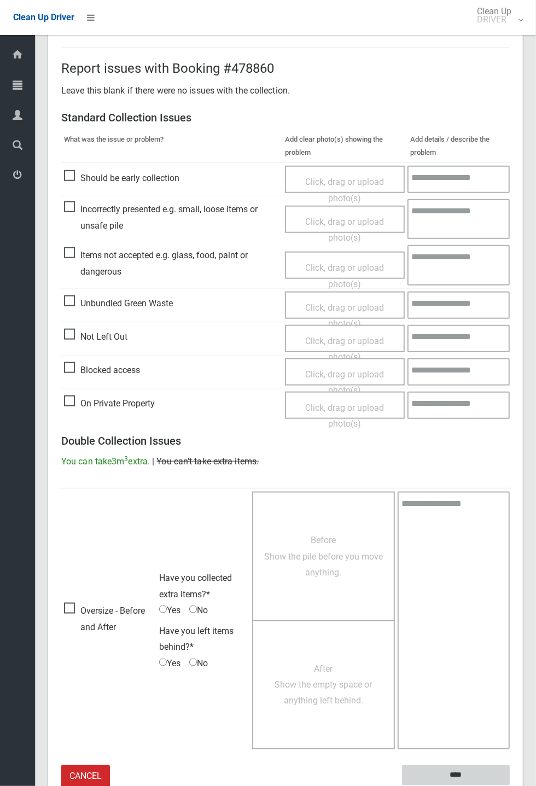
click at [463, 769] on input "****" at bounding box center [456, 775] width 108 height 20
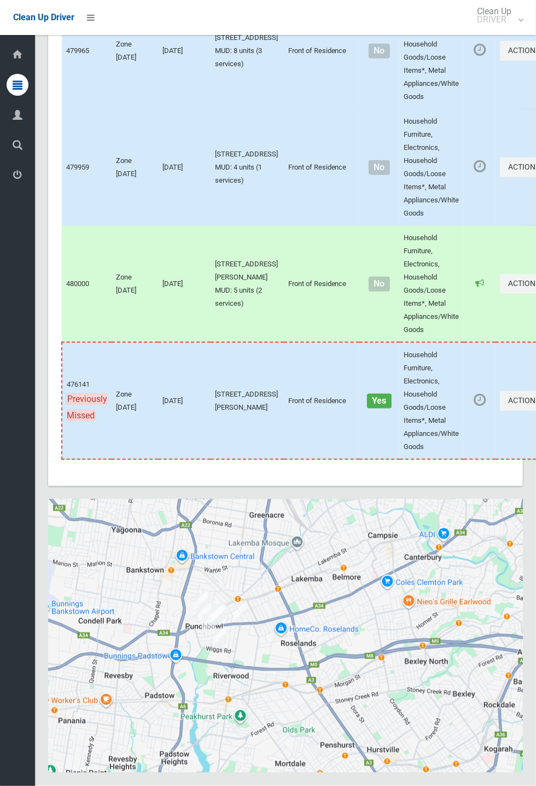
scroll to position [7434, 0]
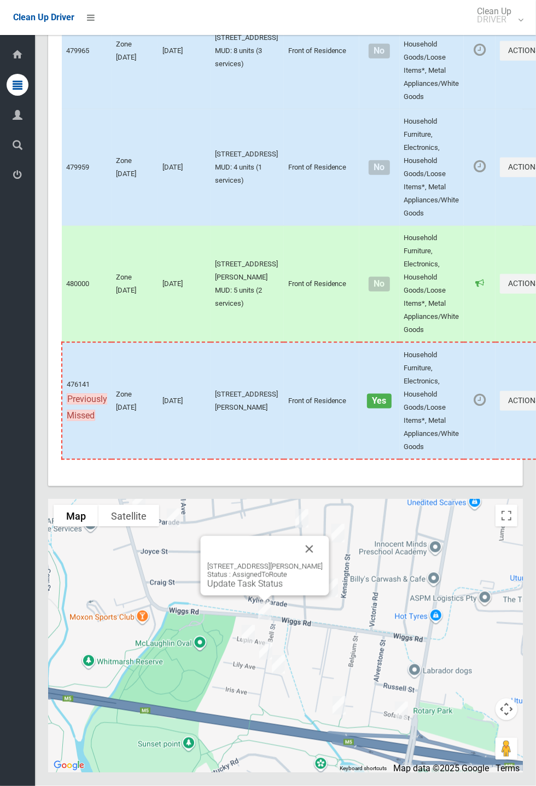
click at [248, 589] on link "Update Task Status" at bounding box center [244, 583] width 75 height 10
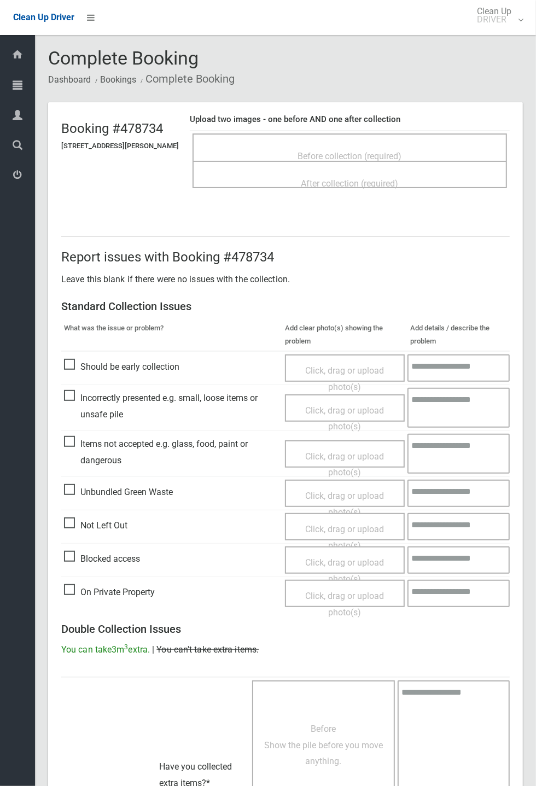
click at [321, 151] on span "Before collection (required)" at bounding box center [350, 156] width 104 height 10
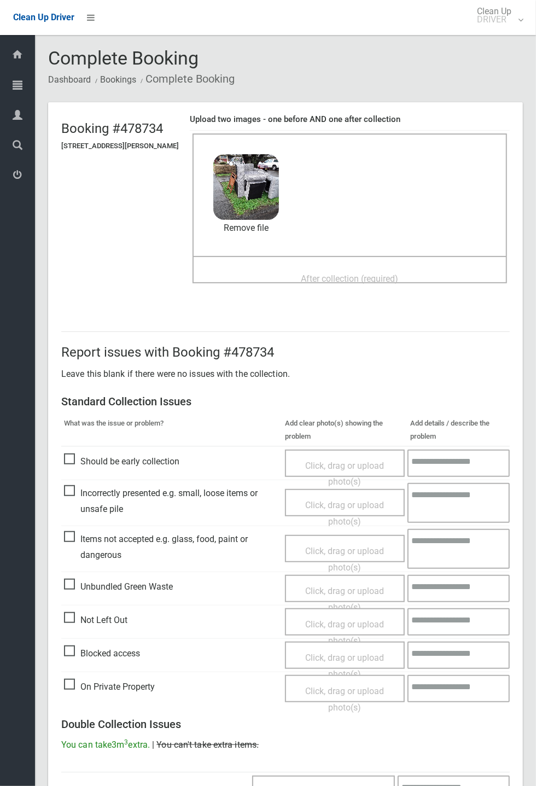
click at [305, 273] on span "After collection (required)" at bounding box center [349, 278] width 97 height 10
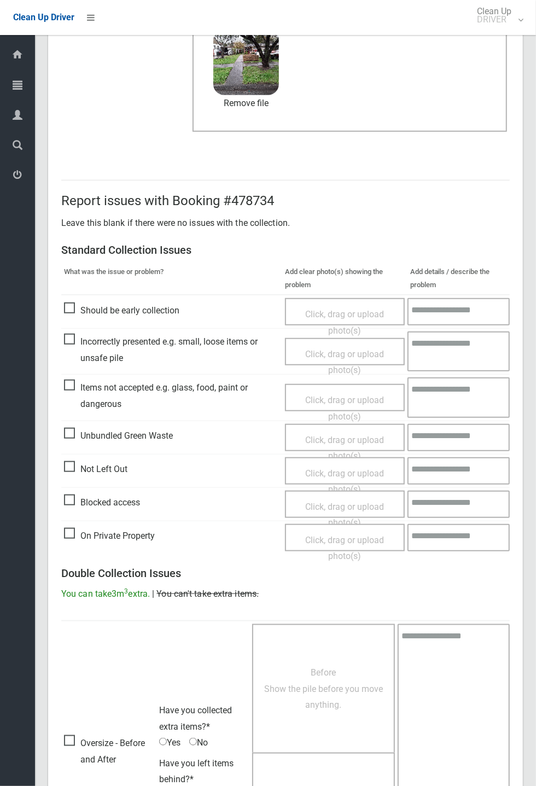
scroll to position [379, 0]
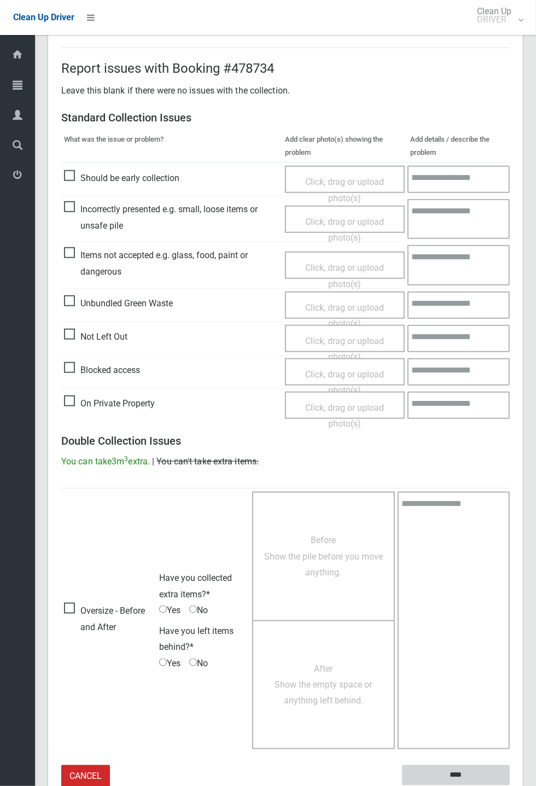
click at [510, 785] on input "****" at bounding box center [456, 775] width 108 height 20
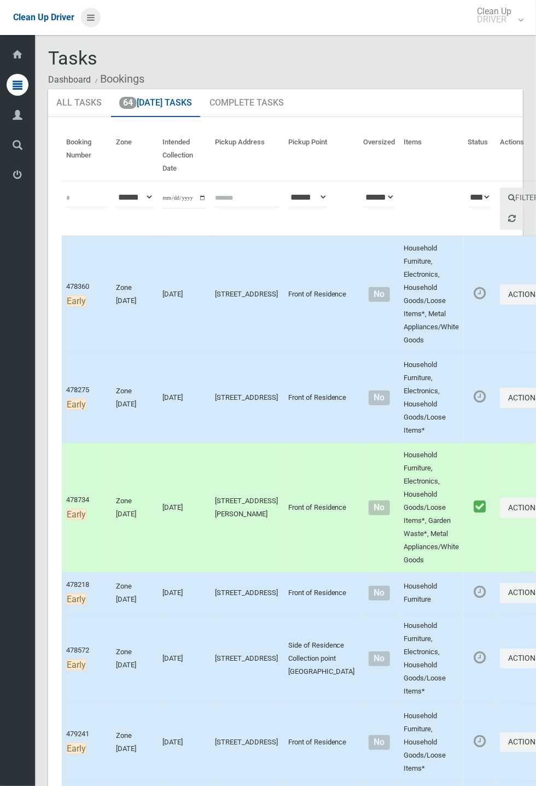
click at [95, 27] on icon at bounding box center [91, 17] width 8 height 19
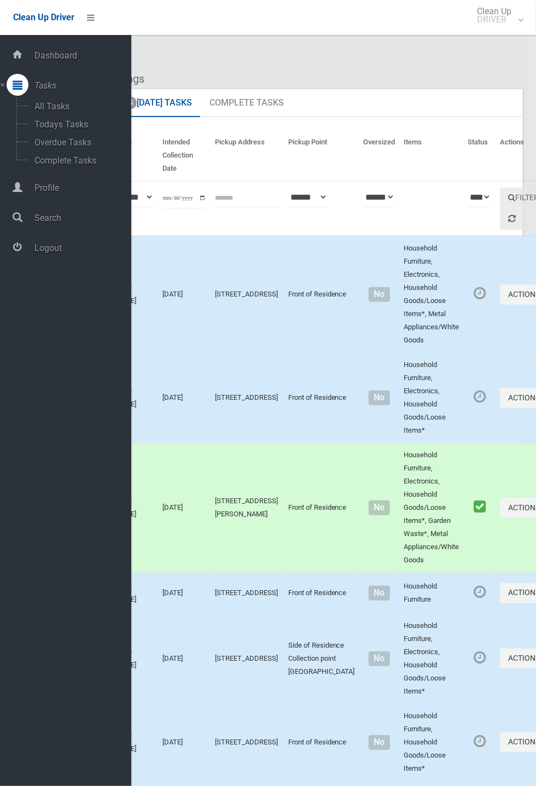
click at [60, 253] on span "Logout" at bounding box center [81, 248] width 100 height 10
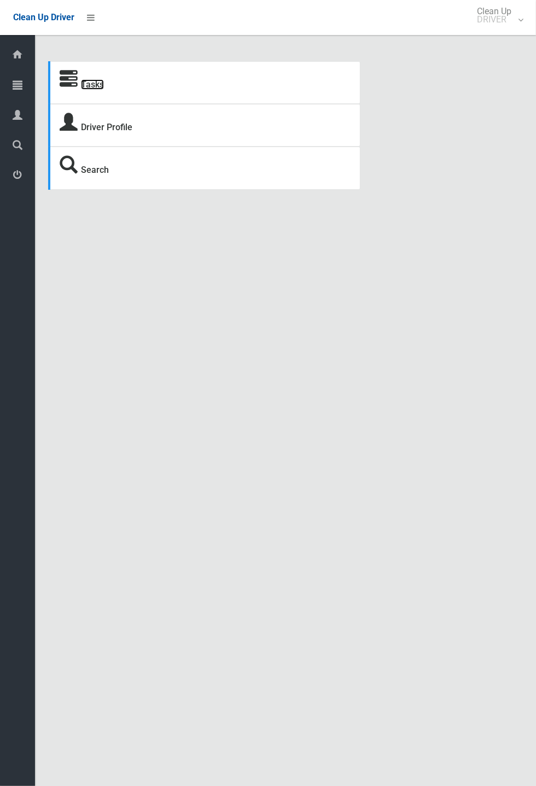
click at [95, 83] on link "Tasks" at bounding box center [92, 84] width 23 height 10
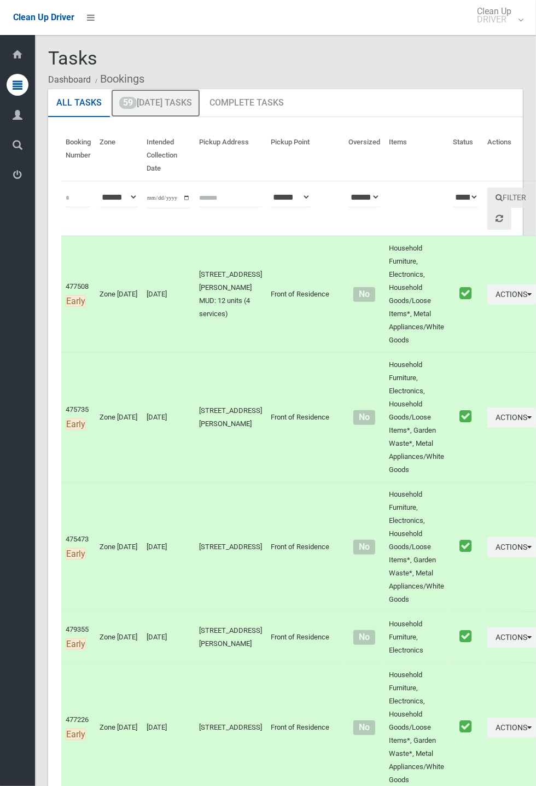
click at [167, 98] on link "59 [DATE] Tasks" at bounding box center [155, 103] width 89 height 28
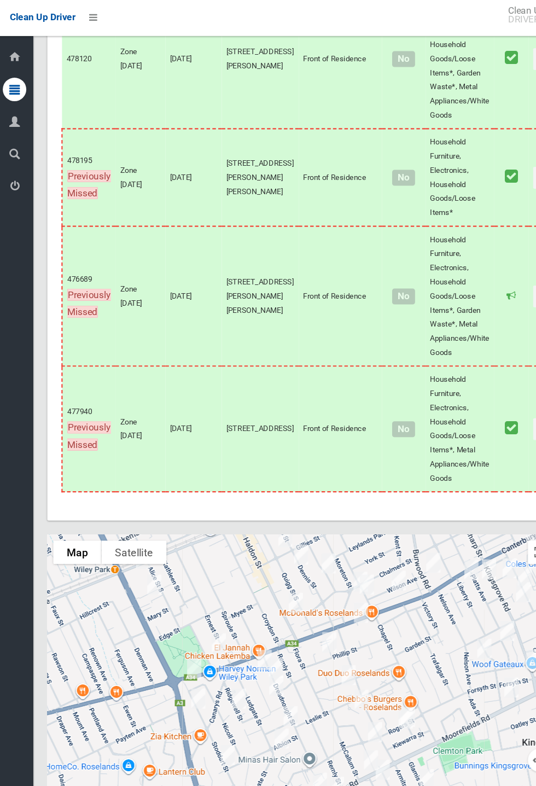
scroll to position [6998, 0]
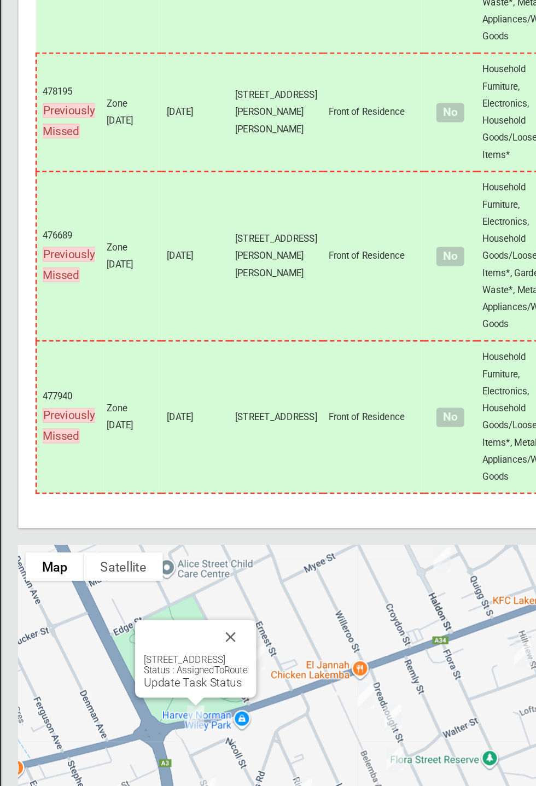
click at [224, 583] on button "Close" at bounding box center [211, 570] width 26 height 26
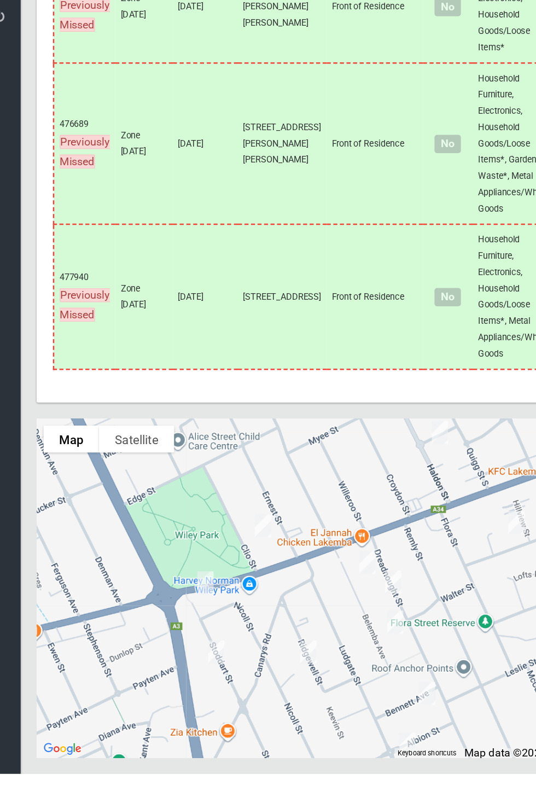
scroll to position [7009, 0]
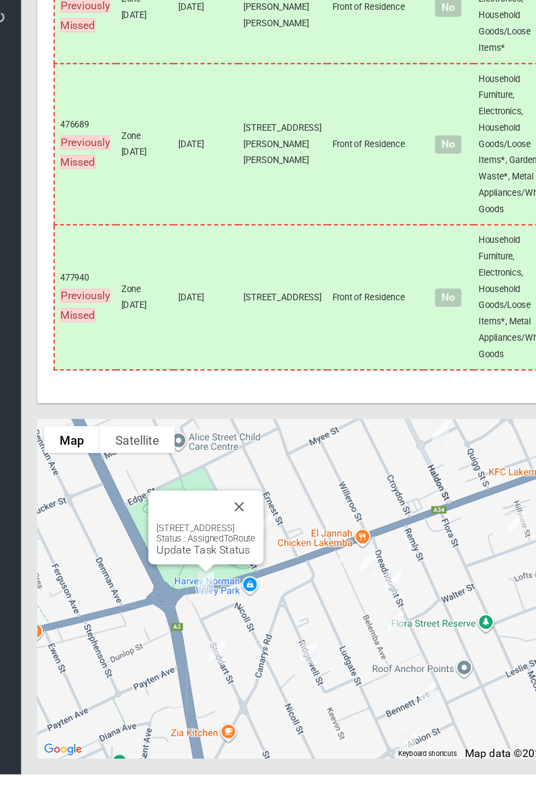
click at [224, 583] on button "Close" at bounding box center [211, 570] width 26 height 26
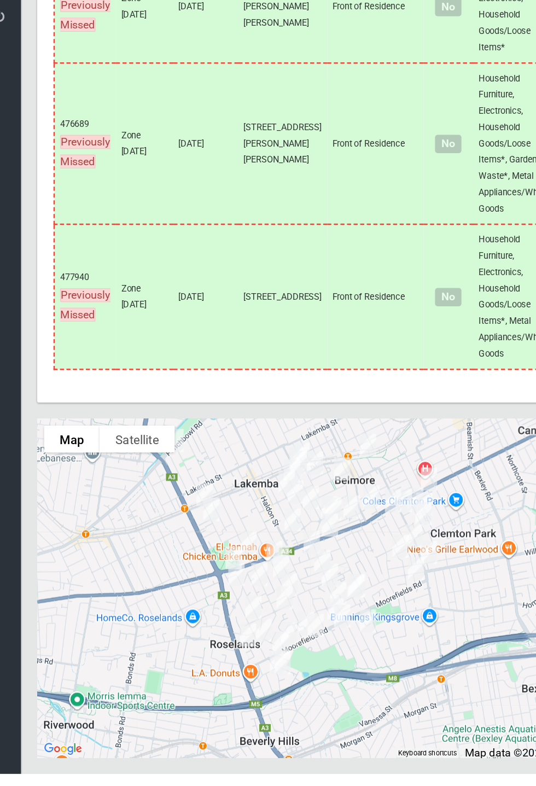
scroll to position [6840, 0]
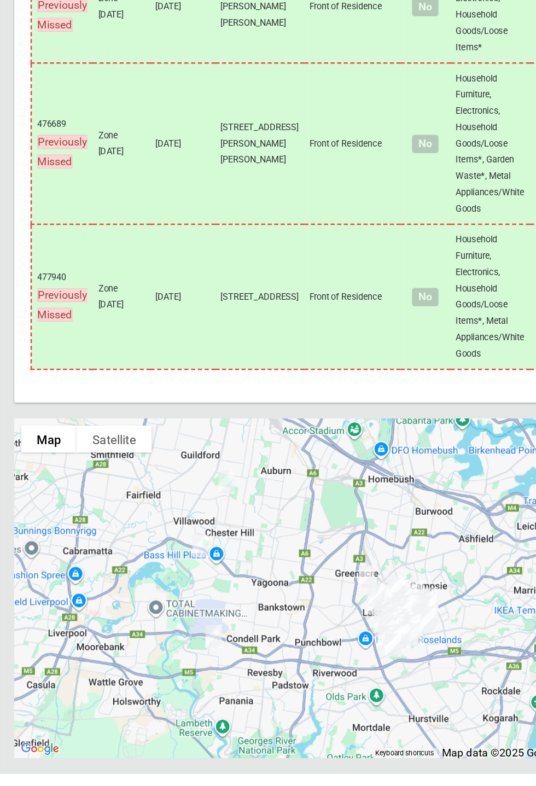
scroll to position [7009, 0]
